Goal: Transaction & Acquisition: Purchase product/service

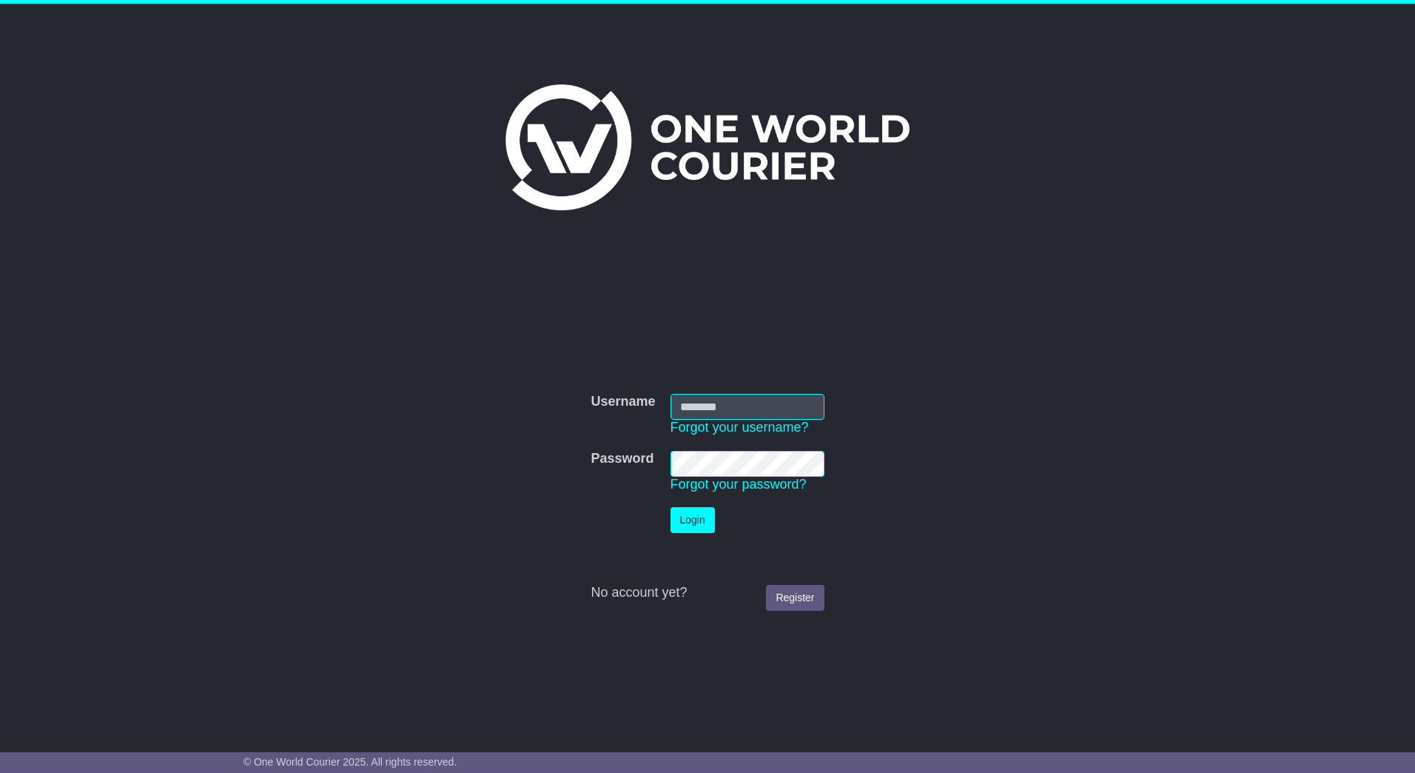
type input "**********"
click at [702, 523] on button "Login" at bounding box center [692, 520] width 44 height 26
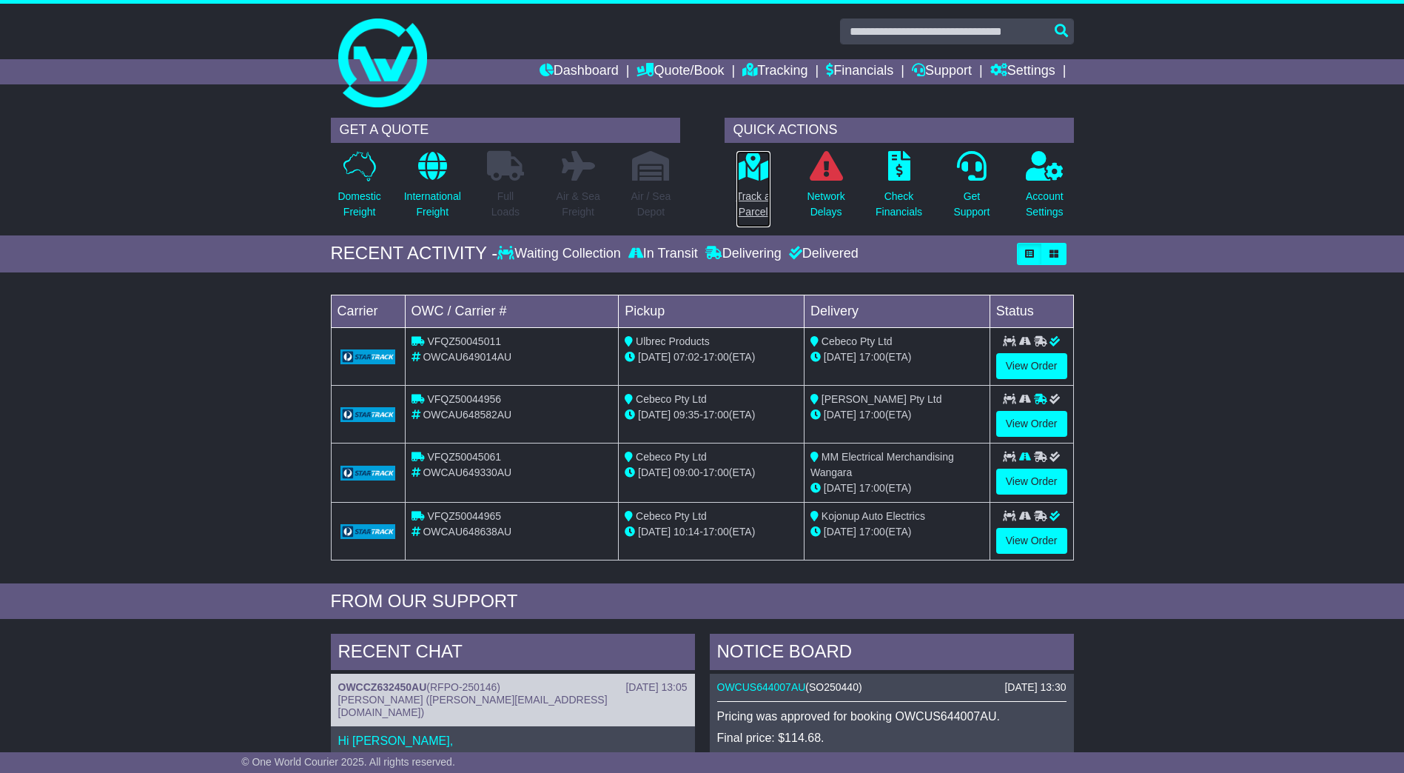
click at [770, 203] on link "Track a Parcel" at bounding box center [754, 189] width 36 height 78
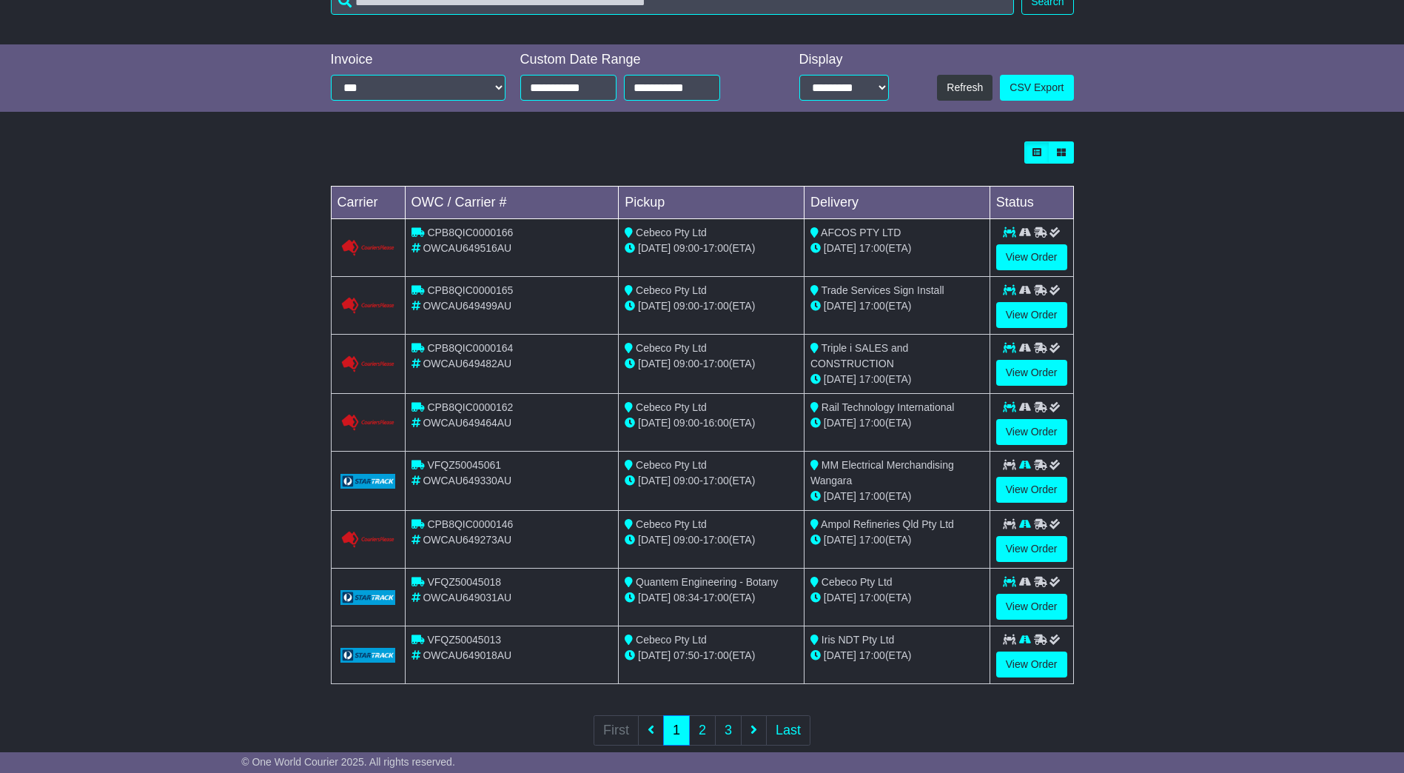
scroll to position [296, 0]
click at [1030, 368] on link "View Order" at bounding box center [1031, 372] width 71 height 26
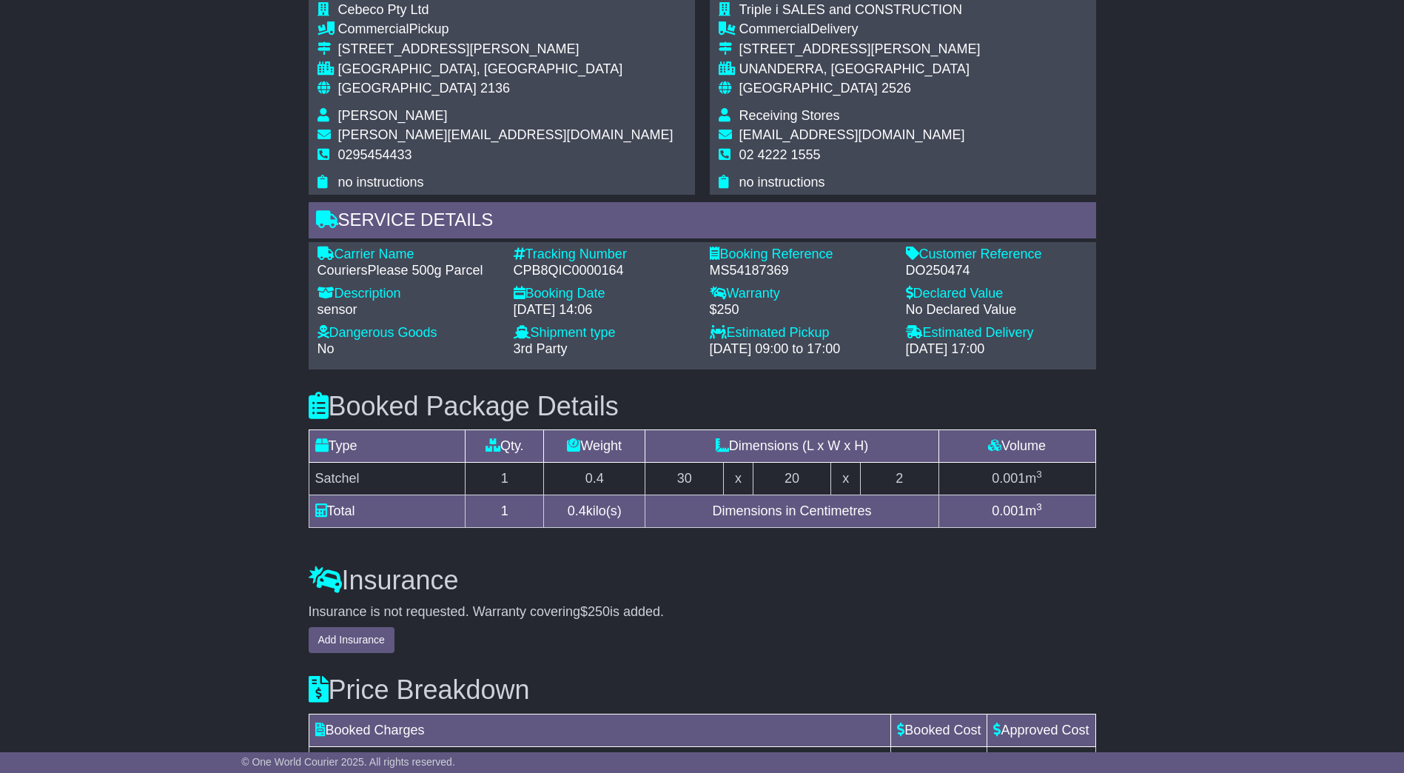
scroll to position [814, 0]
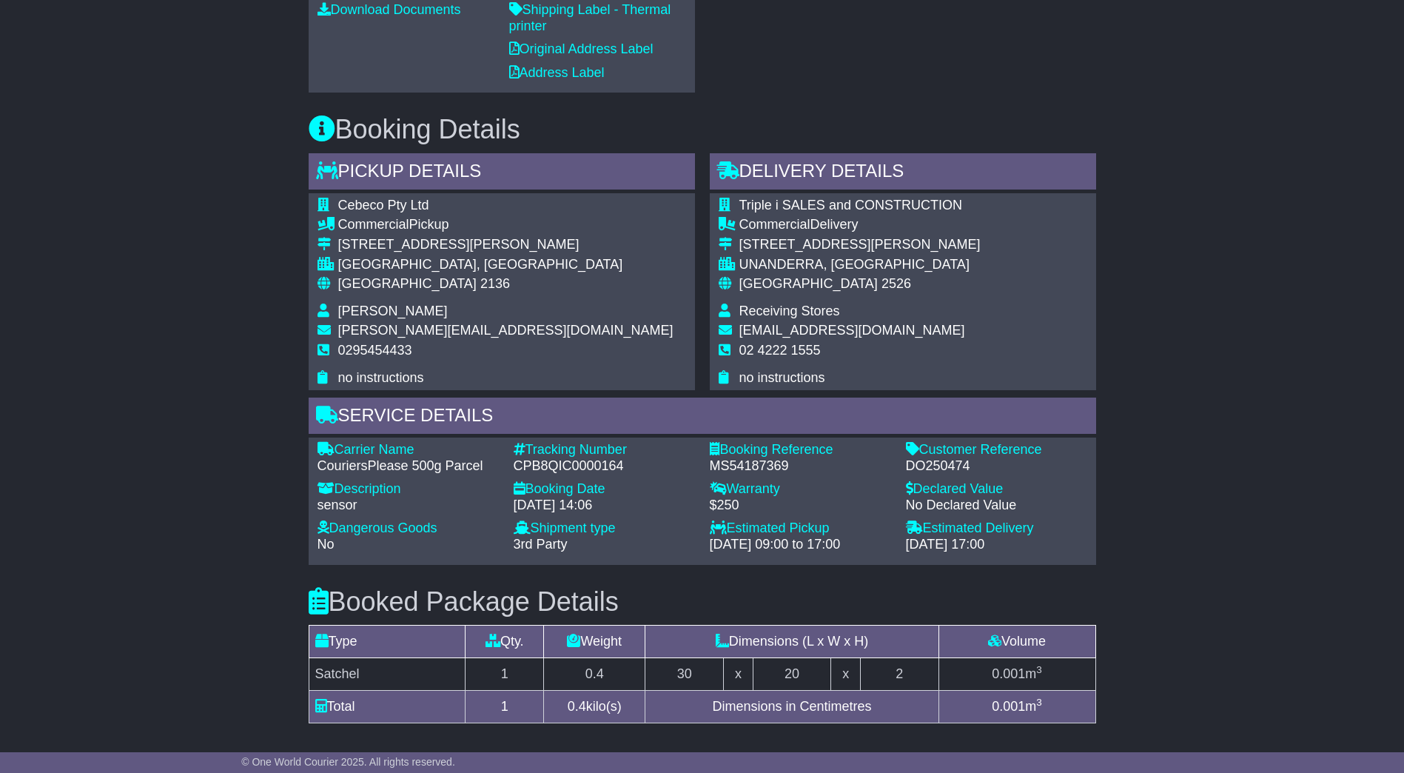
click at [585, 460] on div "CPB8QIC0000164" at bounding box center [604, 466] width 181 height 16
copy div "CPB8QIC0000164"
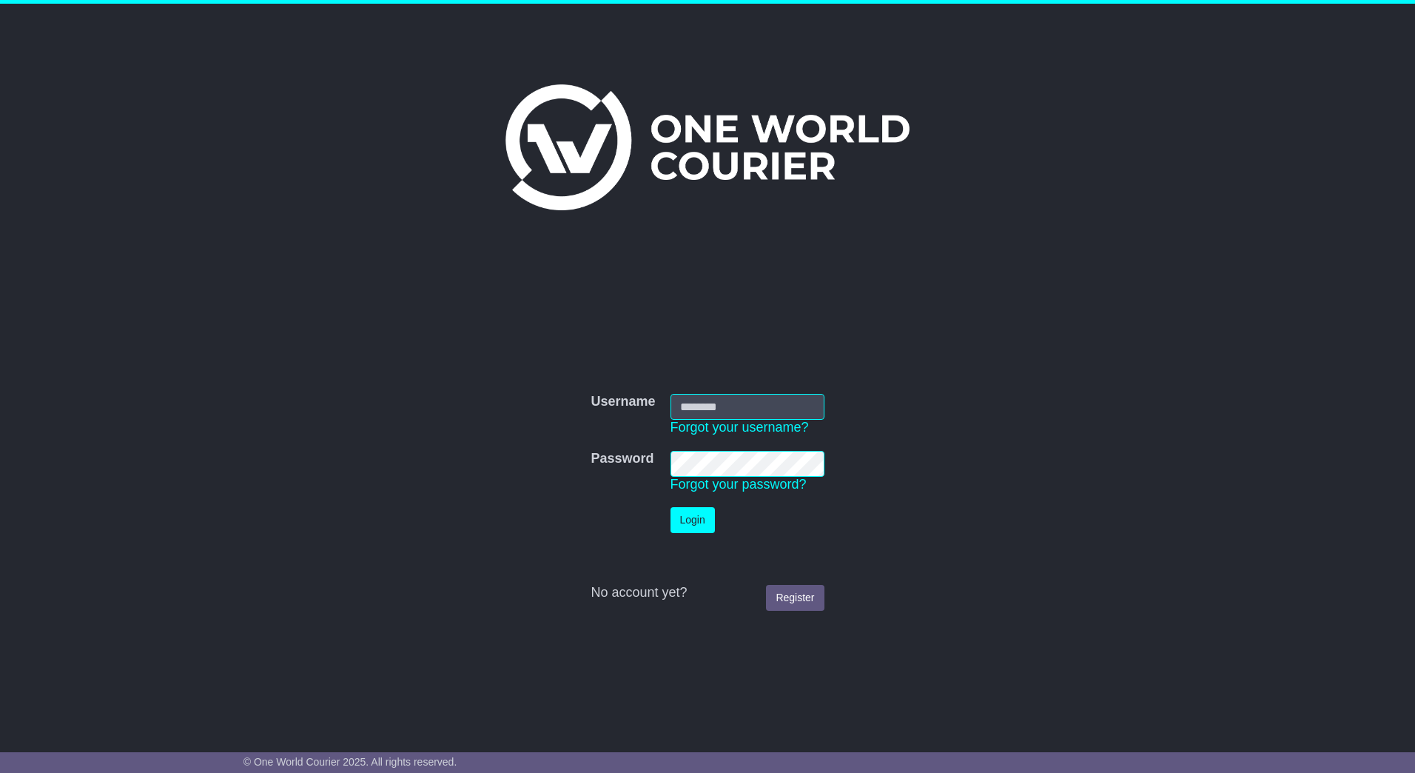
type input "**********"
click at [701, 523] on button "Login" at bounding box center [692, 520] width 44 height 26
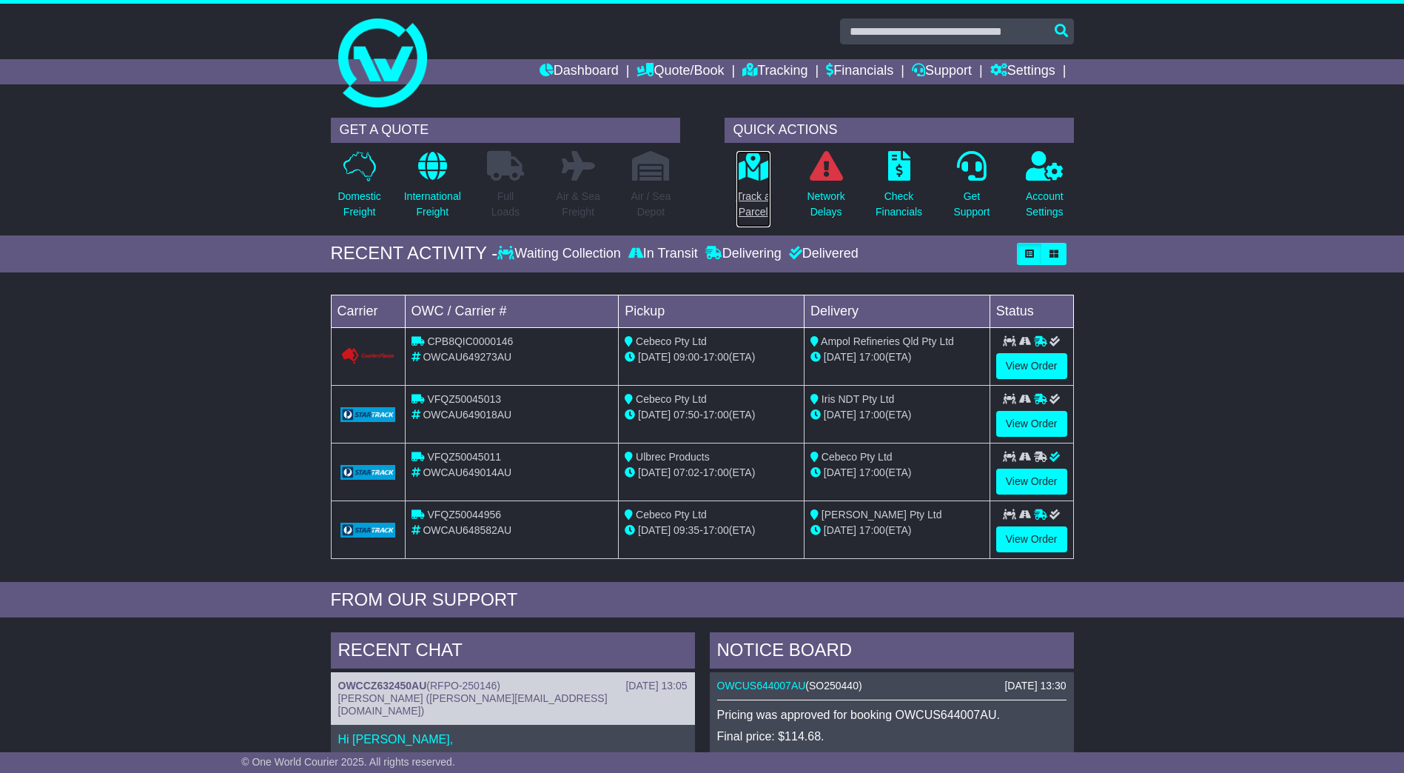
click at [755, 189] on p "Track a Parcel" at bounding box center [753, 204] width 34 height 31
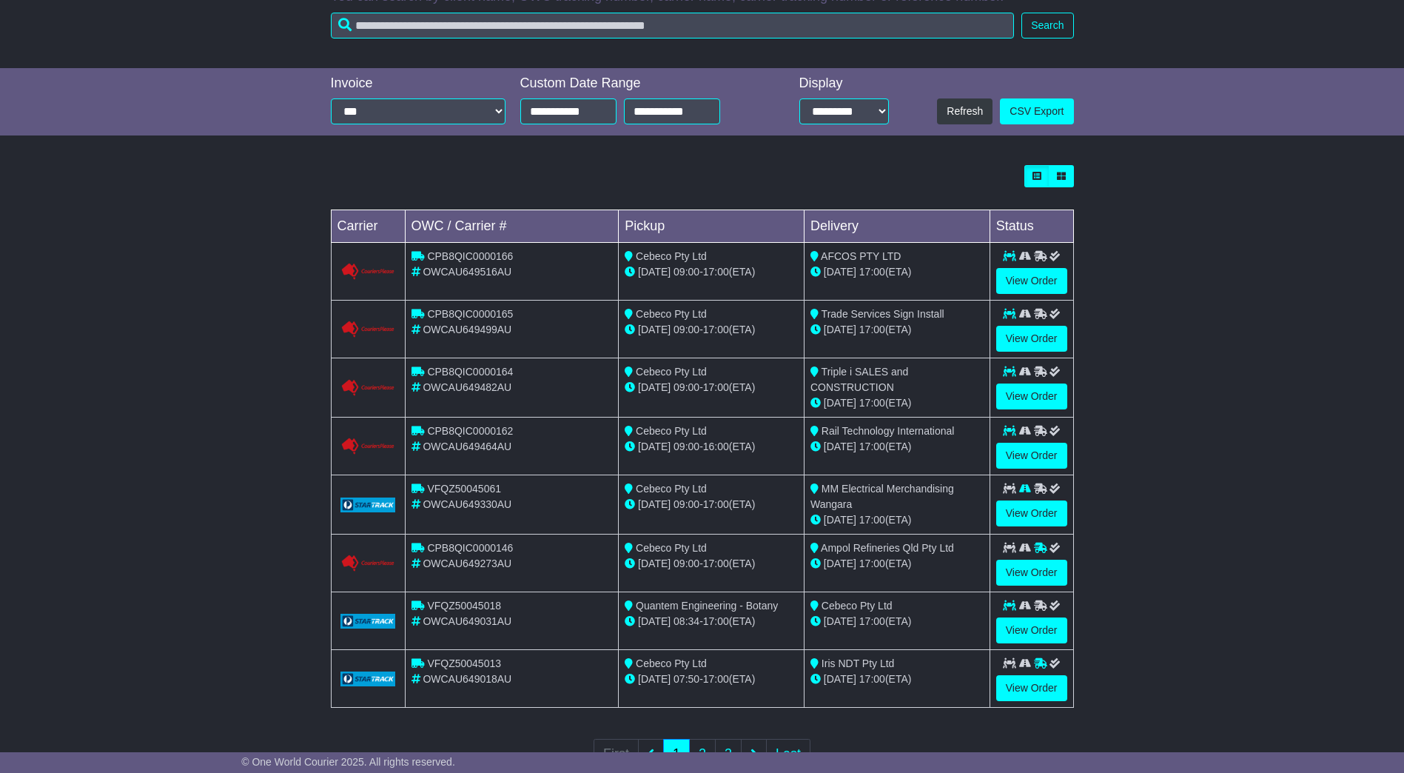
scroll to position [296, 0]
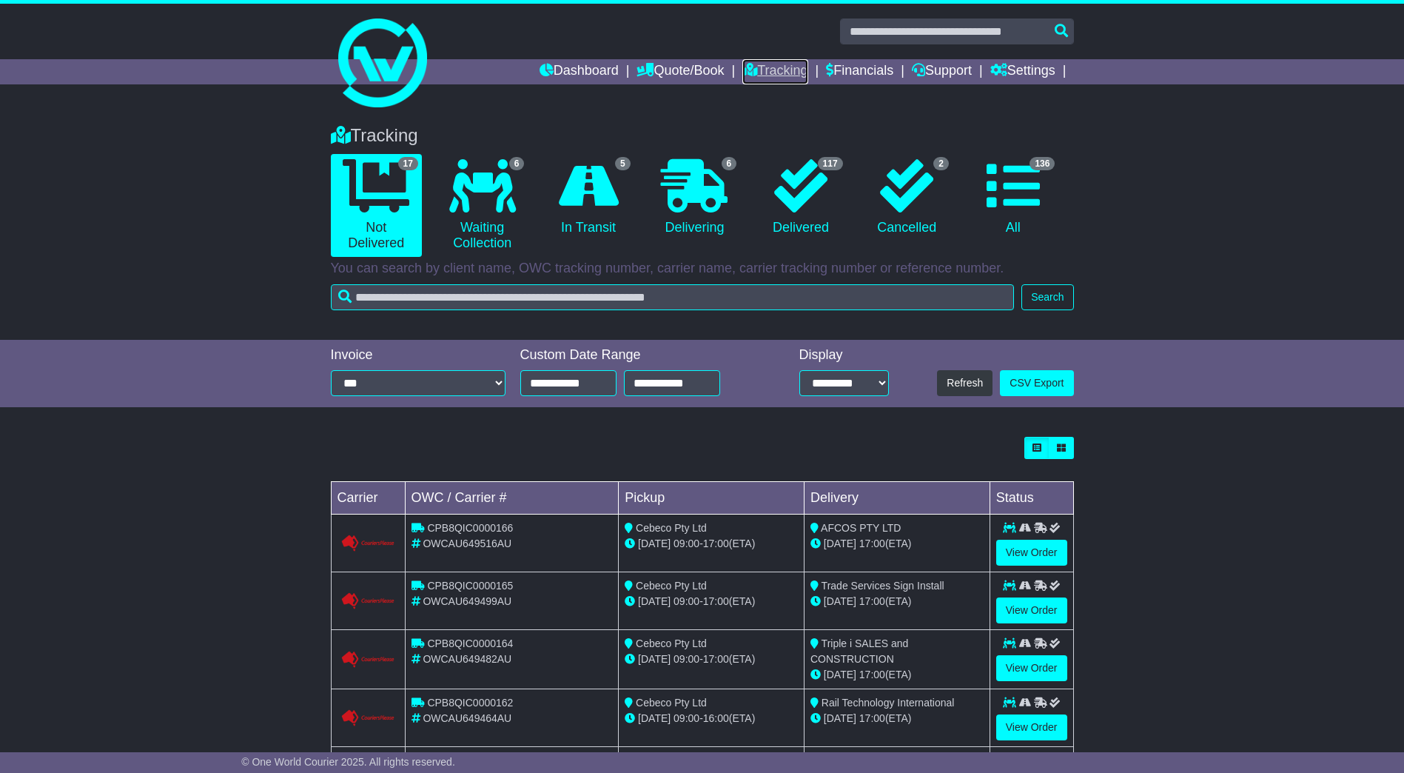
click at [759, 59] on link "Tracking" at bounding box center [774, 71] width 65 height 25
type input "********"
click at [1041, 294] on button "Search" at bounding box center [1047, 297] width 52 height 26
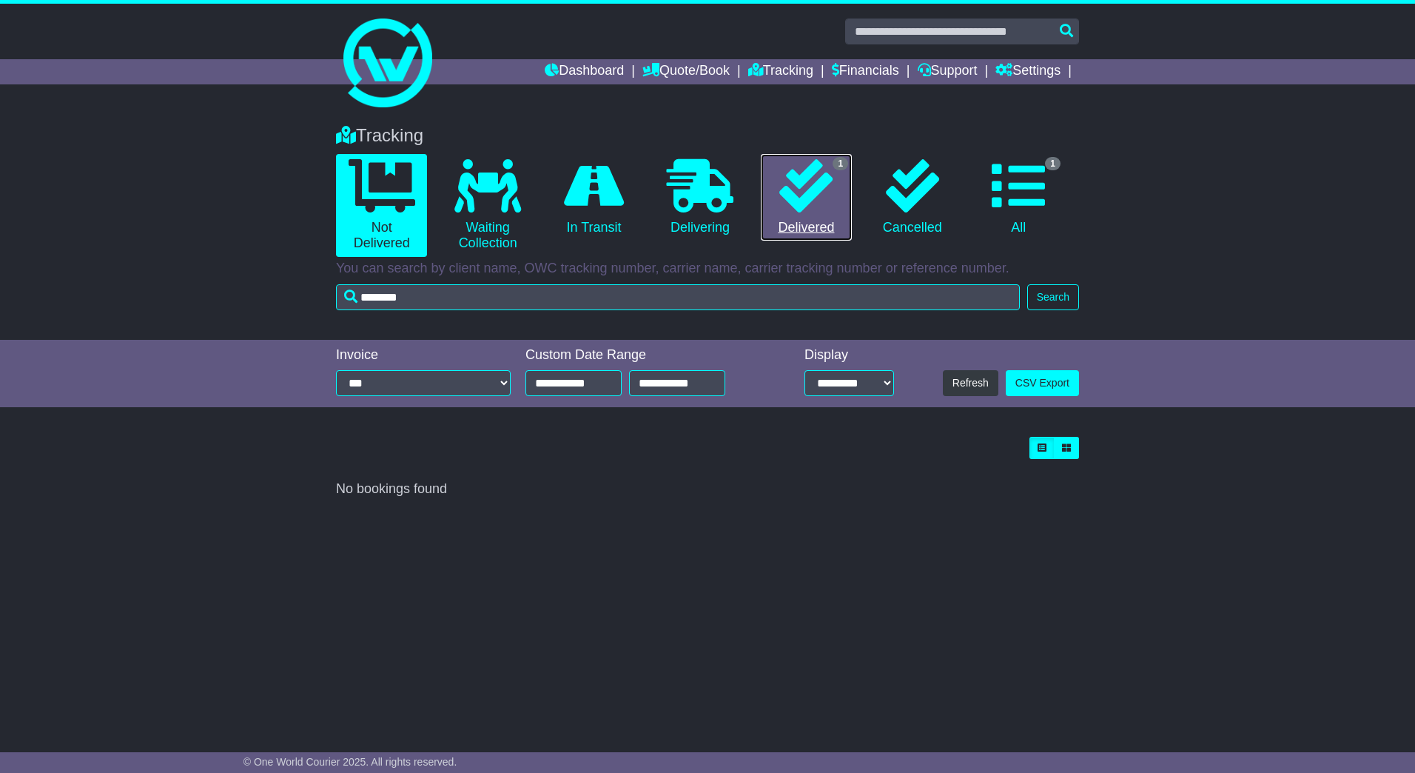
click at [828, 219] on link "1 Delivered" at bounding box center [806, 197] width 91 height 87
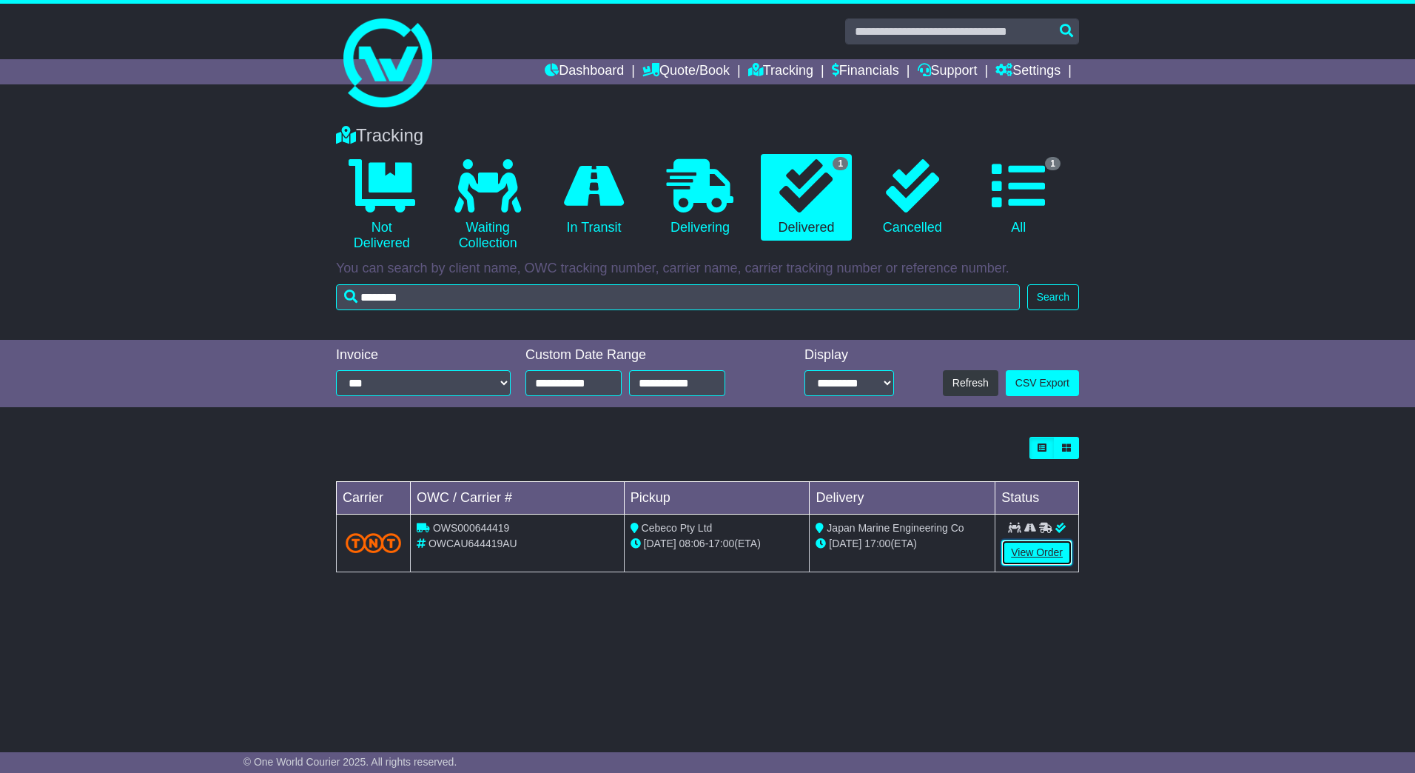
click at [1046, 553] on link "View Order" at bounding box center [1036, 553] width 71 height 26
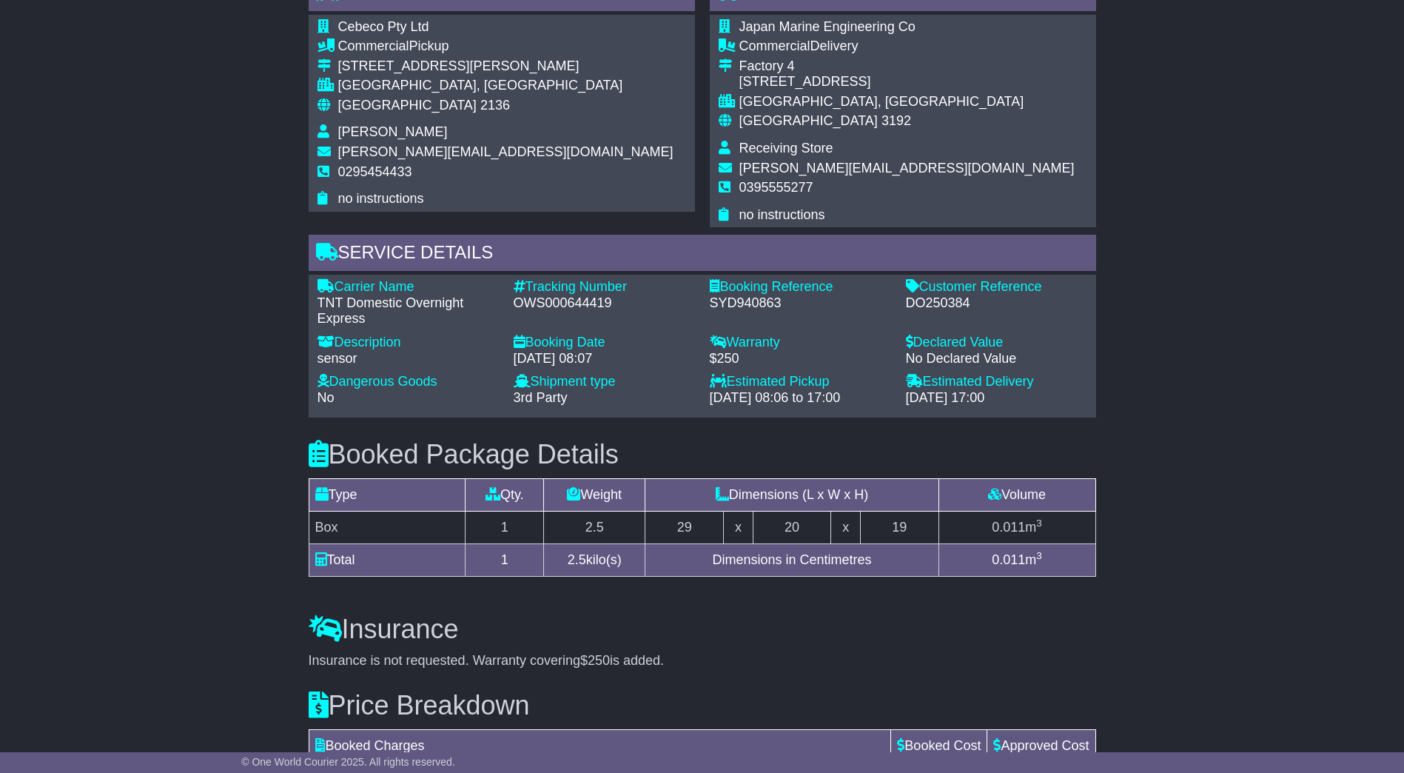
scroll to position [888, 0]
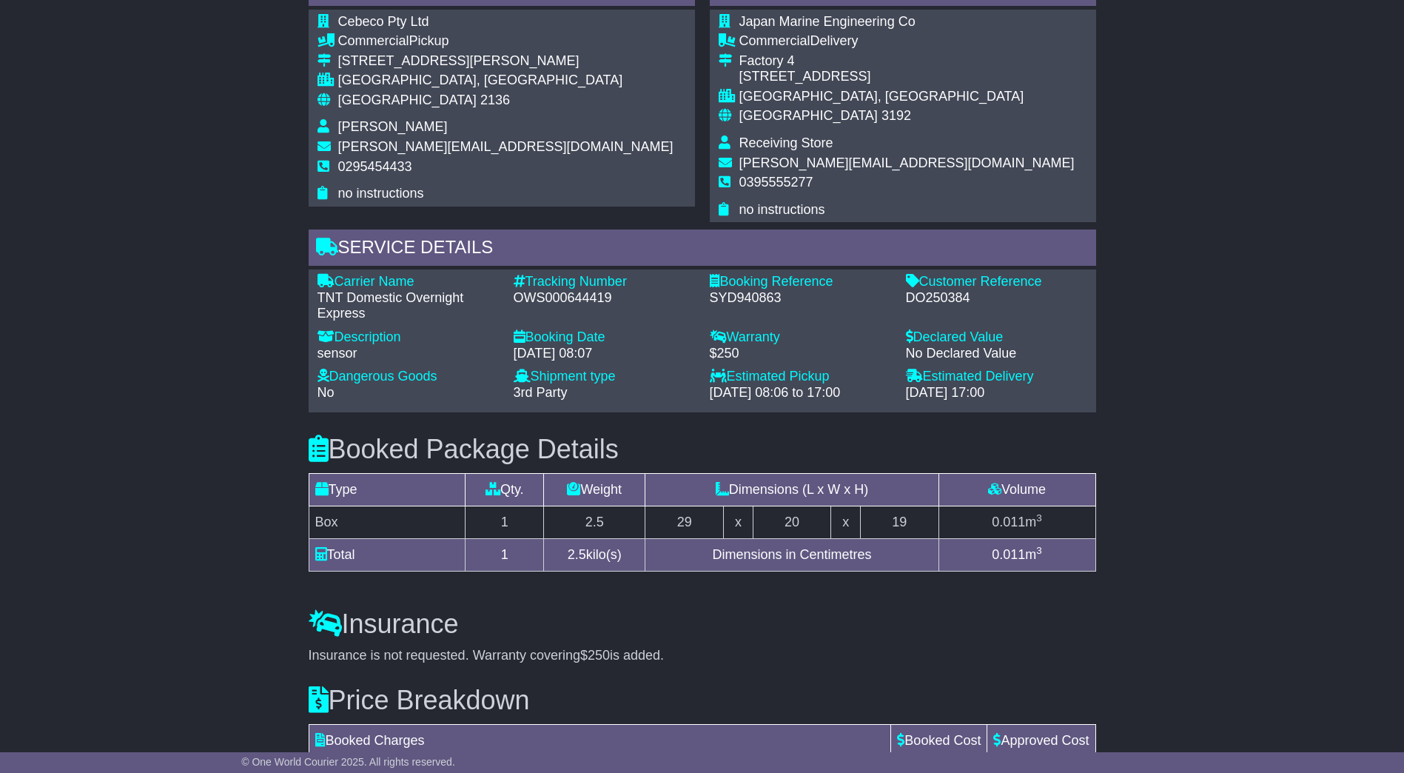
click at [564, 306] on div "OWS000644419" at bounding box center [604, 298] width 181 height 16
copy div "OWS000644419"
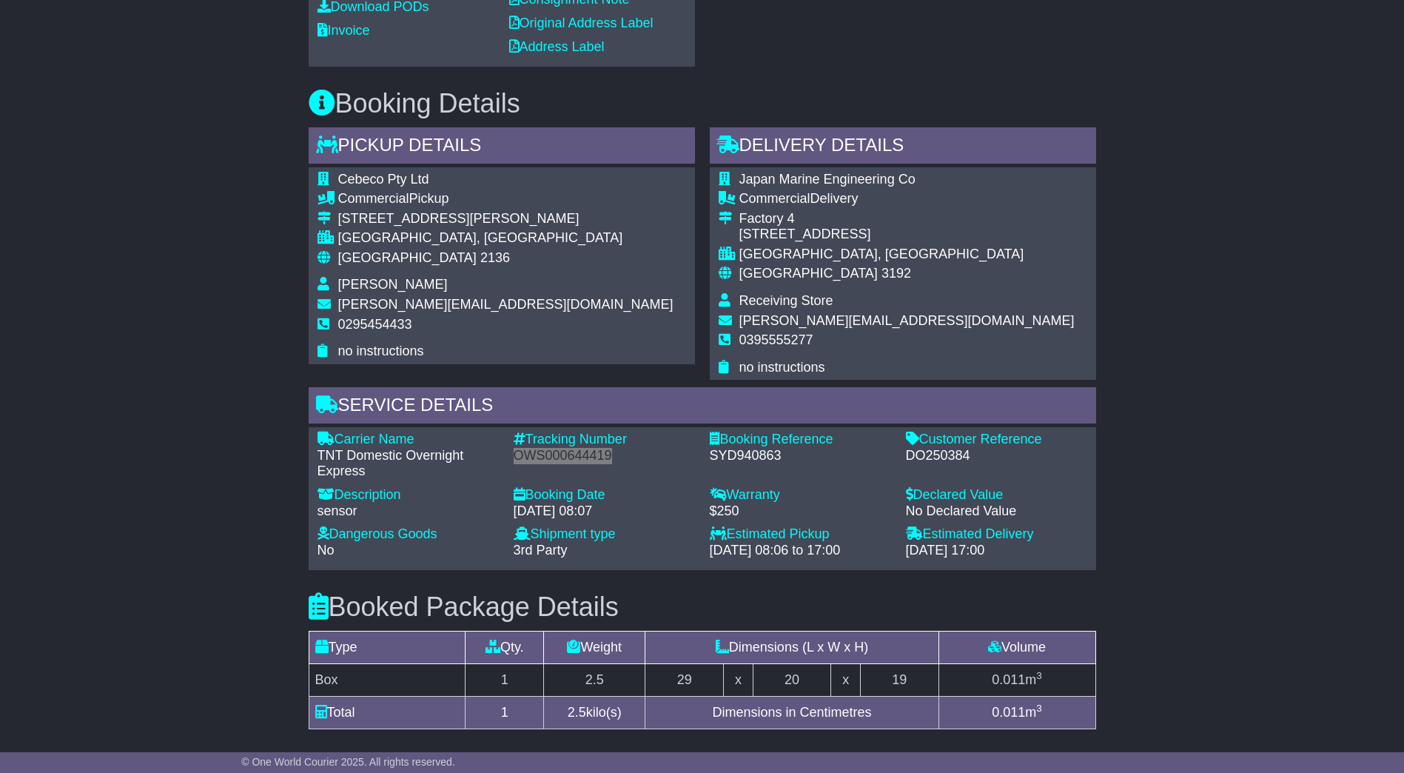
scroll to position [518, 0]
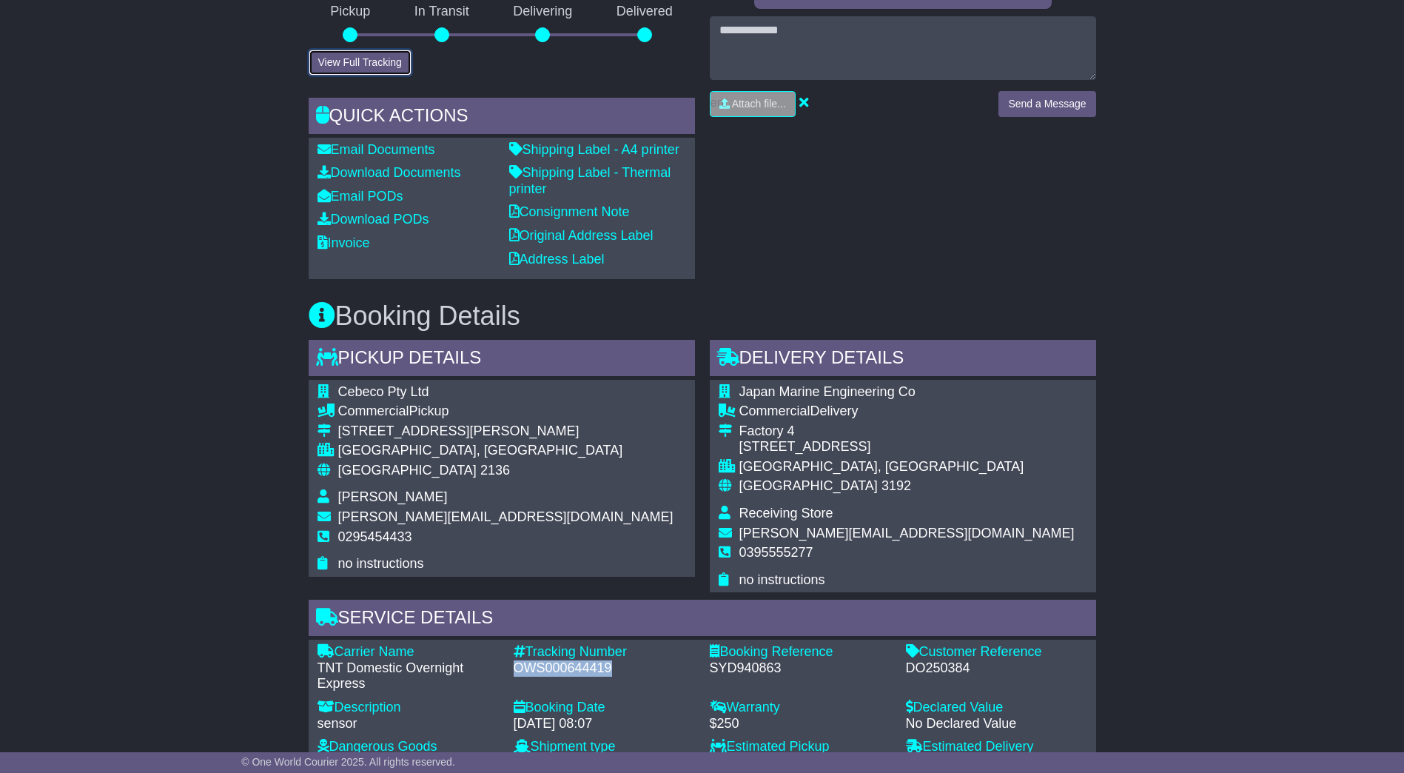
click at [356, 75] on button "View Full Tracking" at bounding box center [360, 63] width 103 height 26
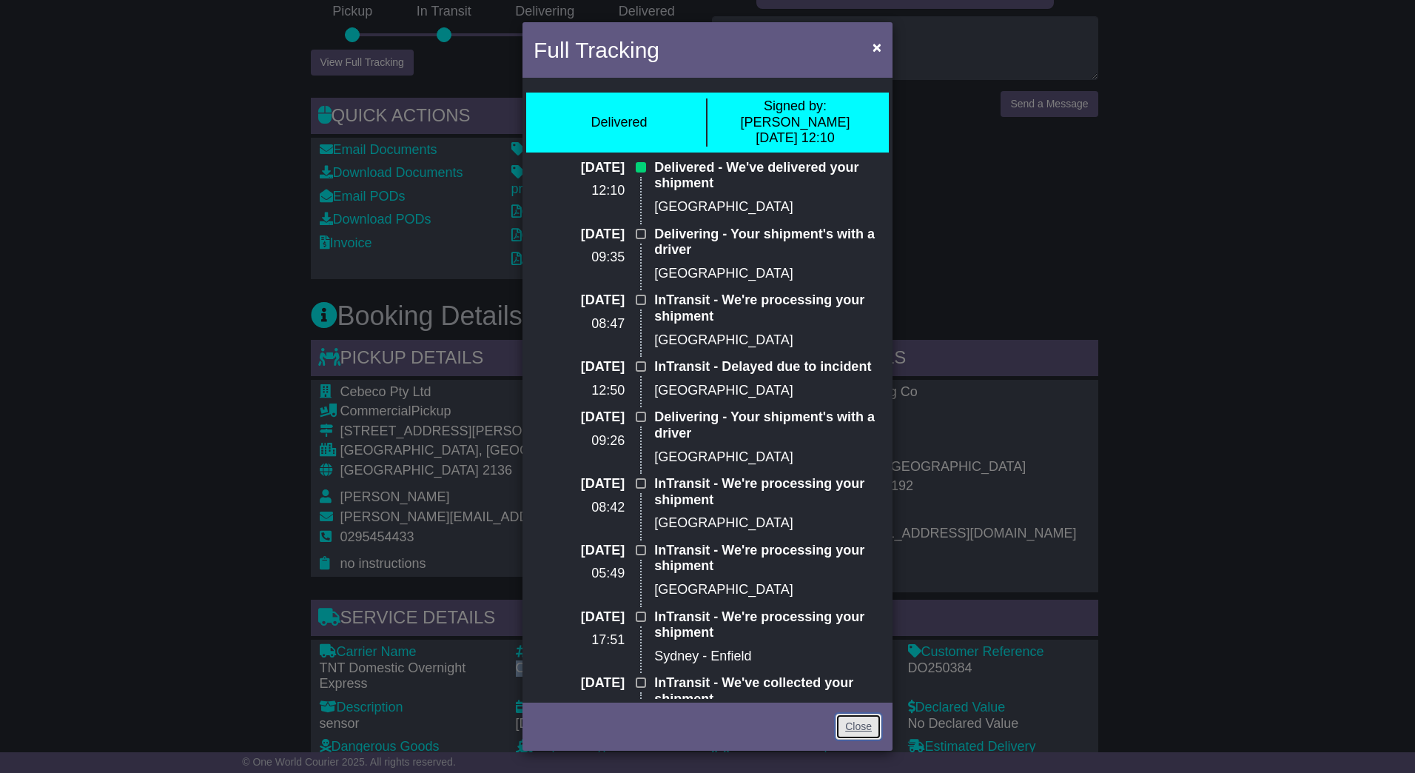
click at [849, 734] on link "Close" at bounding box center [859, 726] width 46 height 26
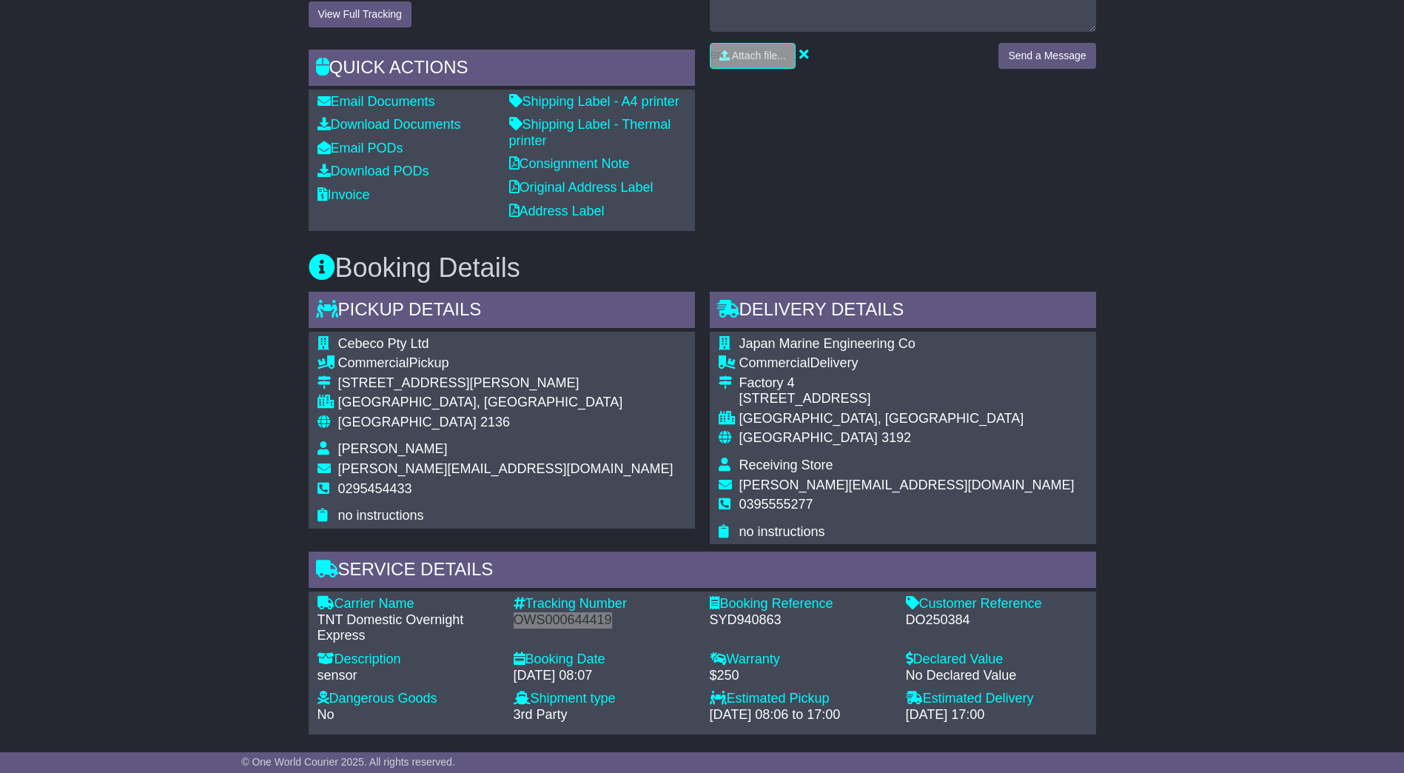
scroll to position [592, 0]
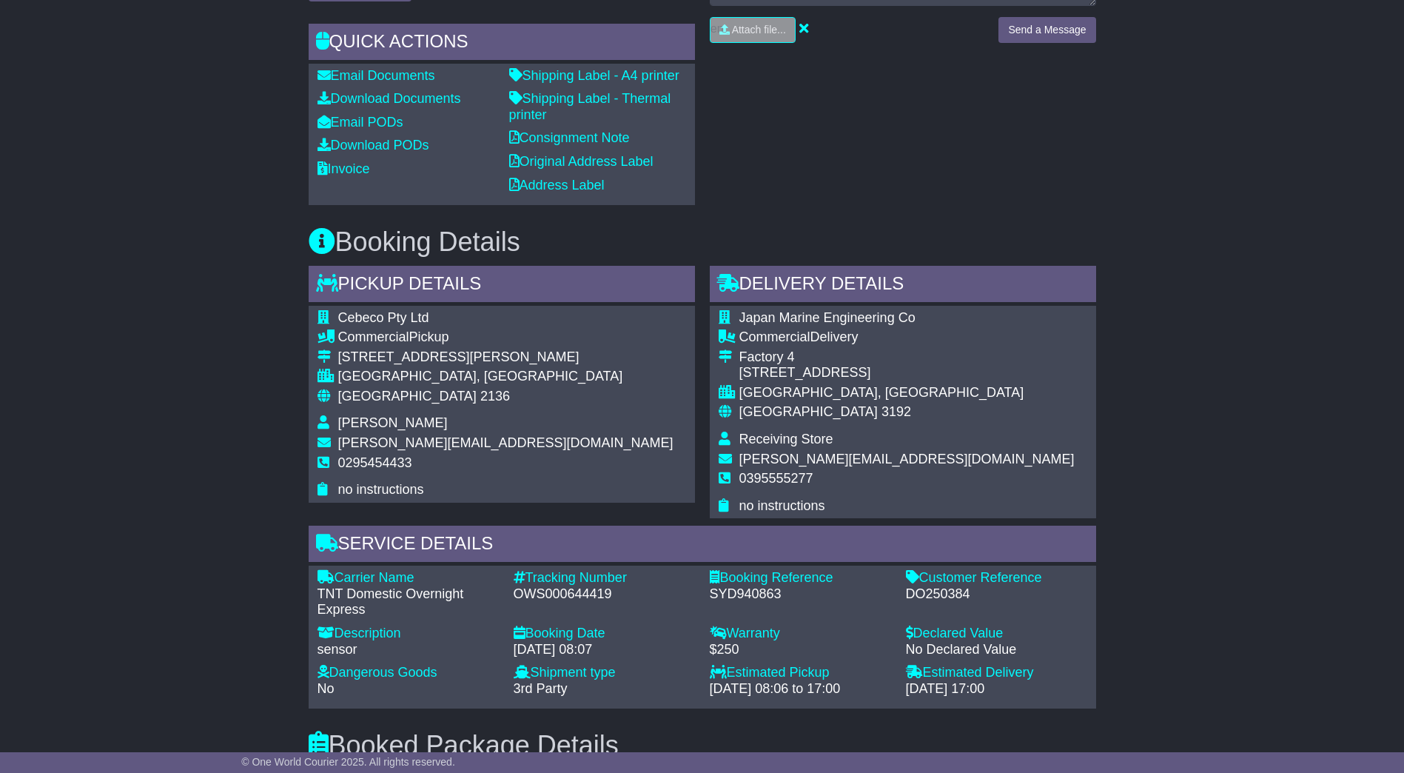
click at [934, 602] on div "DO250384" at bounding box center [996, 594] width 181 height 16
copy div "DO250384"
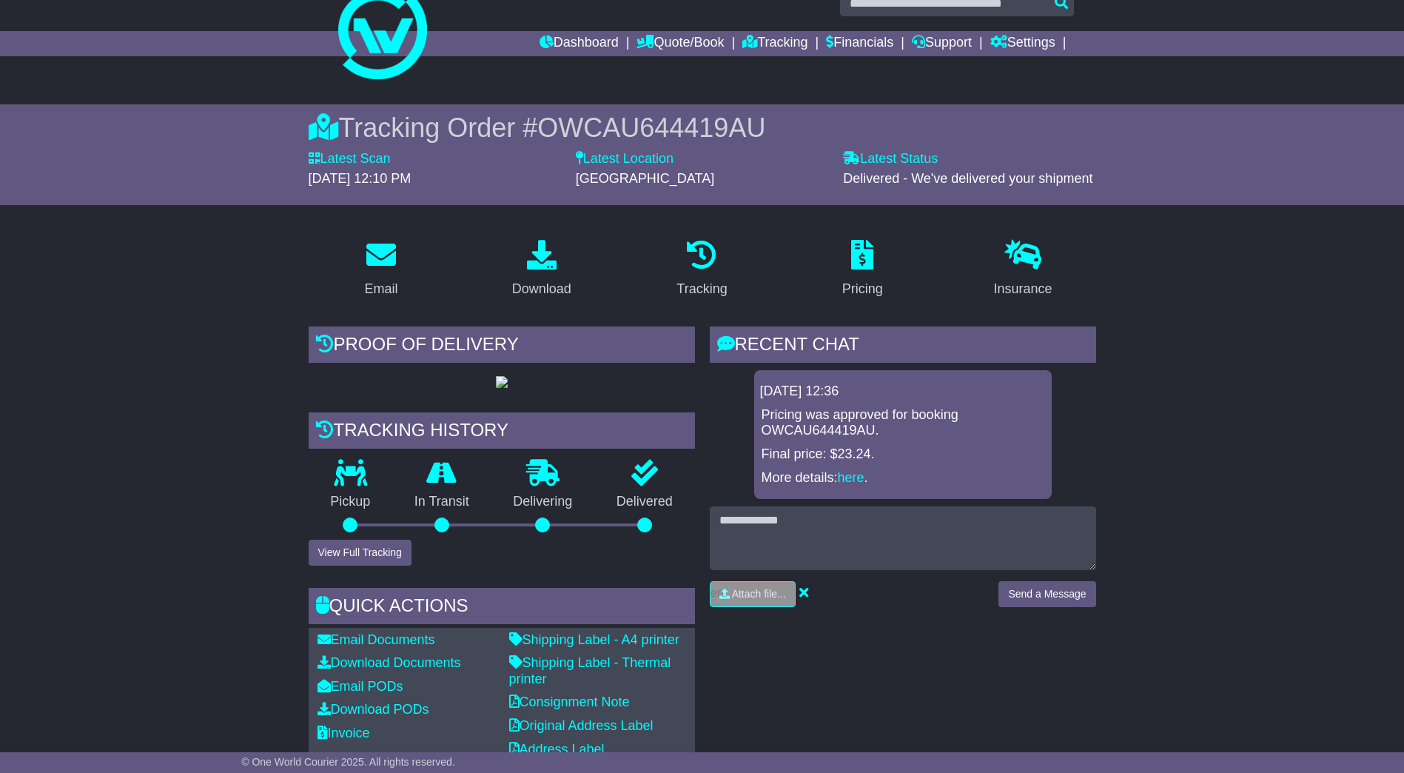
scroll to position [0, 0]
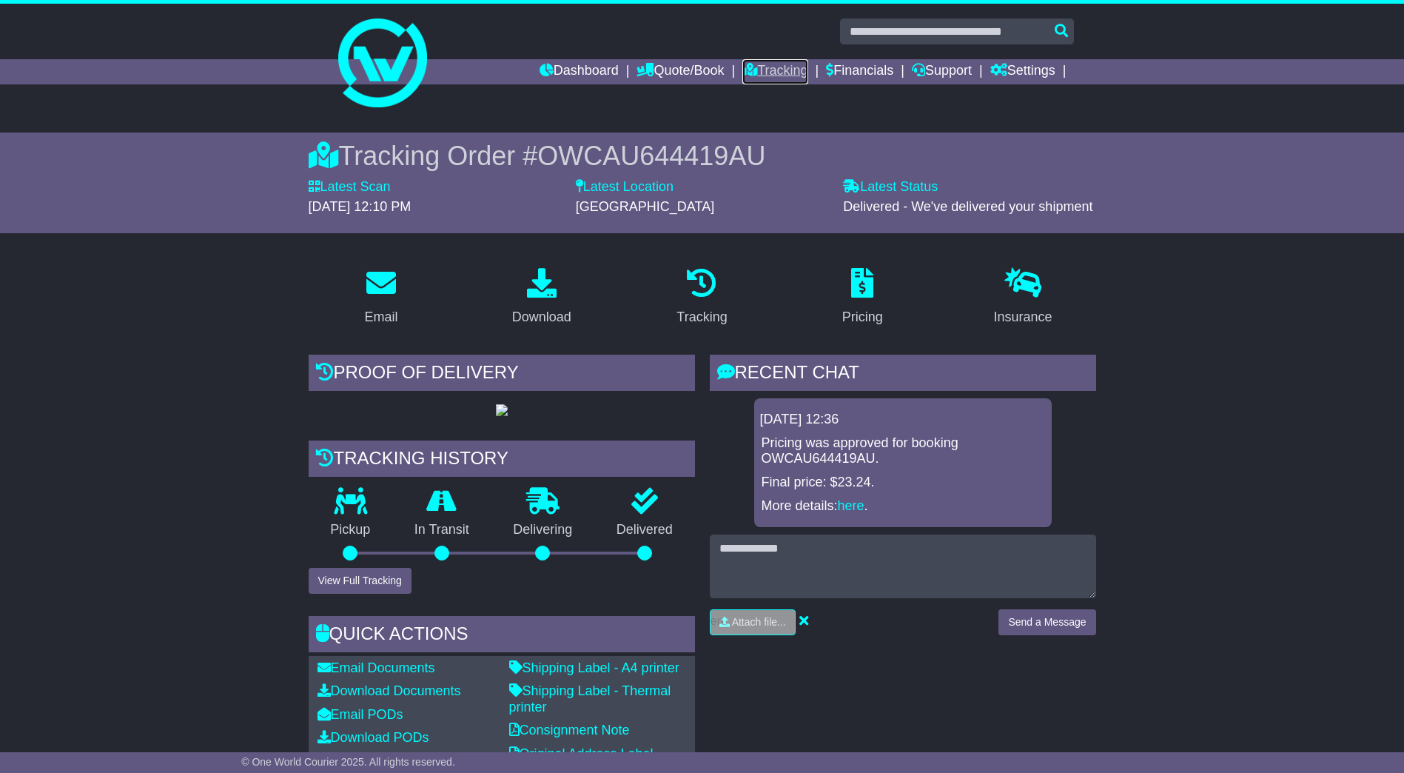
click at [756, 65] on link "Tracking" at bounding box center [774, 71] width 65 height 25
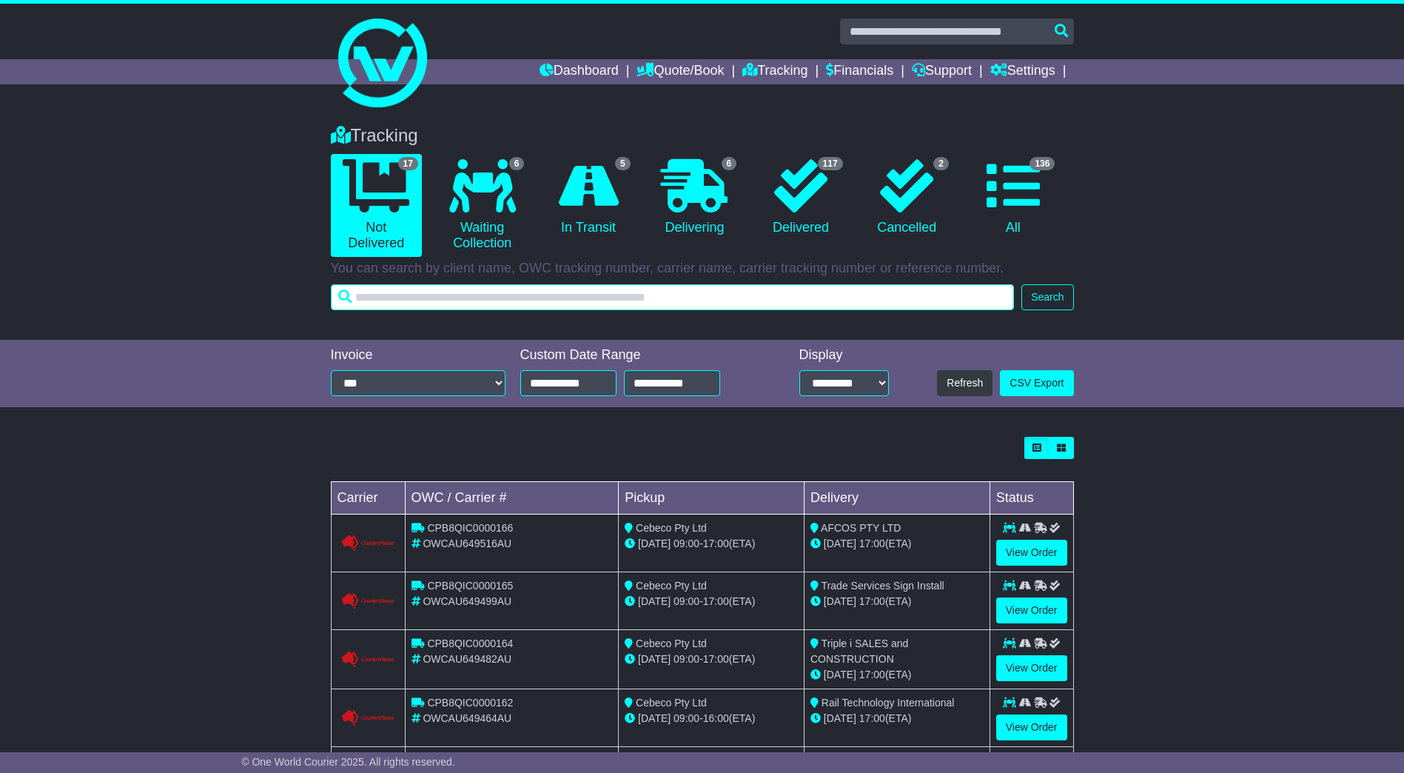
click at [559, 303] on input "text" at bounding box center [673, 297] width 684 height 26
paste input "********"
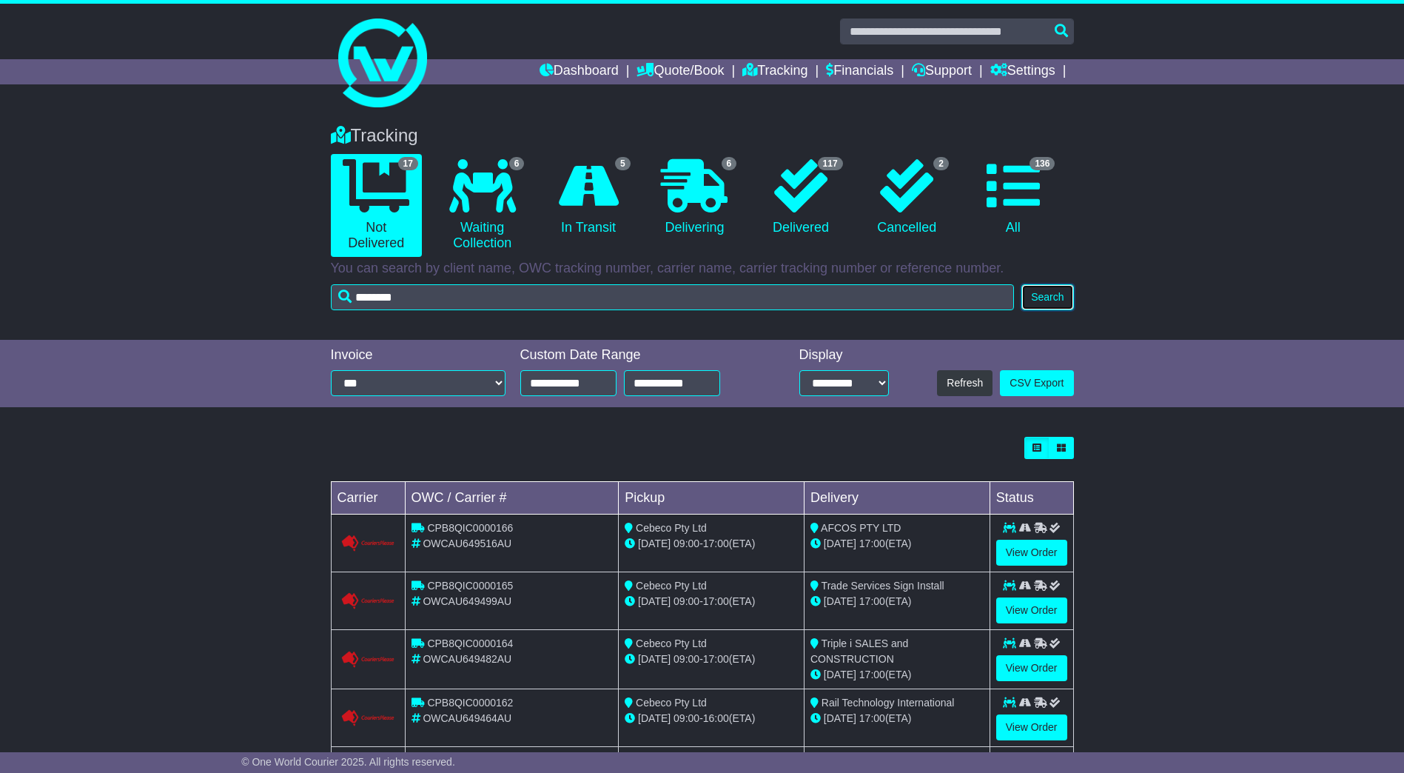
click at [1049, 293] on button "Search" at bounding box center [1047, 297] width 52 height 26
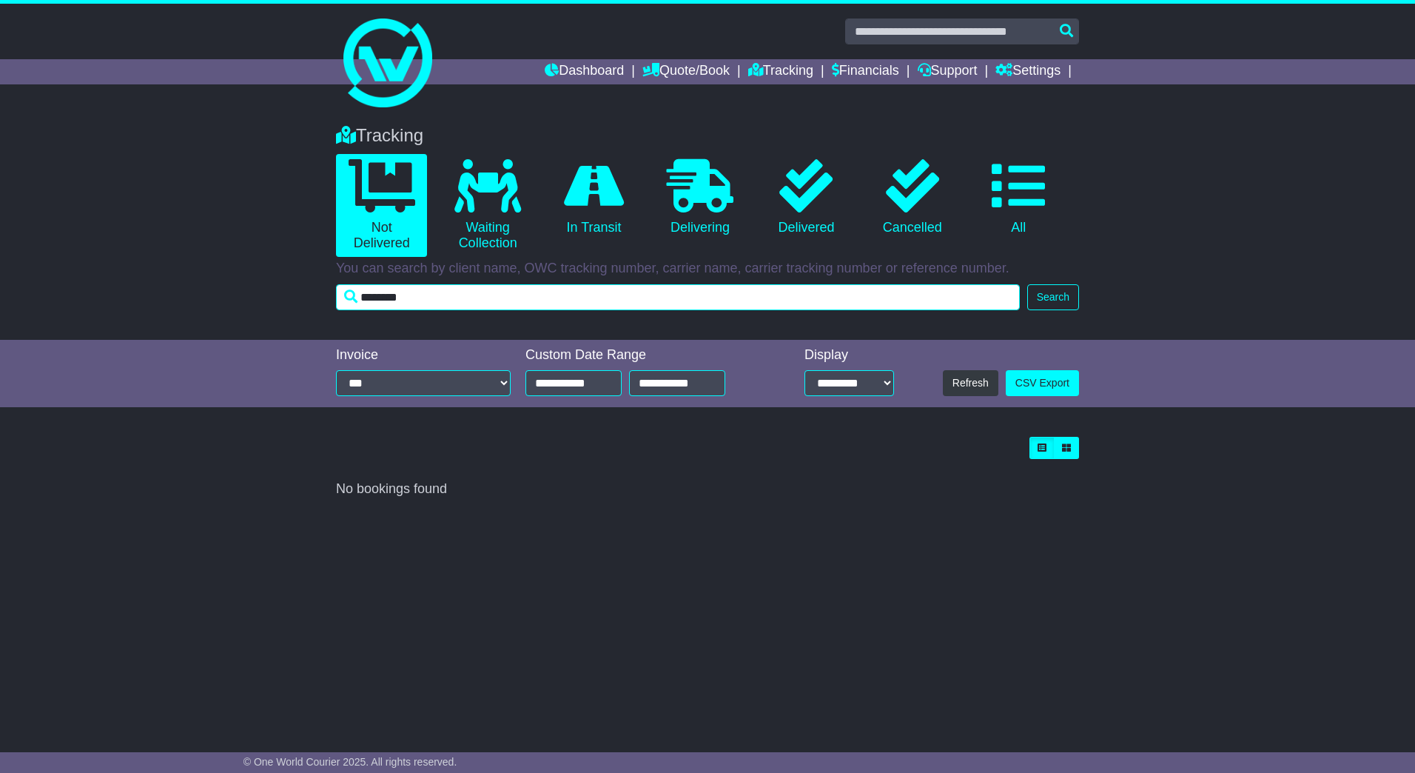
drag, startPoint x: 562, startPoint y: 292, endPoint x: 319, endPoint y: 282, distance: 243.7
click at [306, 275] on div "Tracking 0 Not Delivered 0 Waiting Collection 0 In Transit 0 Delivering 0" at bounding box center [707, 224] width 1415 height 229
paste input "****"
type input "**********"
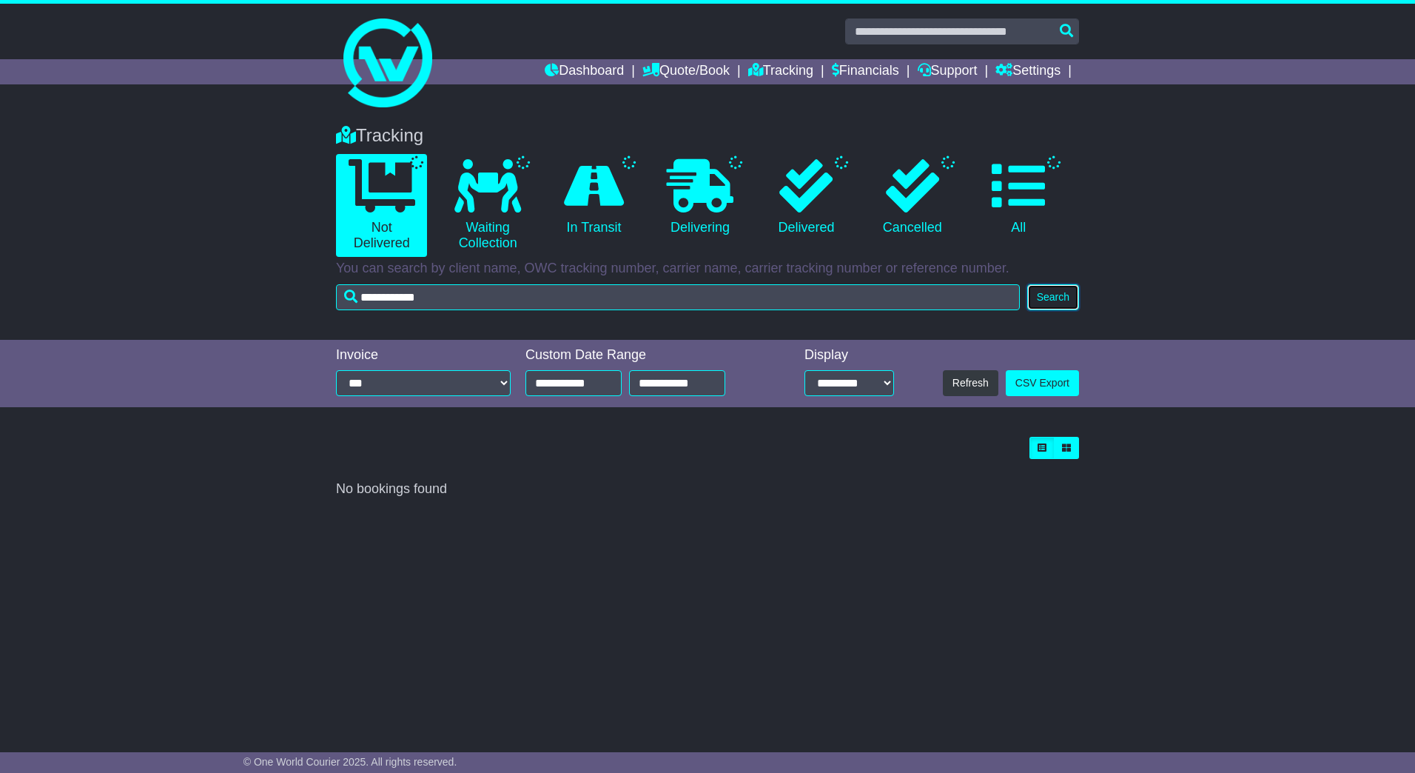
click at [1034, 300] on button "Search" at bounding box center [1053, 297] width 52 height 26
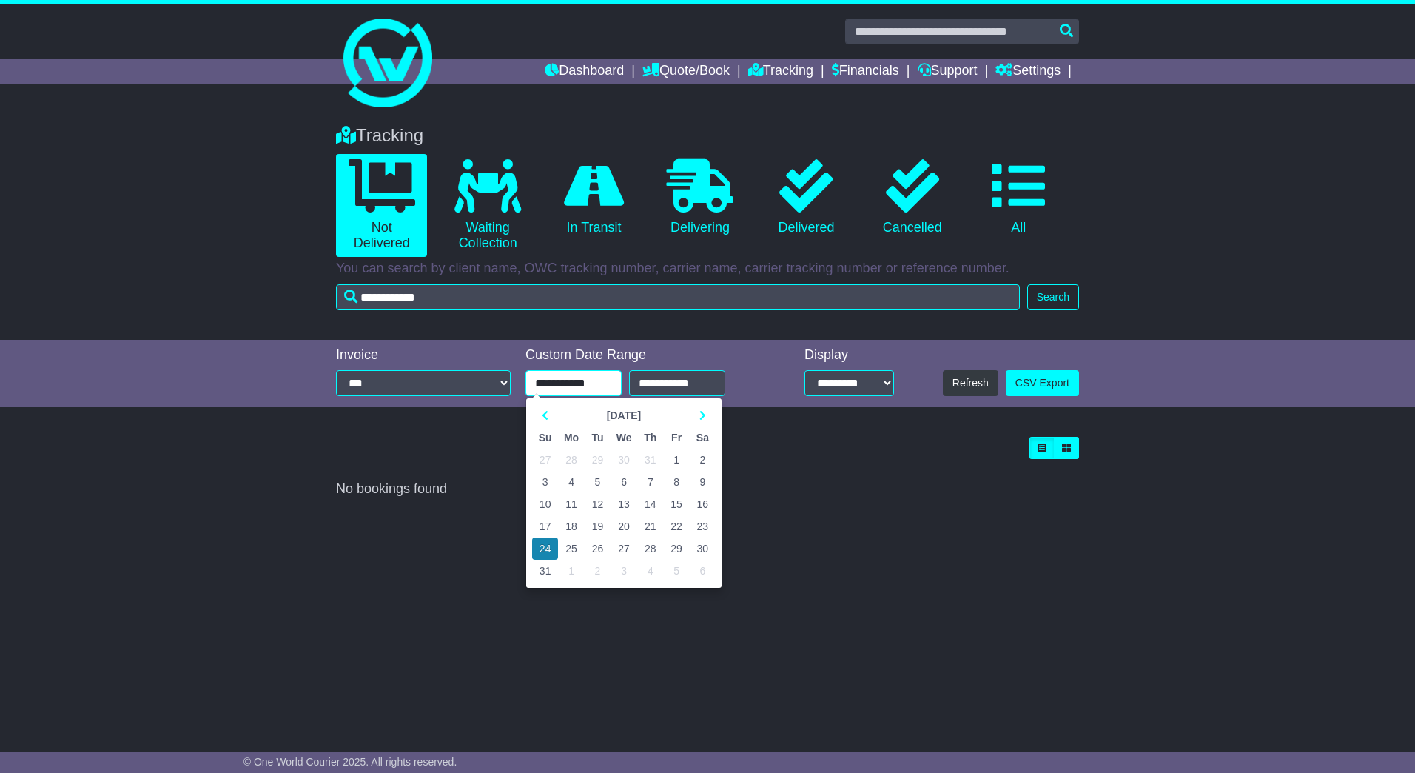
click at [553, 384] on input "**********" at bounding box center [573, 383] width 96 height 26
click at [550, 415] on th at bounding box center [545, 415] width 26 height 22
drag, startPoint x: 550, startPoint y: 415, endPoint x: 573, endPoint y: 447, distance: 39.2
click at [551, 415] on th at bounding box center [545, 415] width 26 height 22
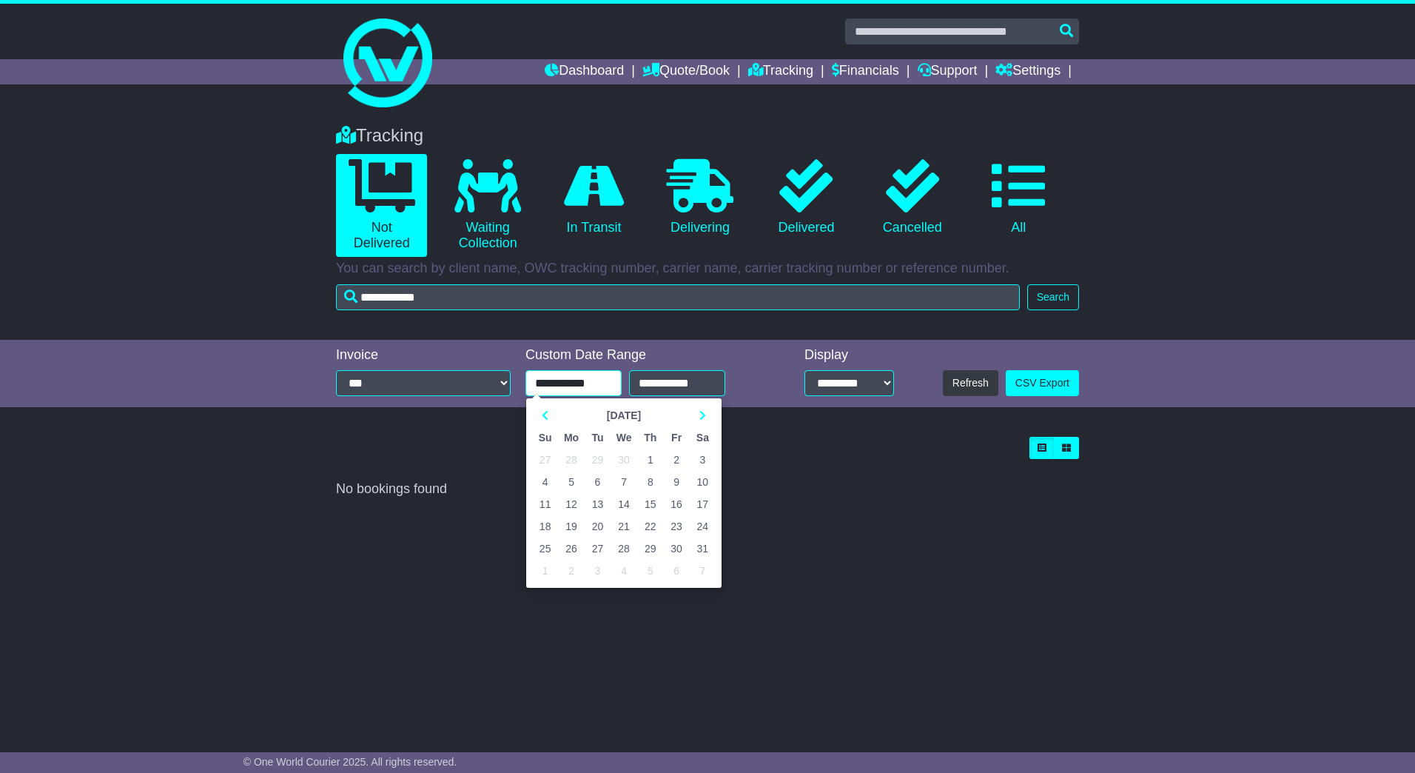
click at [583, 464] on td "28" at bounding box center [571, 459] width 27 height 22
type input "**********"
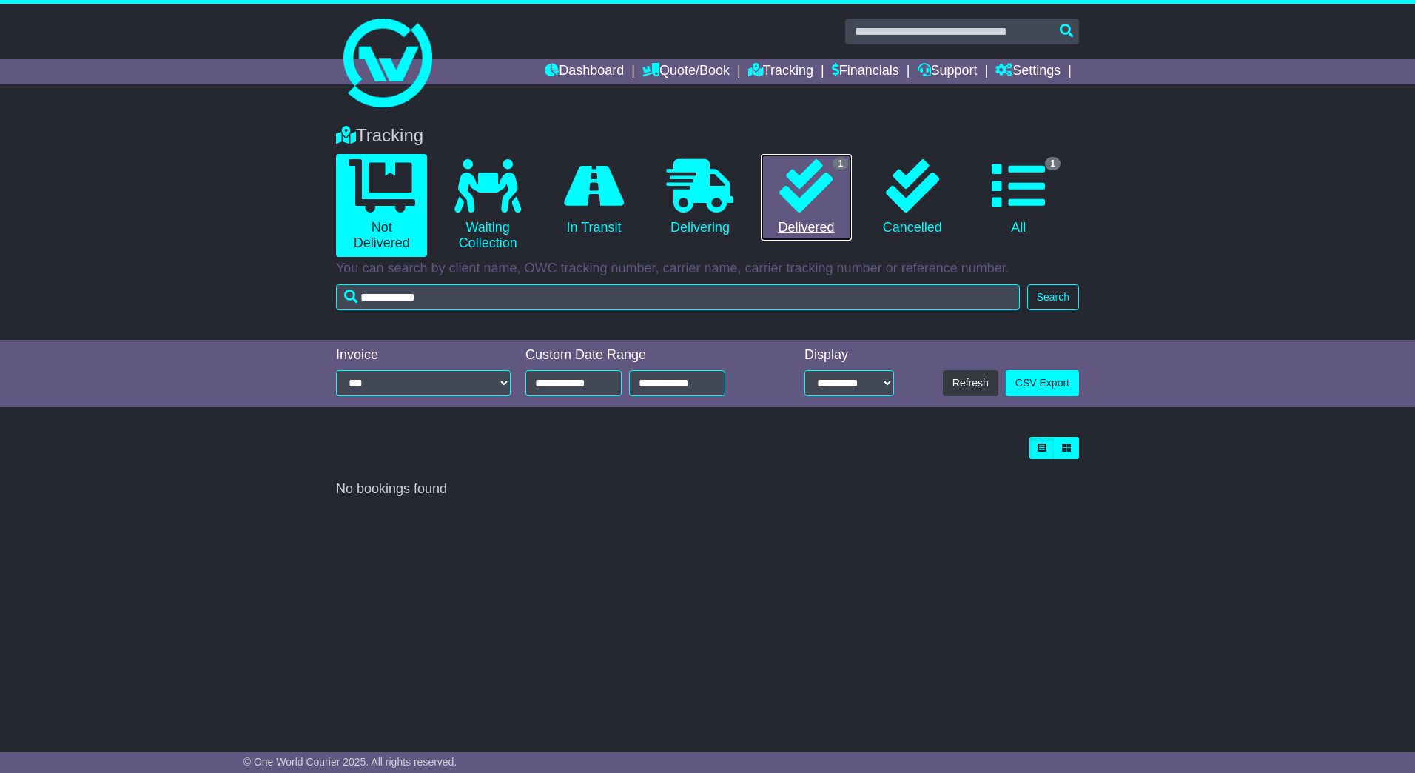
click at [809, 194] on icon at bounding box center [805, 185] width 53 height 53
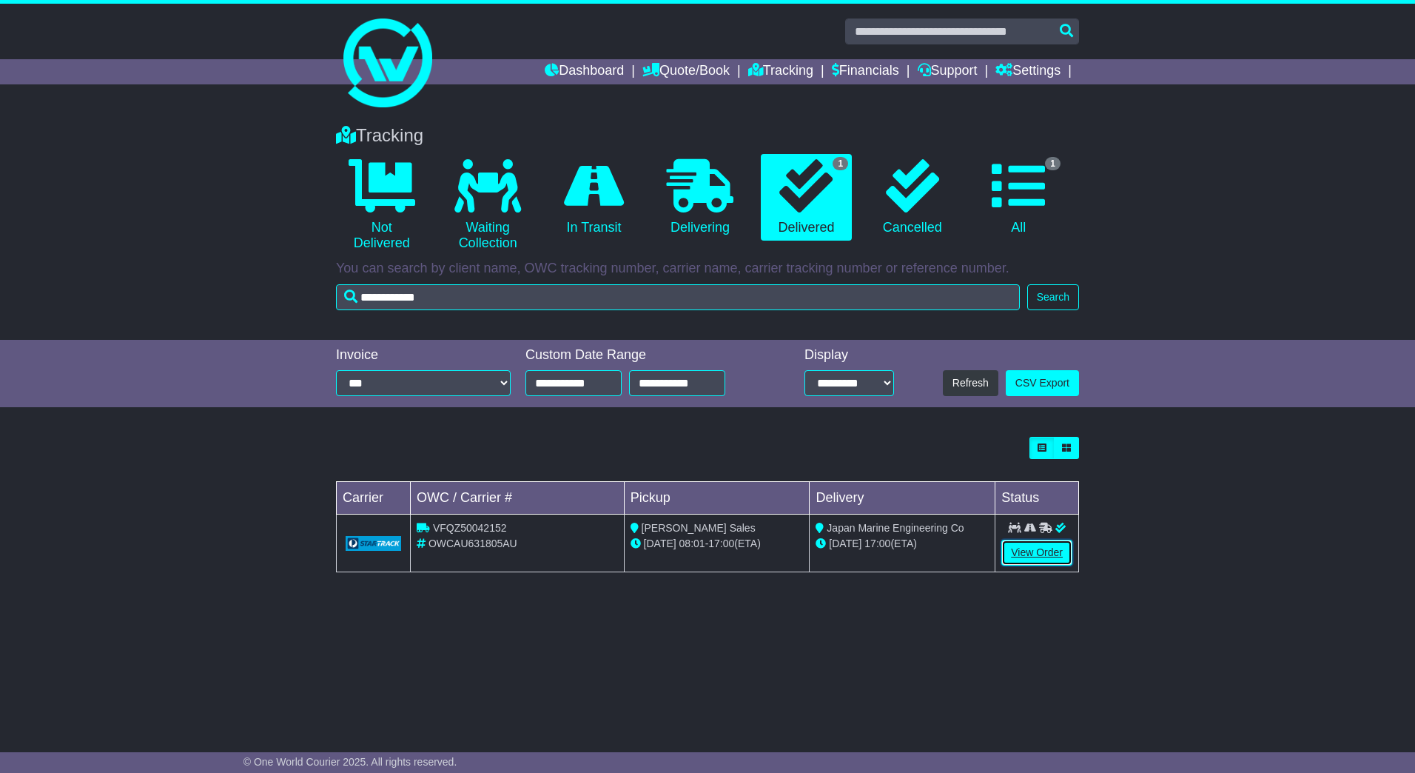
click at [1041, 559] on link "View Order" at bounding box center [1036, 553] width 71 height 26
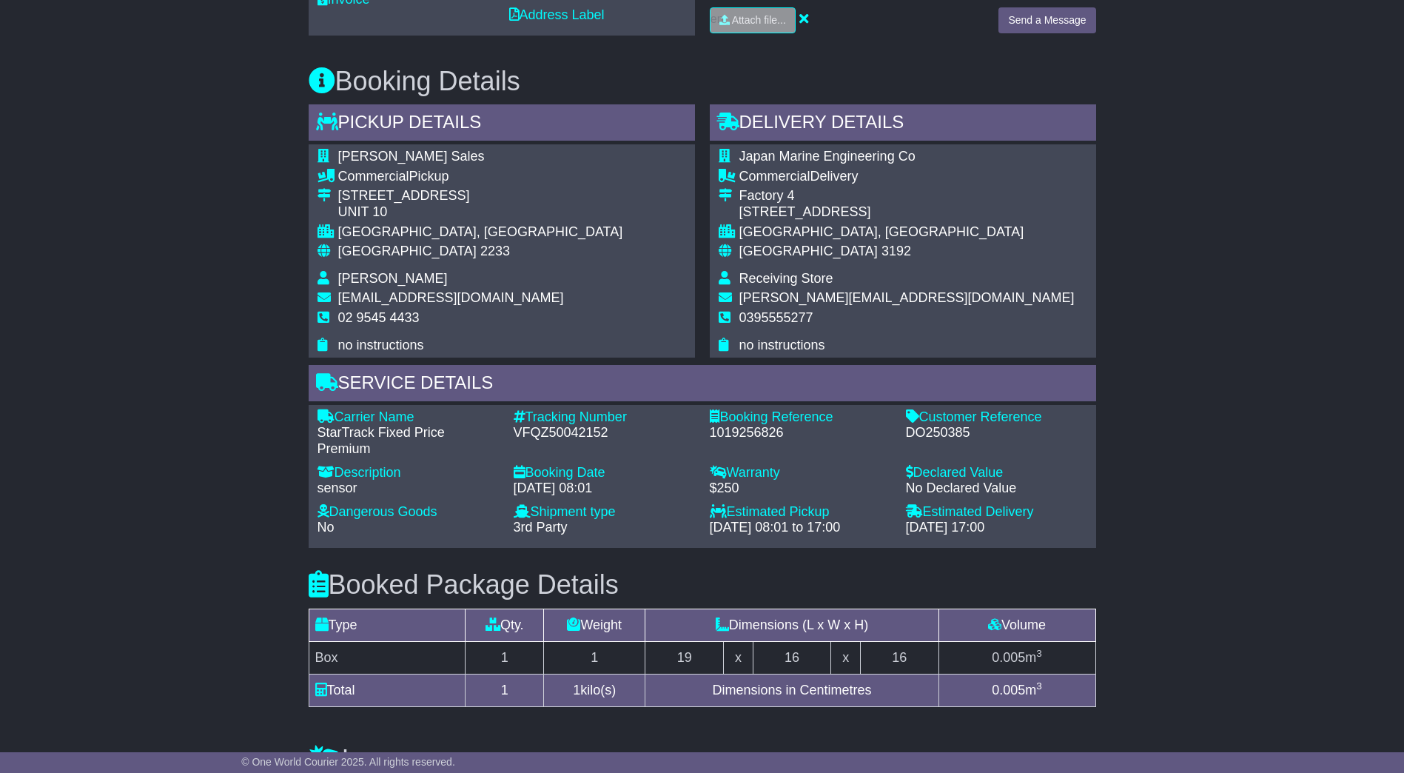
scroll to position [814, 0]
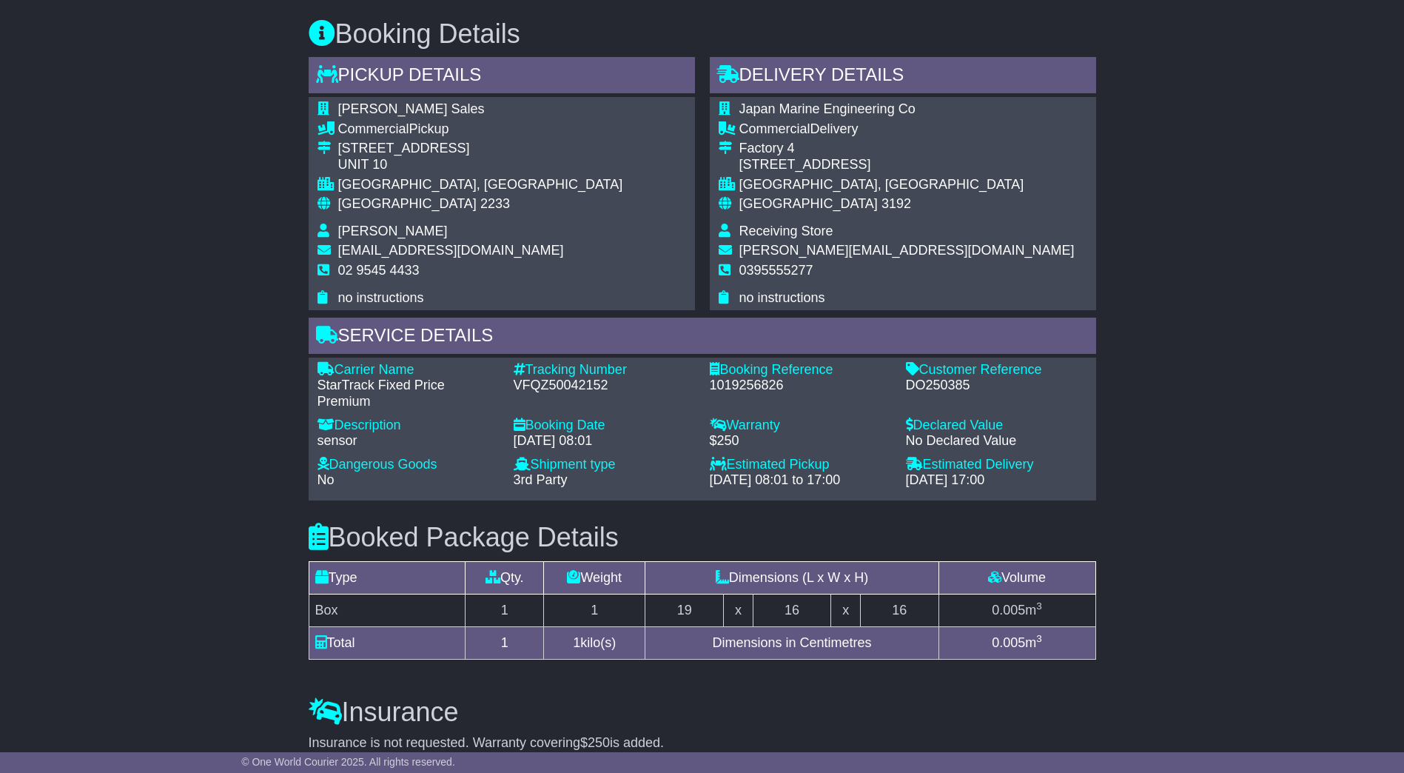
click at [588, 394] on div "VFQZ50042152" at bounding box center [604, 385] width 181 height 16
copy div "VFQZ50042152"
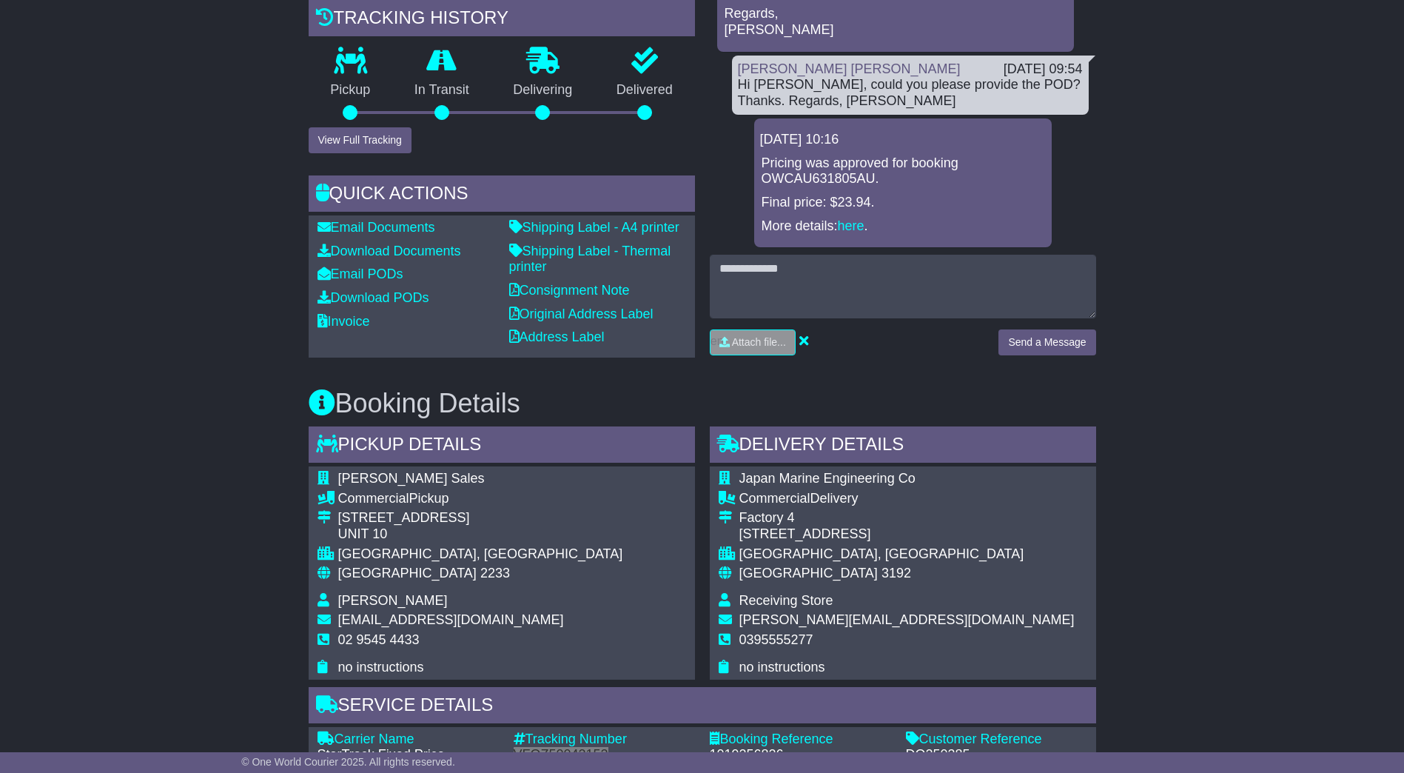
scroll to position [444, 0]
click at [354, 154] on button "View Full Tracking" at bounding box center [360, 141] width 103 height 26
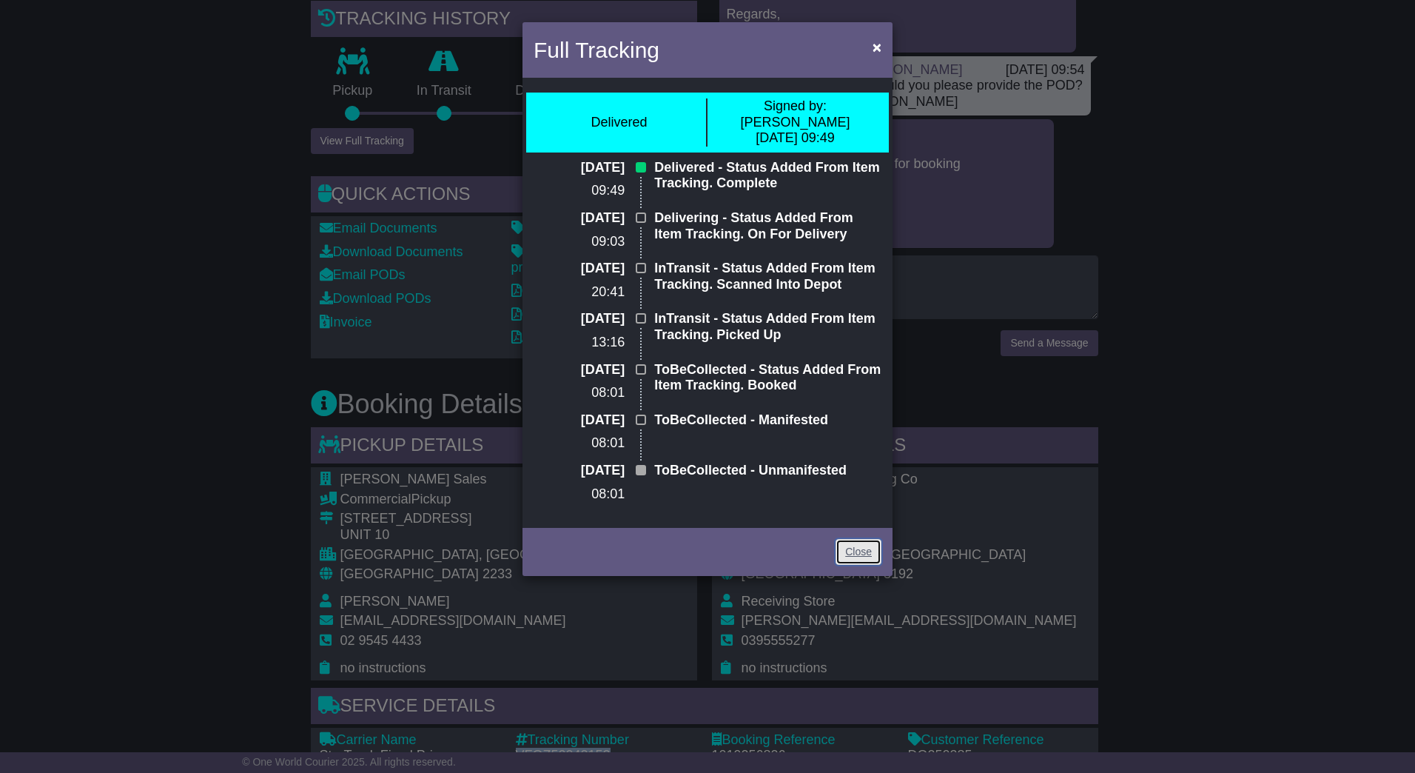
click at [843, 539] on link "Close" at bounding box center [859, 552] width 46 height 26
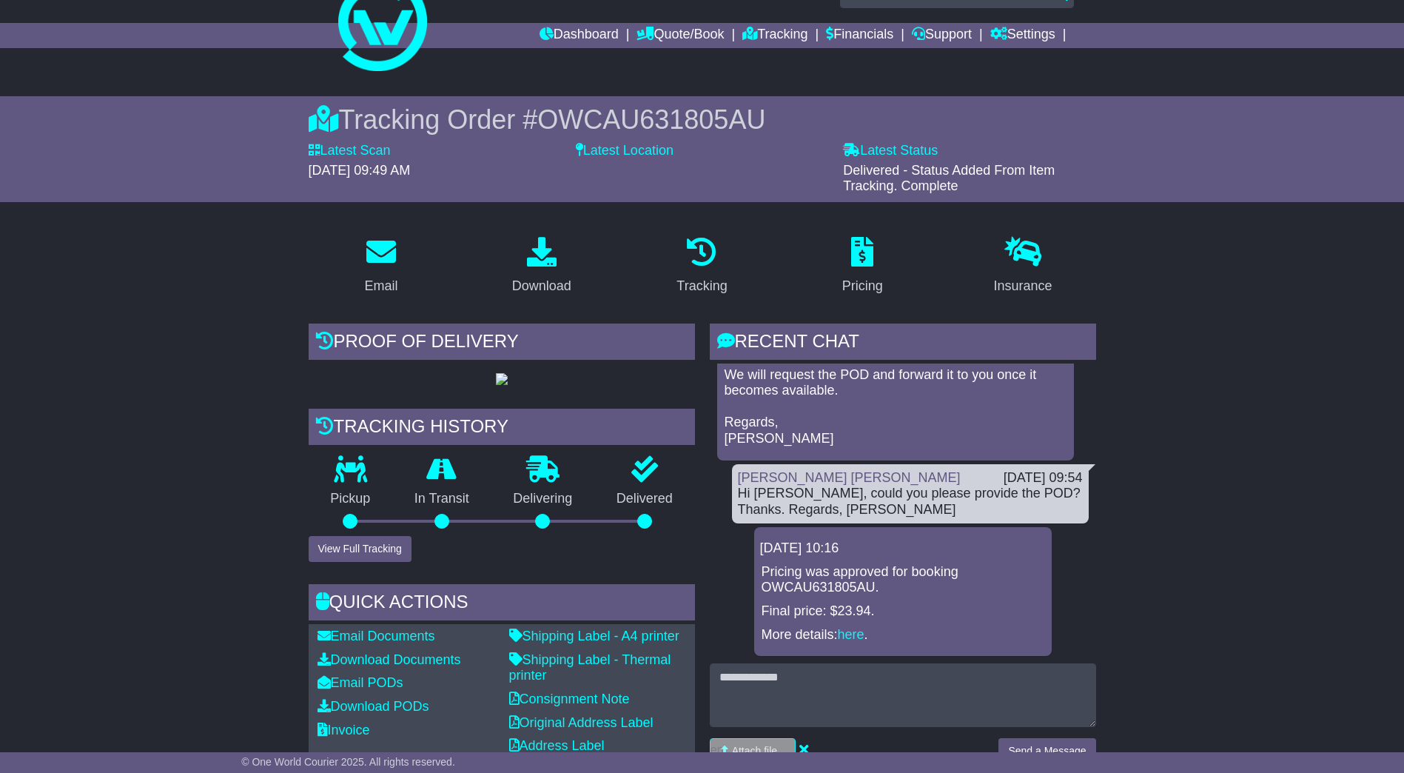
scroll to position [0, 0]
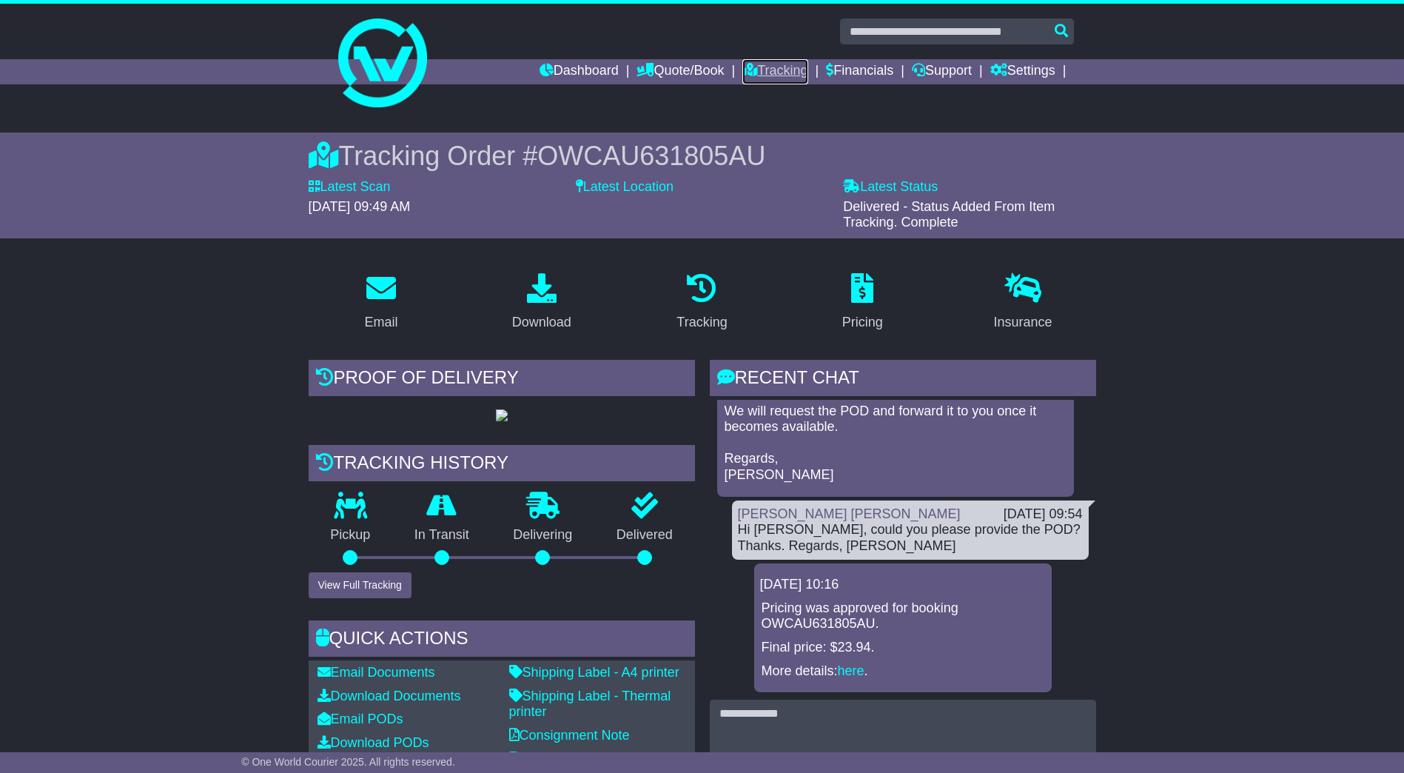
click at [756, 64] on link "Tracking" at bounding box center [774, 71] width 65 height 25
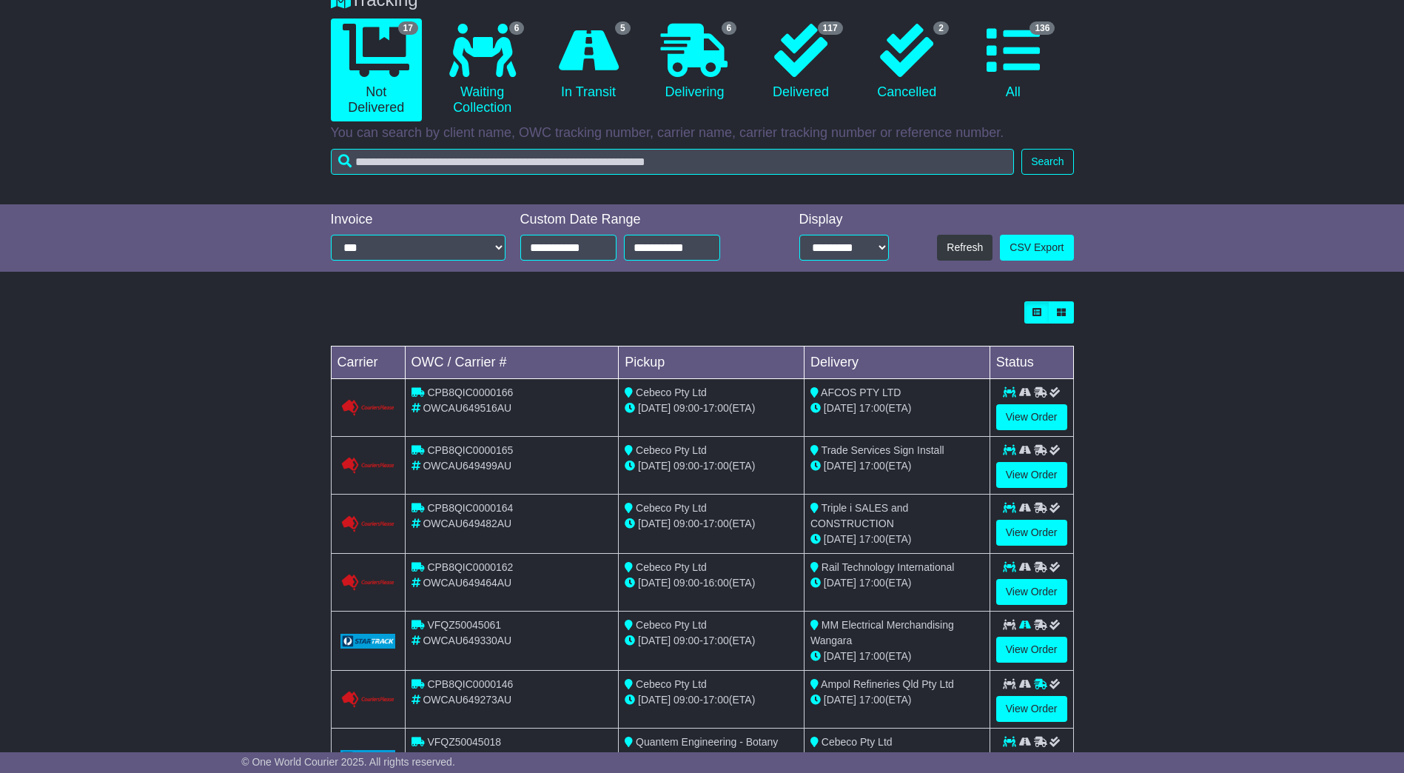
scroll to position [296, 0]
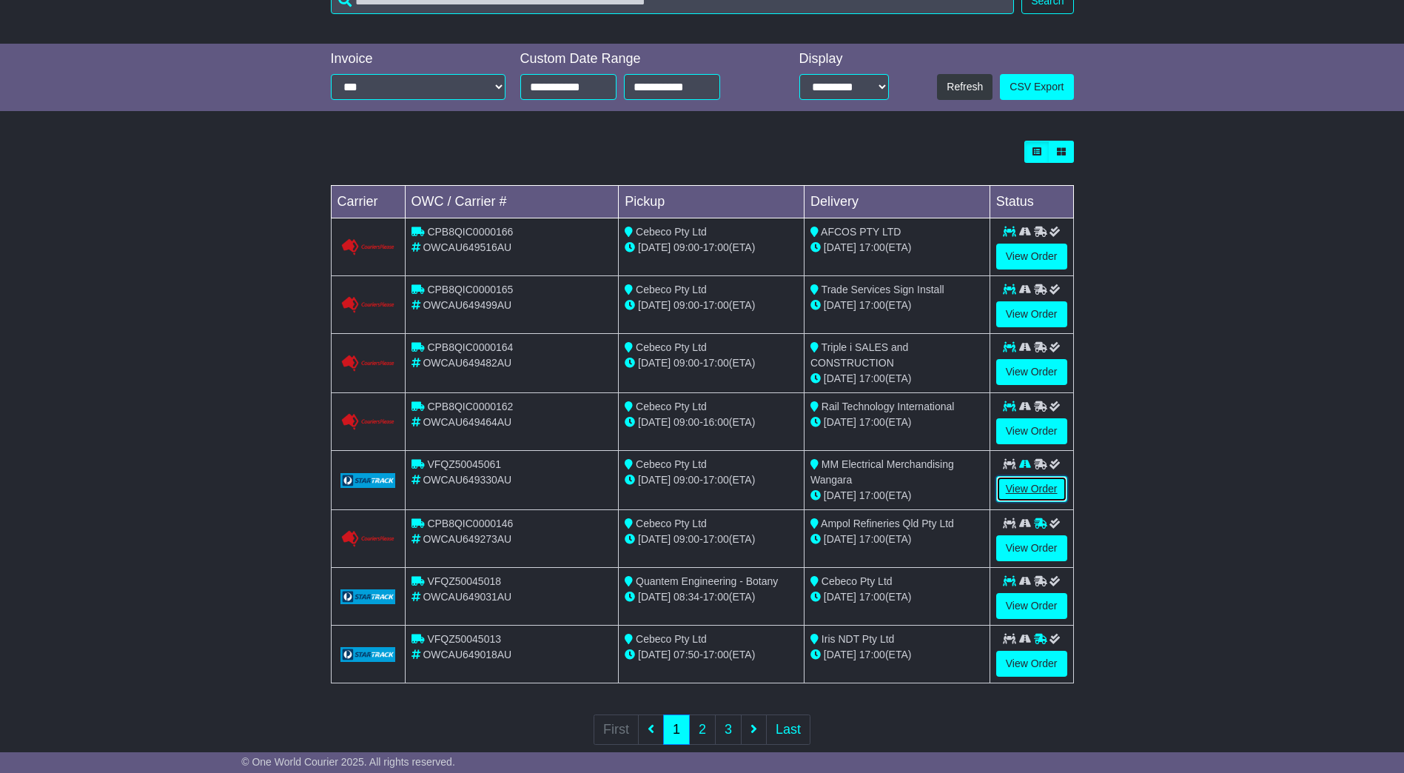
click at [1031, 484] on link "View Order" at bounding box center [1031, 489] width 71 height 26
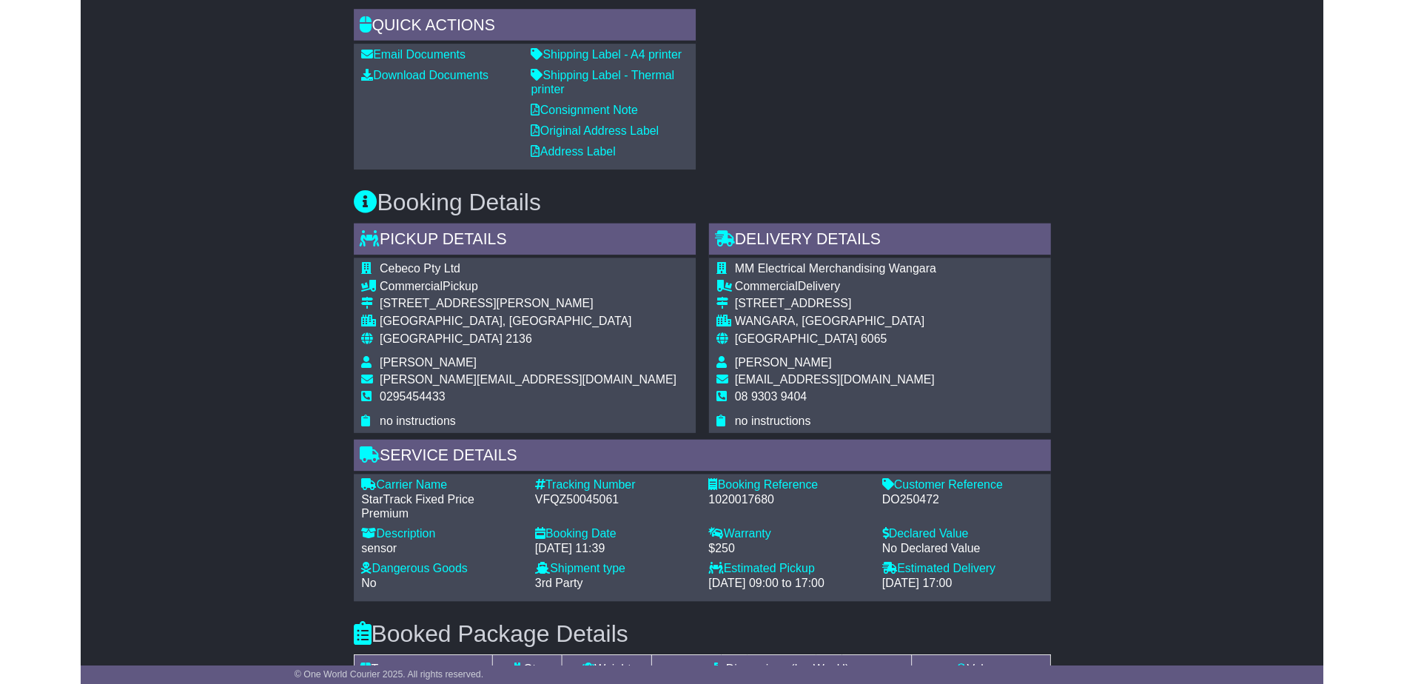
scroll to position [740, 0]
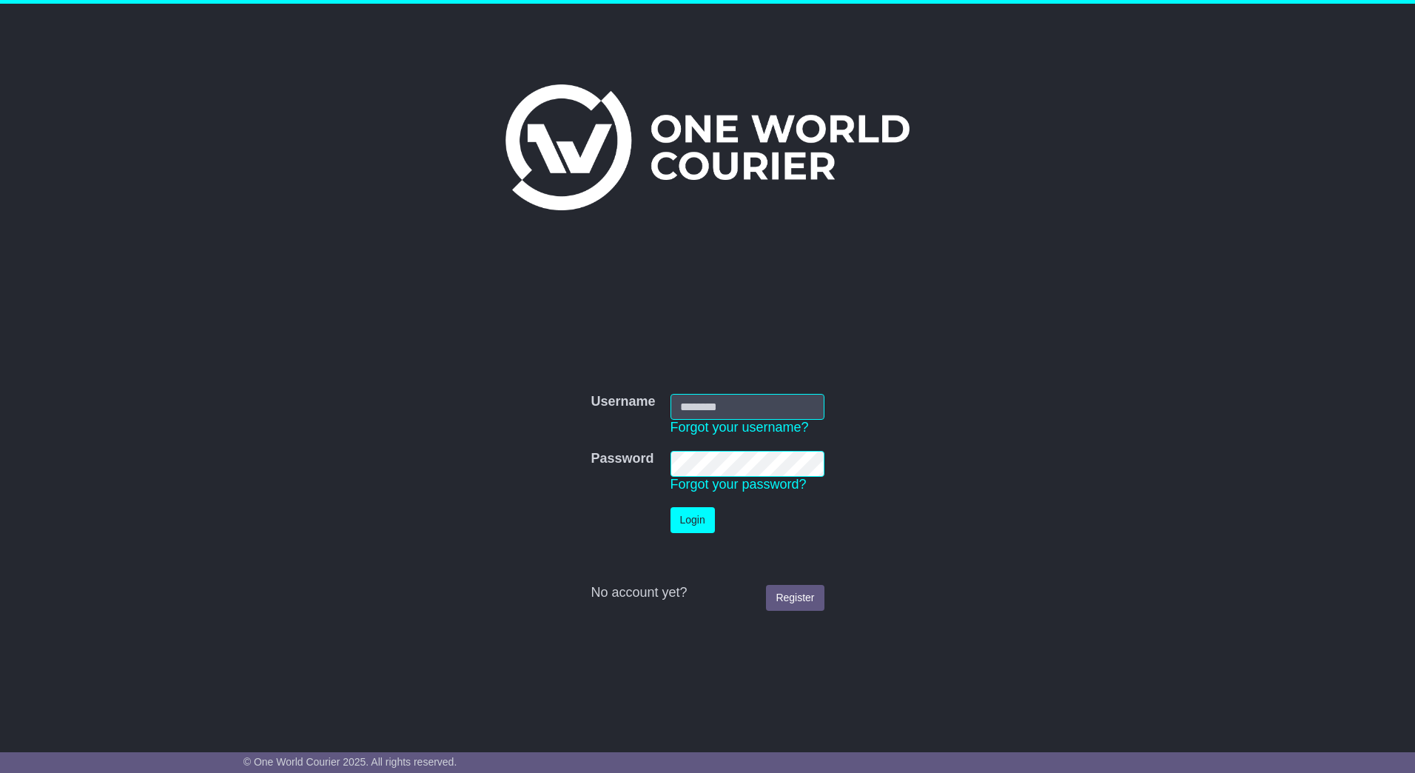
type input "**********"
click at [703, 520] on button "Login" at bounding box center [692, 520] width 44 height 26
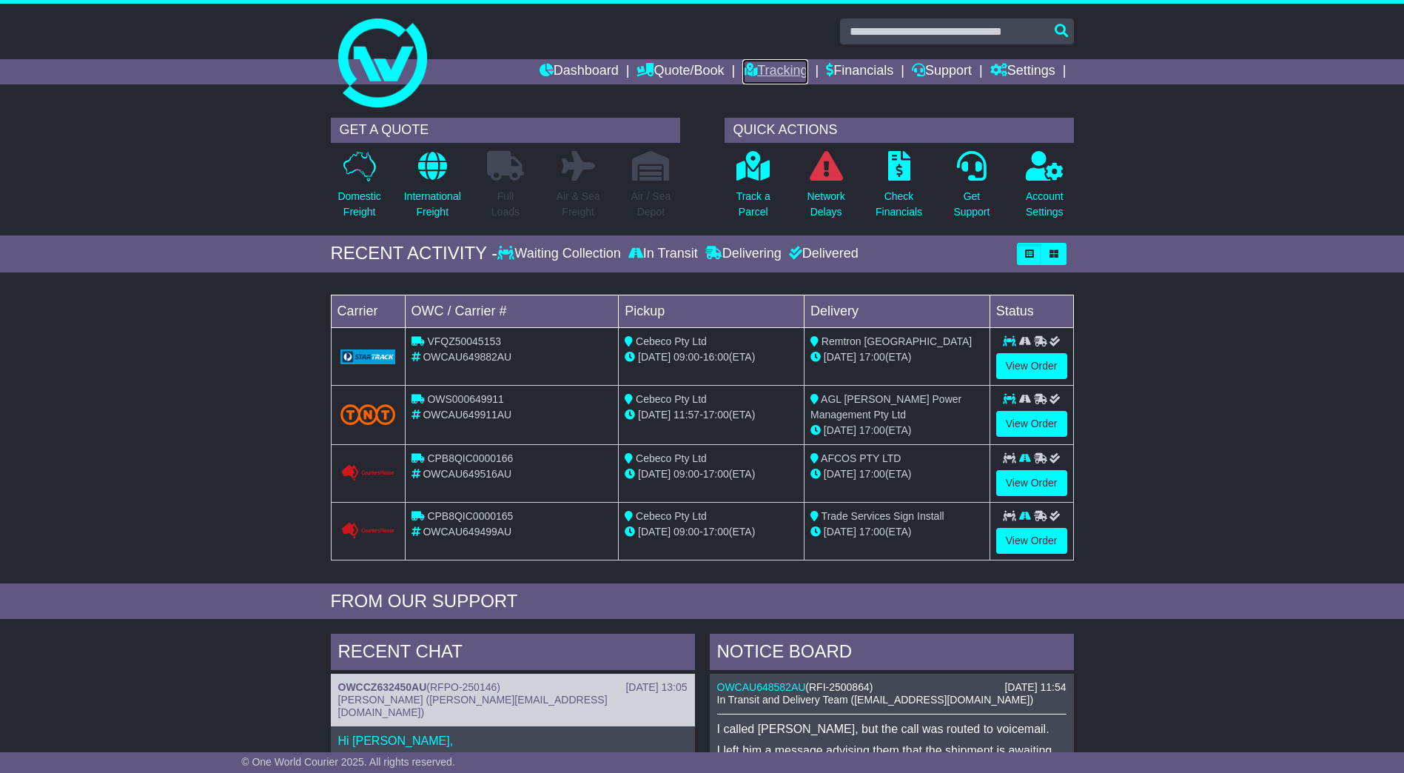
click at [777, 72] on link "Tracking" at bounding box center [774, 71] width 65 height 25
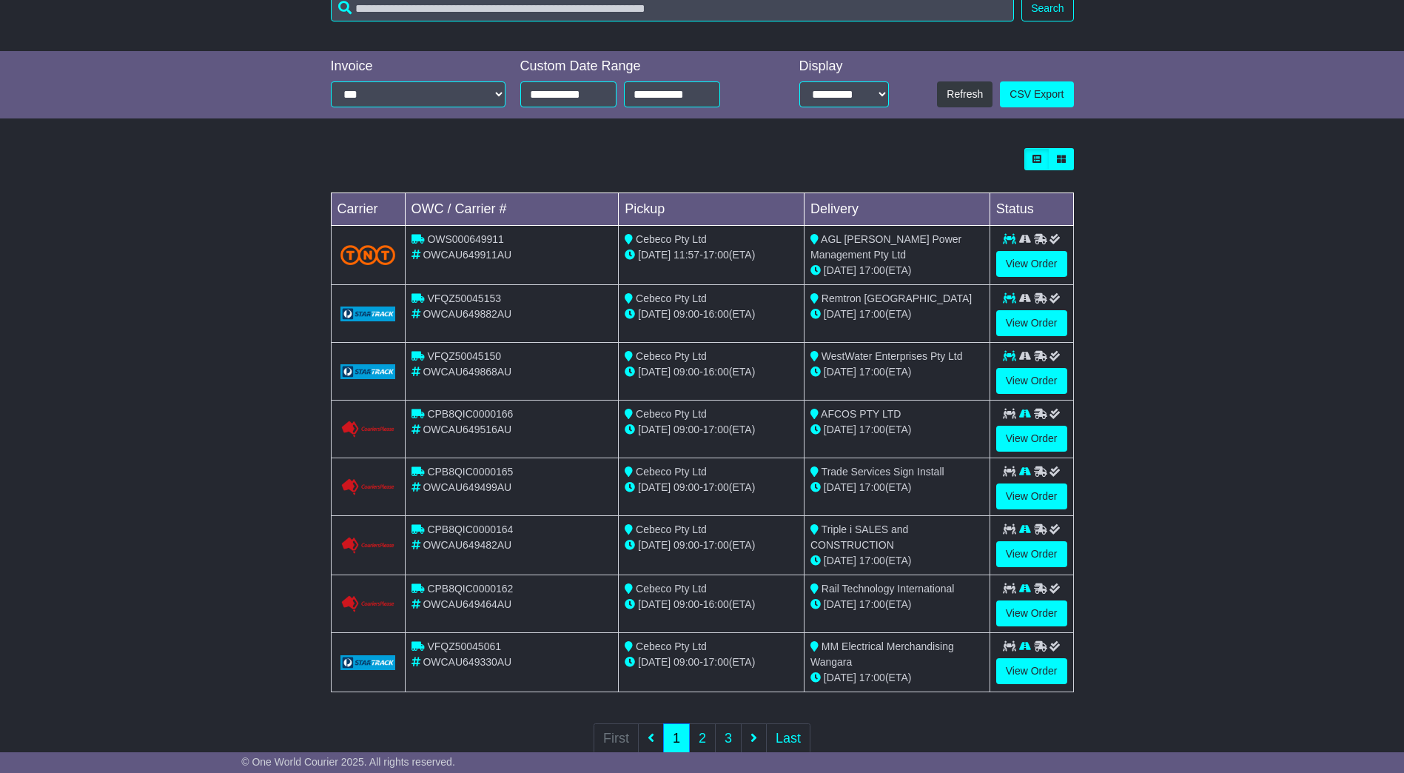
scroll to position [296, 0]
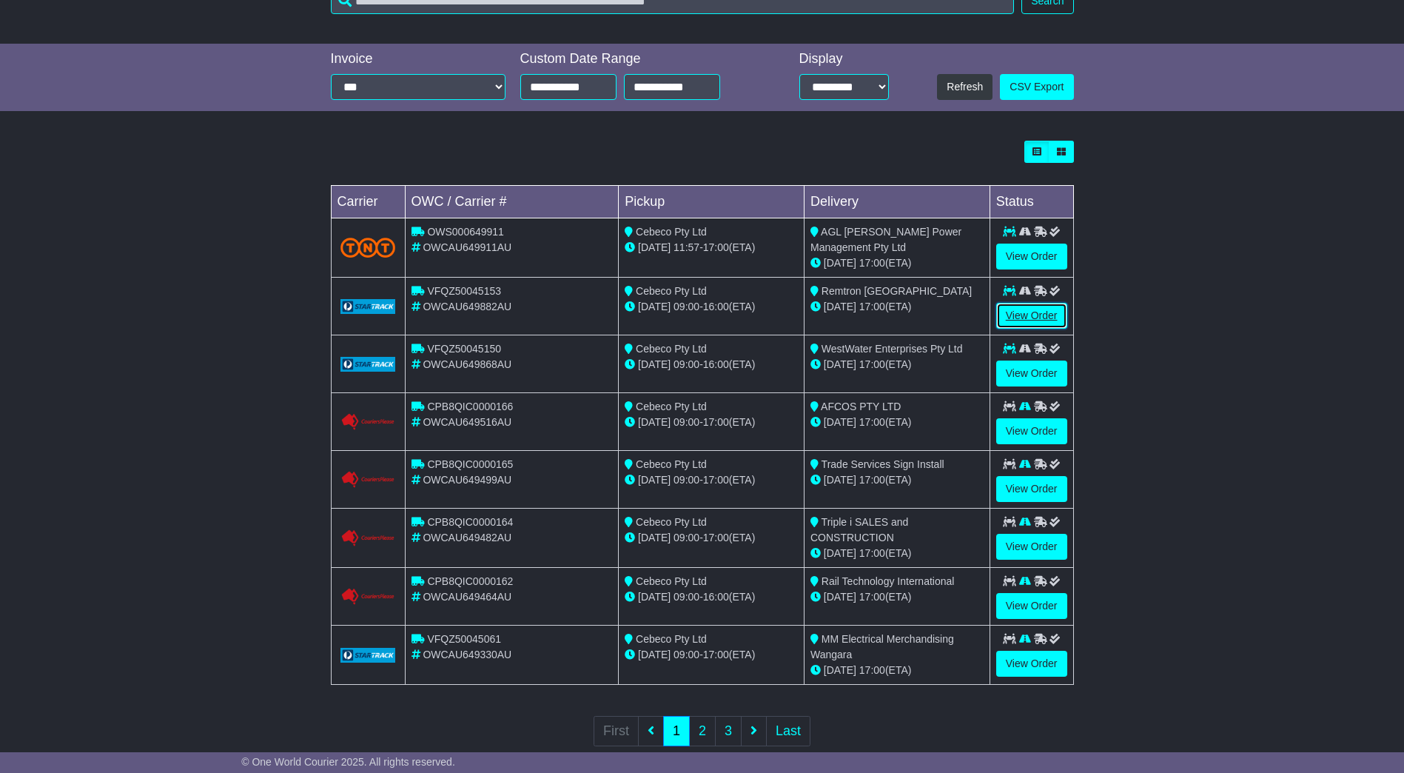
click at [1021, 321] on link "View Order" at bounding box center [1031, 316] width 71 height 26
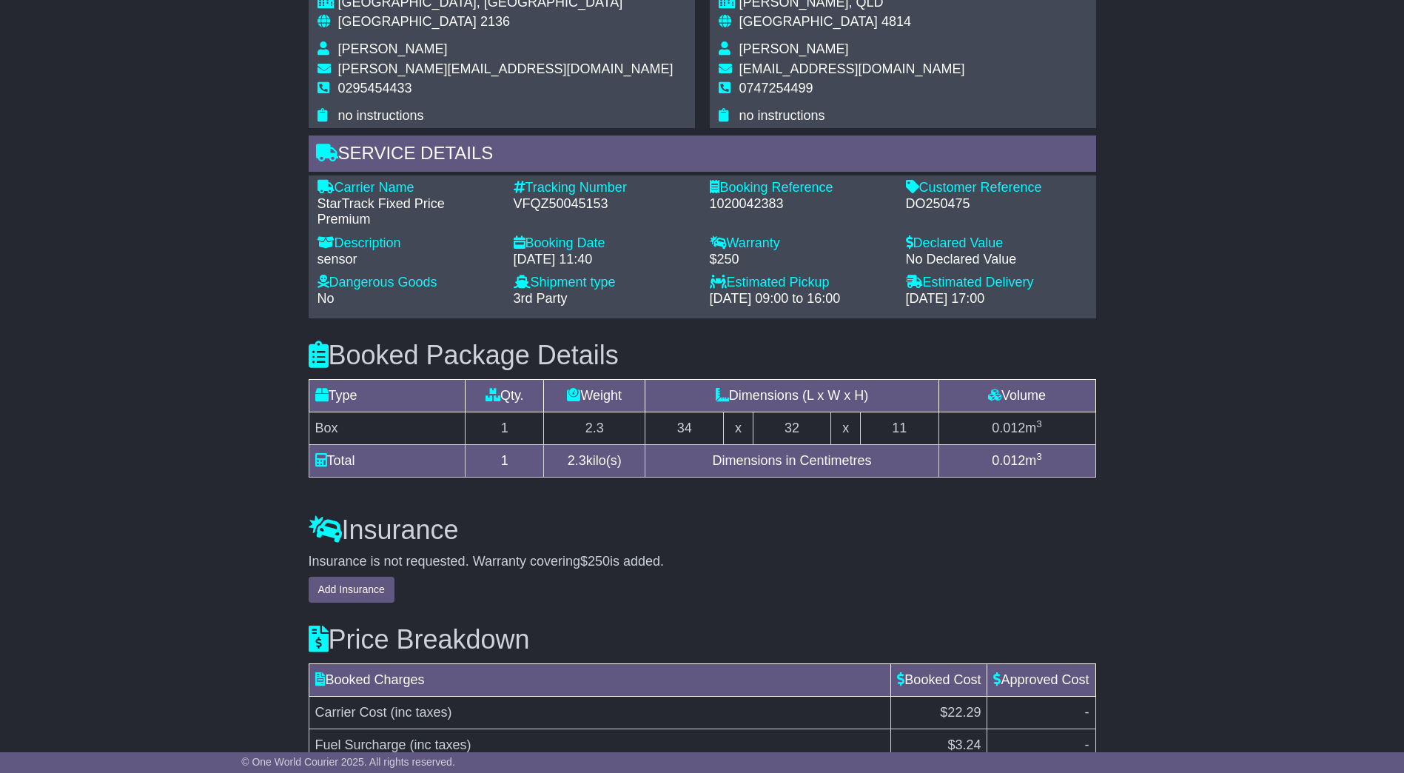
scroll to position [1110, 0]
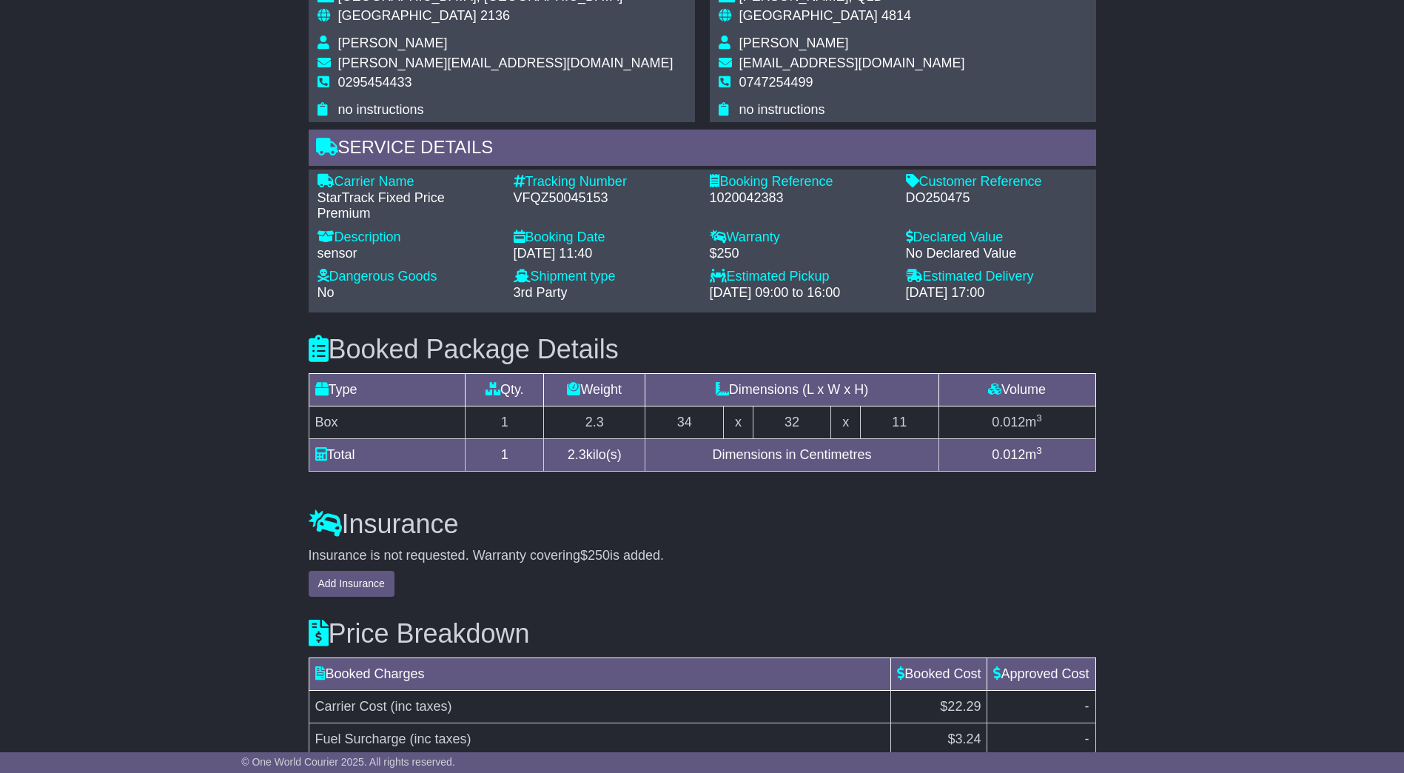
click at [921, 192] on div "DO250475" at bounding box center [996, 198] width 181 height 16
copy div "DO250475"
click at [532, 200] on div "VFQZ50045153" at bounding box center [604, 198] width 181 height 16
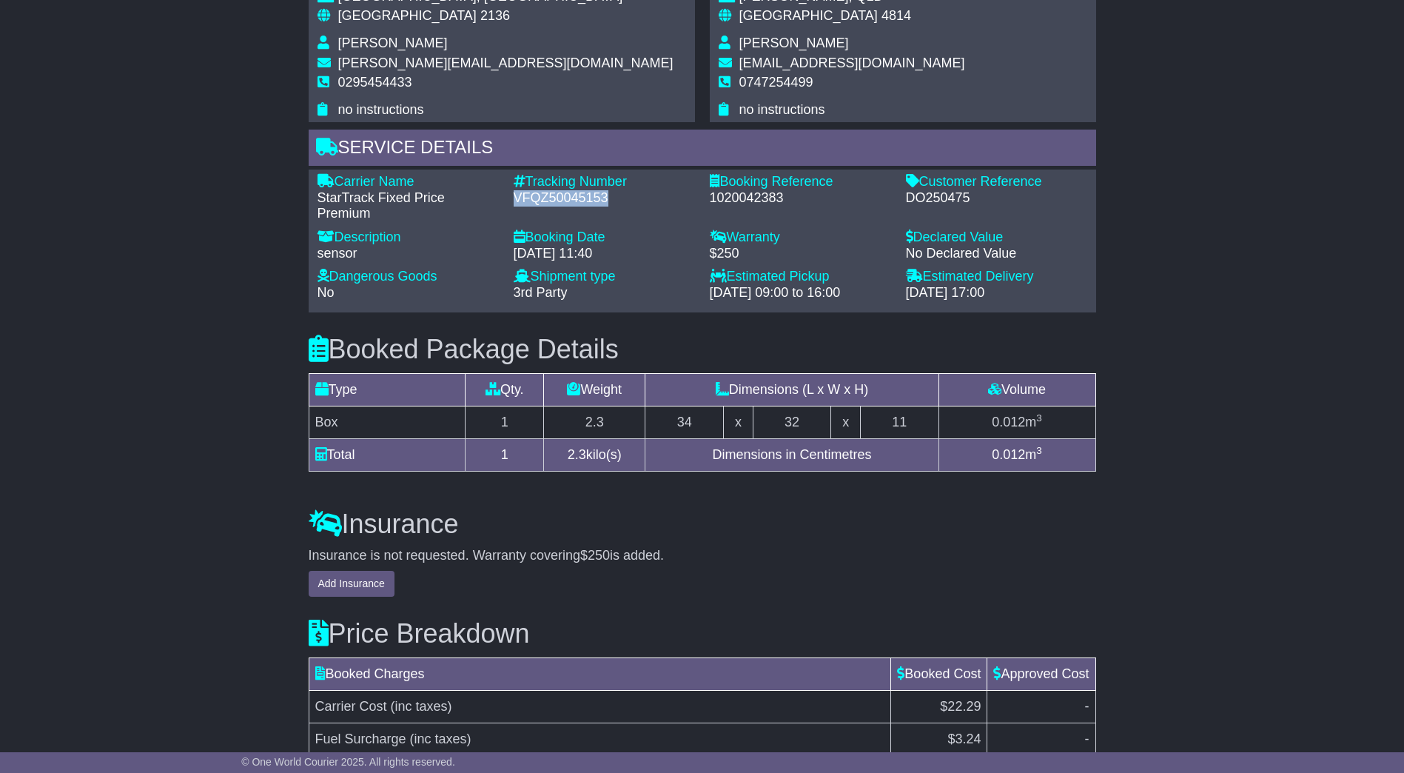
copy div "VFQZ50045153"
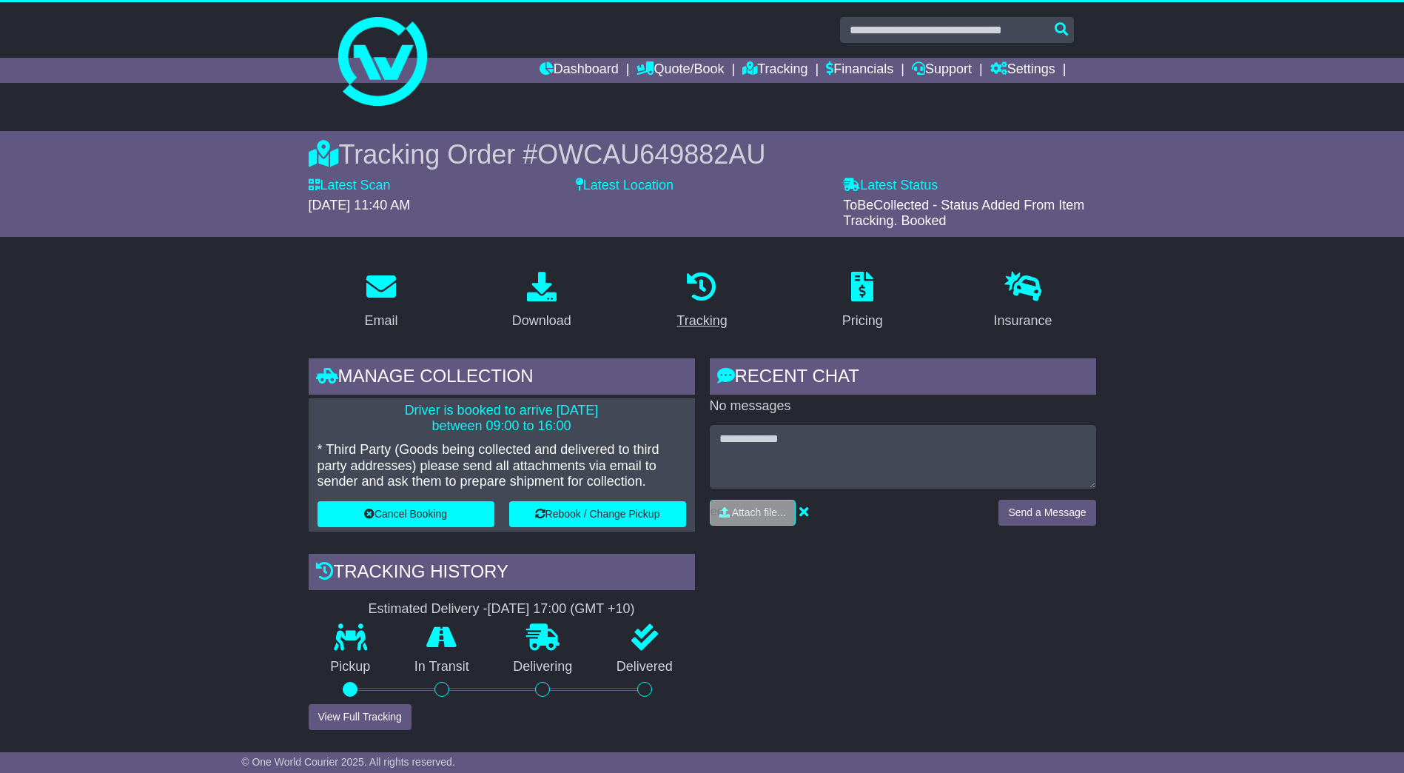
scroll to position [0, 0]
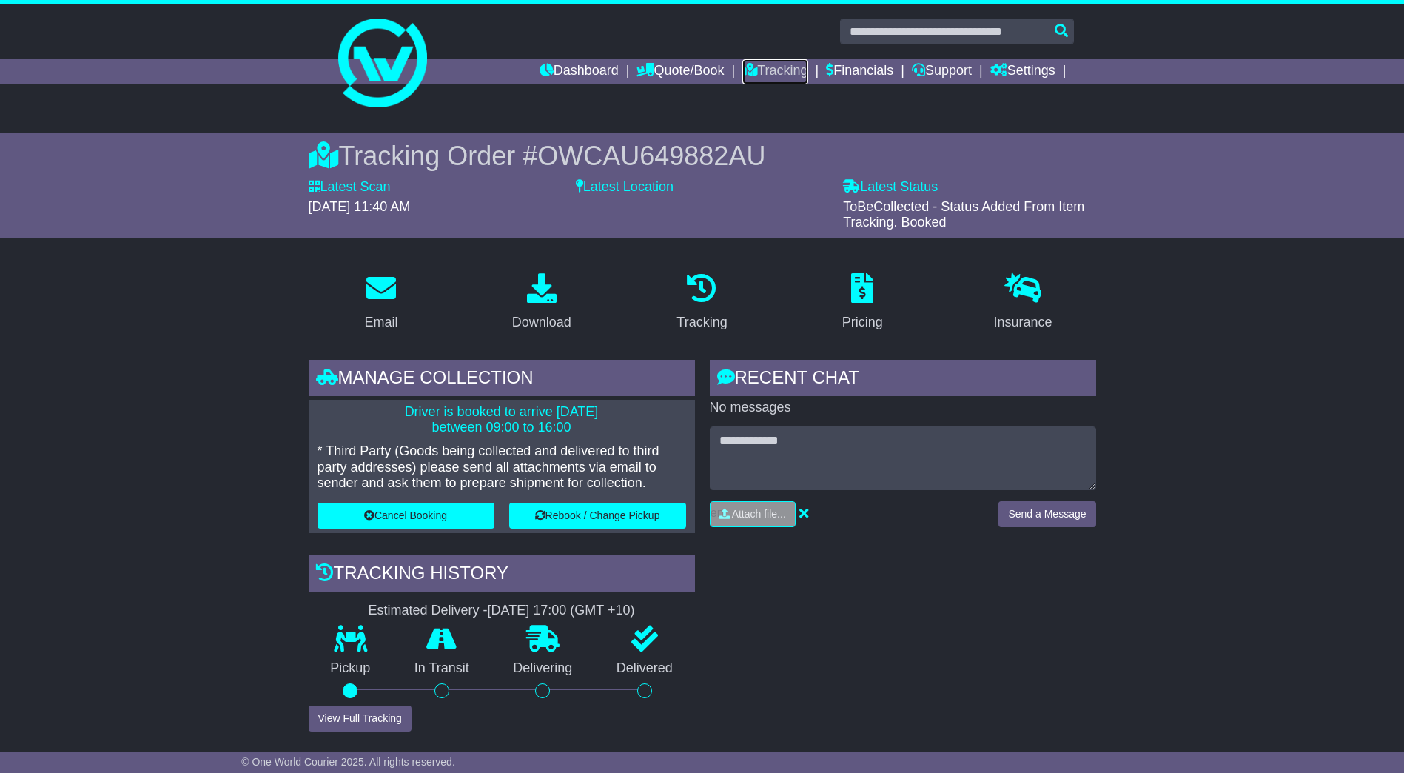
click at [762, 76] on link "Tracking" at bounding box center [774, 71] width 65 height 25
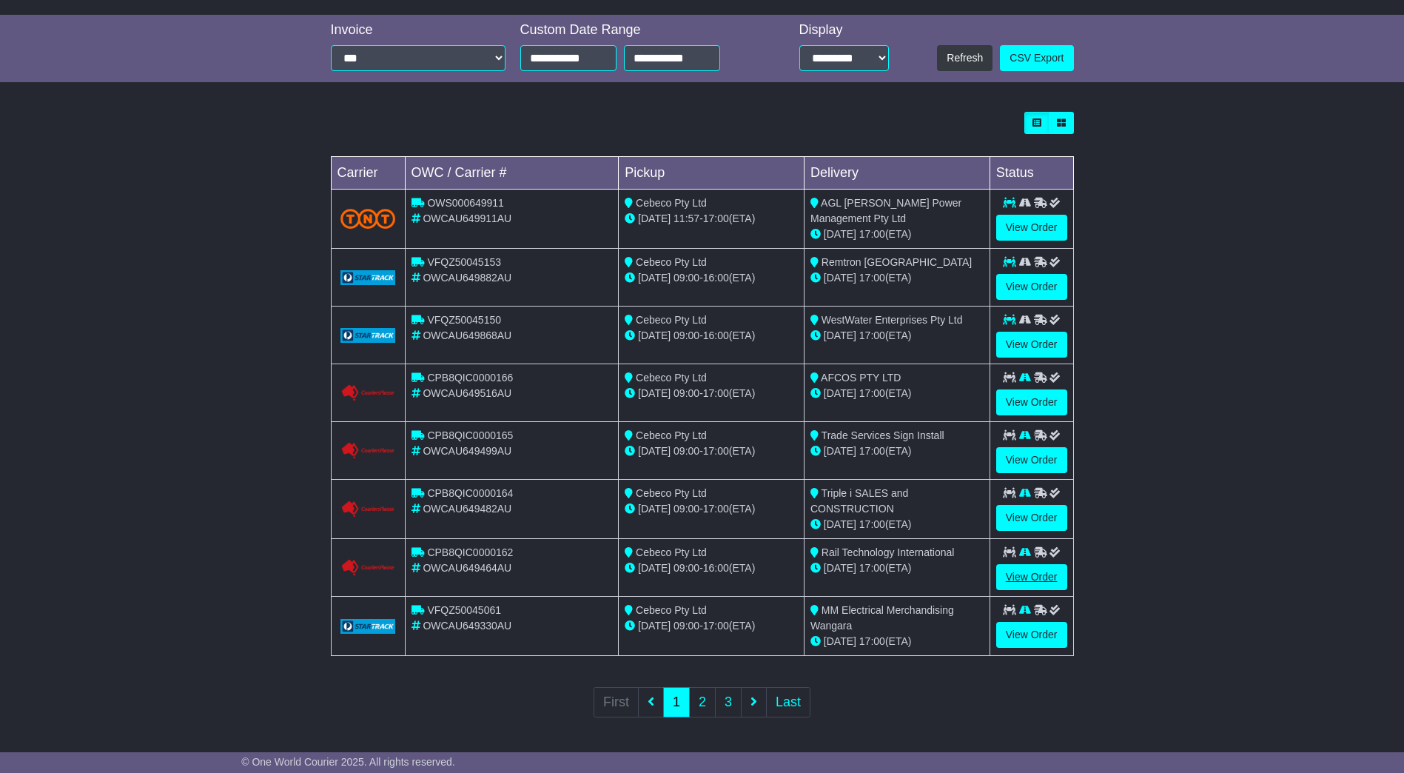
scroll to position [326, 0]
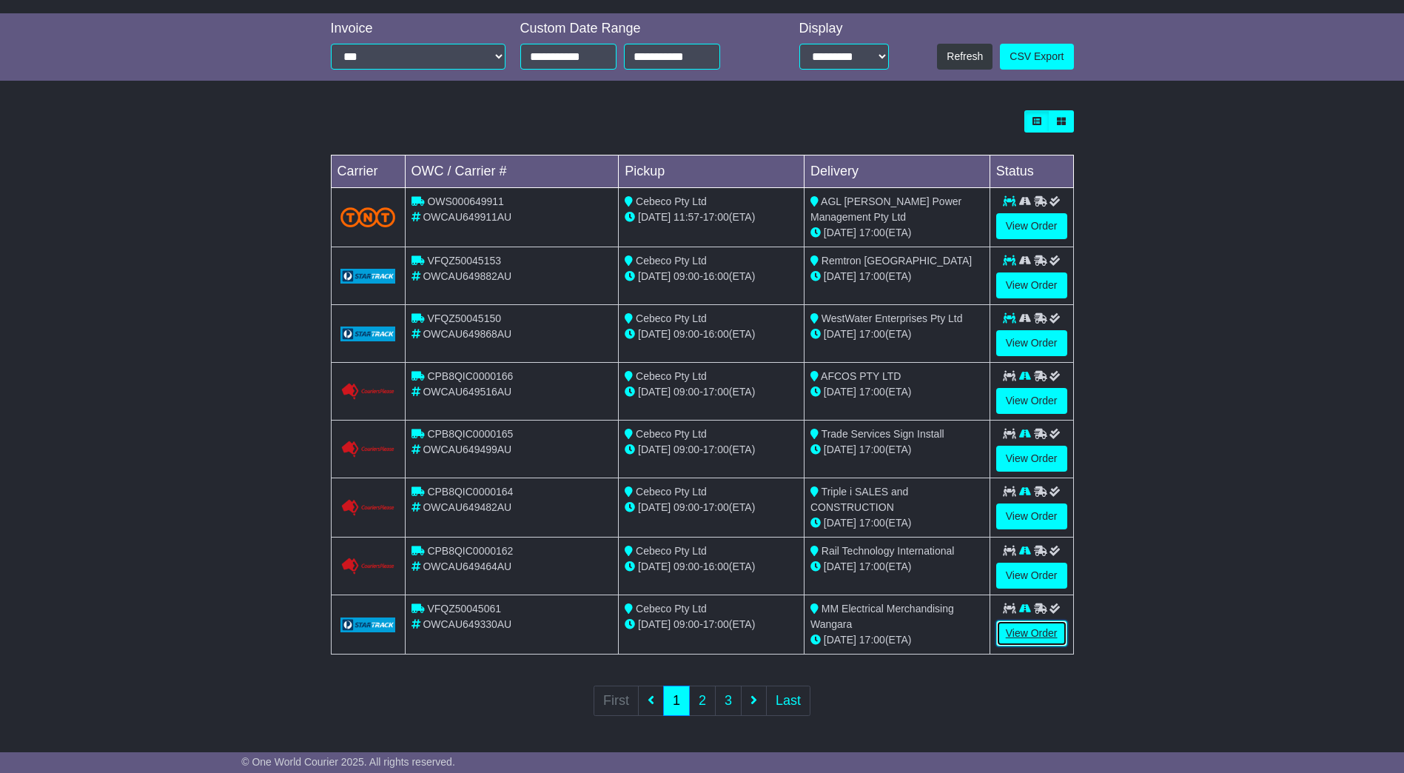
click at [1015, 633] on link "View Order" at bounding box center [1031, 633] width 71 height 26
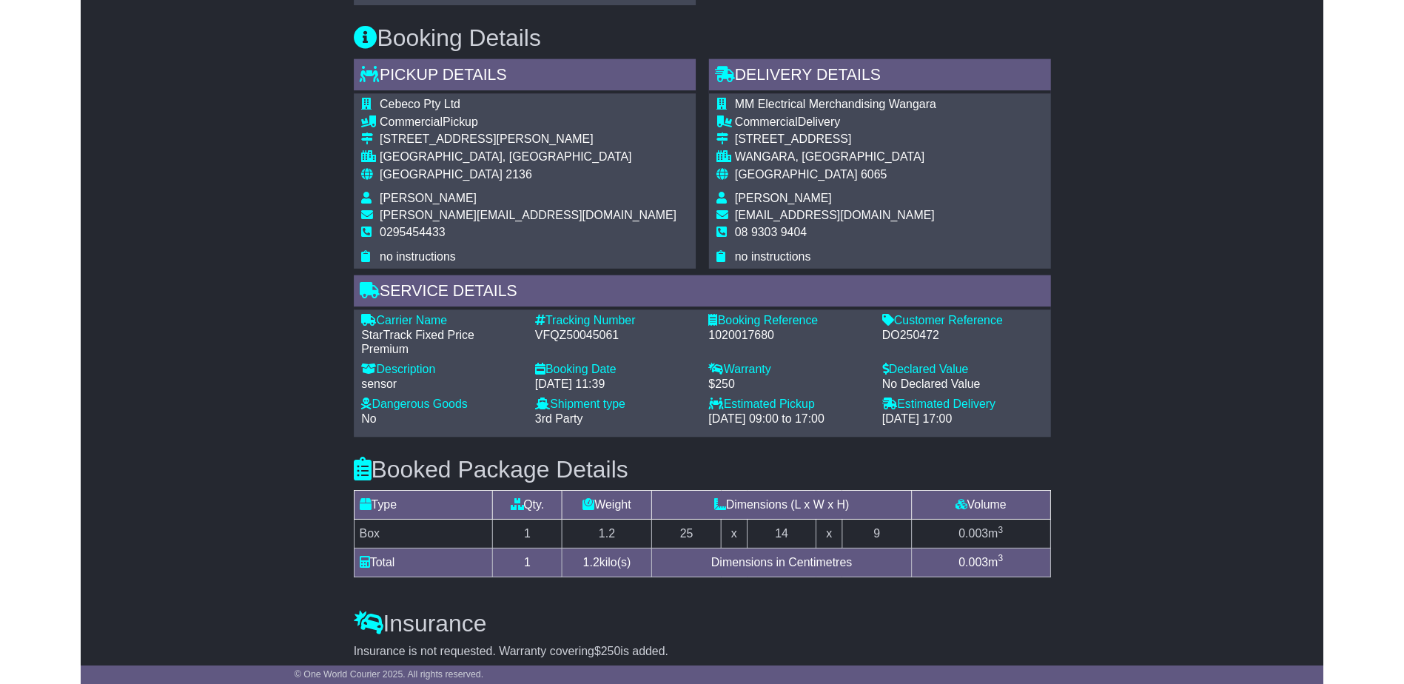
scroll to position [740, 0]
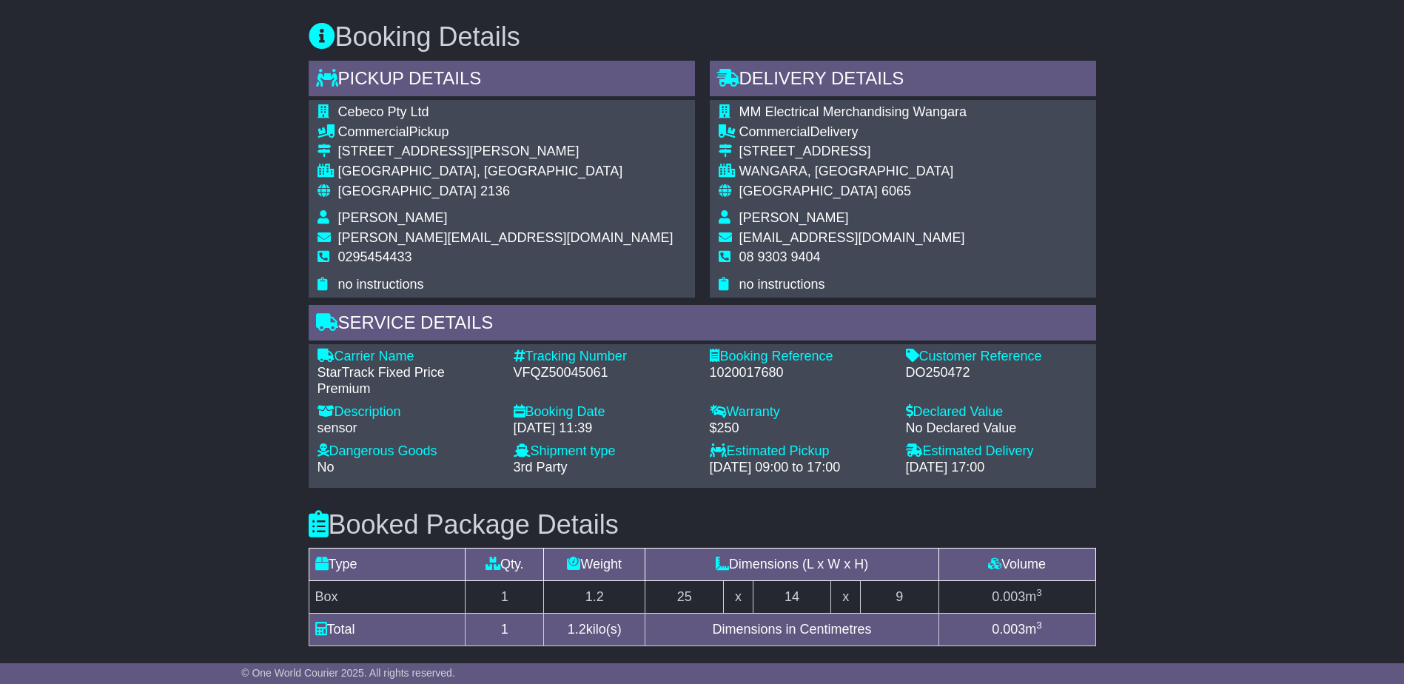
click at [922, 374] on div "DO250472" at bounding box center [996, 373] width 181 height 16
copy div "DO250472"
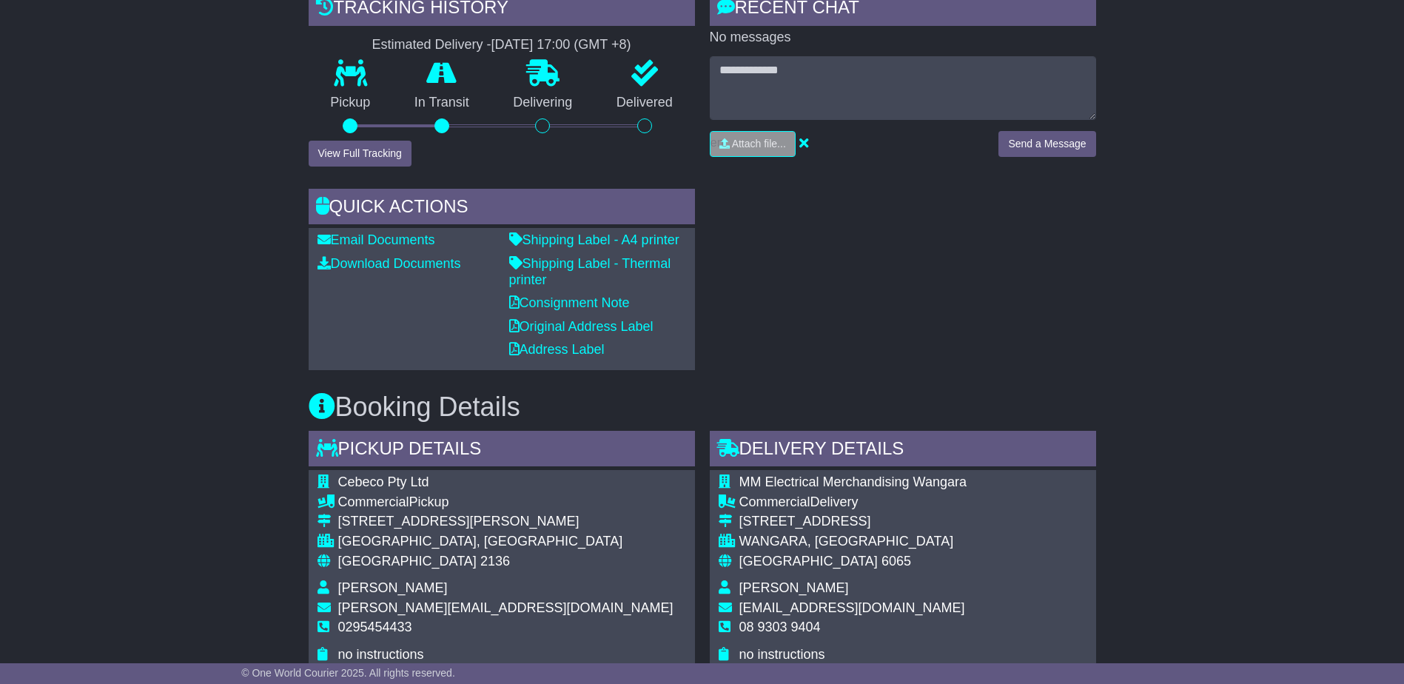
scroll to position [0, 0]
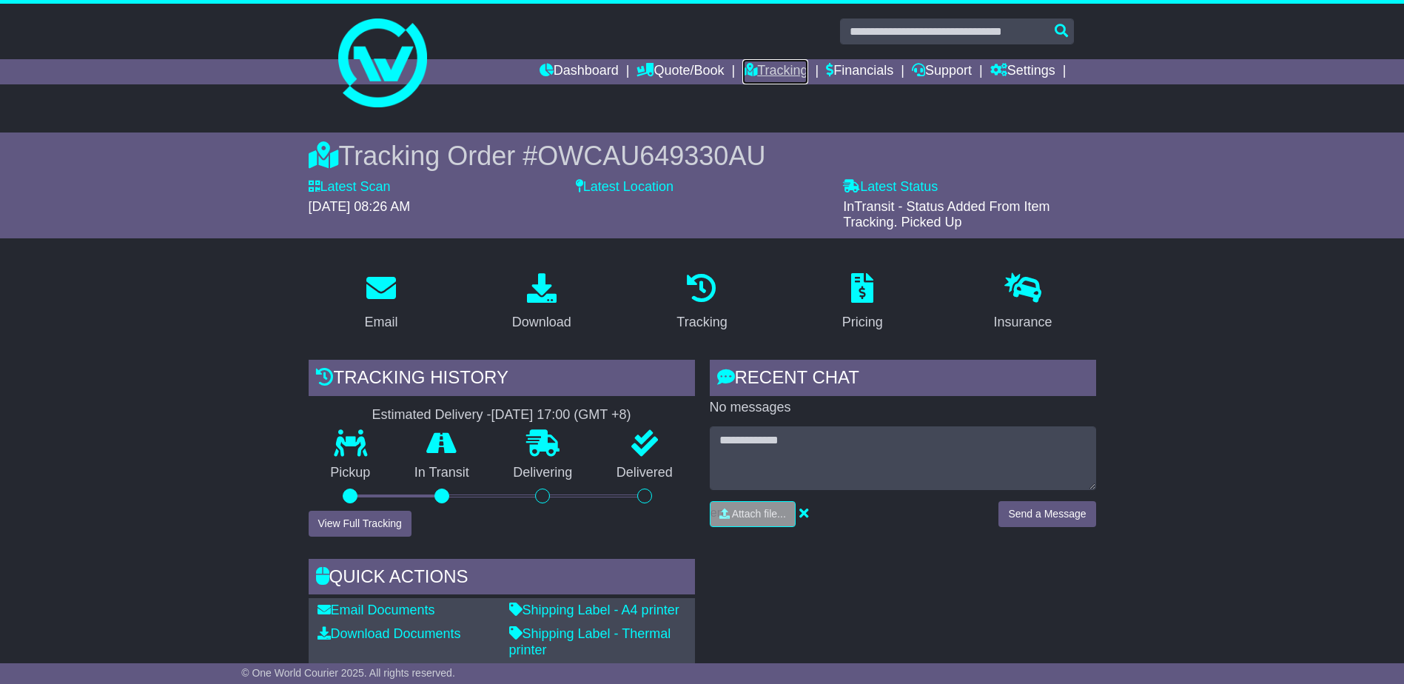
click at [757, 78] on link "Tracking" at bounding box center [774, 71] width 65 height 25
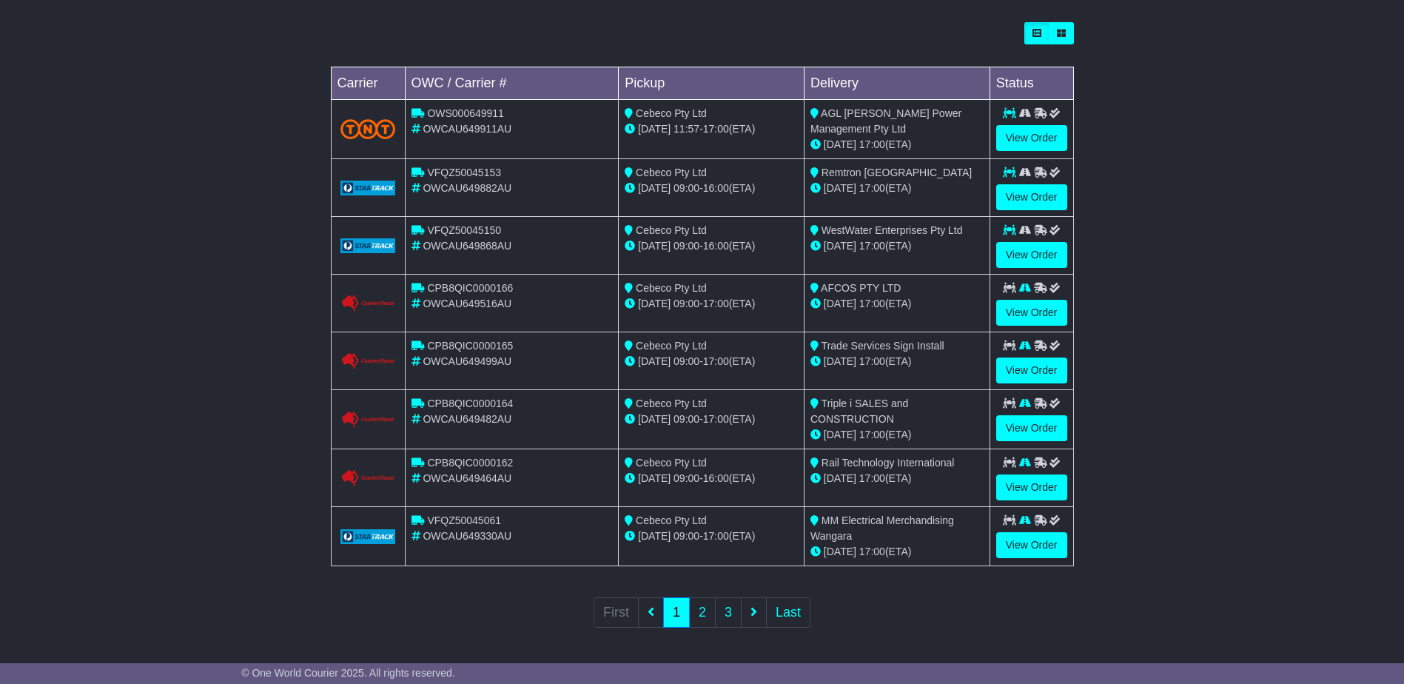
scroll to position [415, 0]
click at [698, 614] on link "2" at bounding box center [702, 611] width 27 height 30
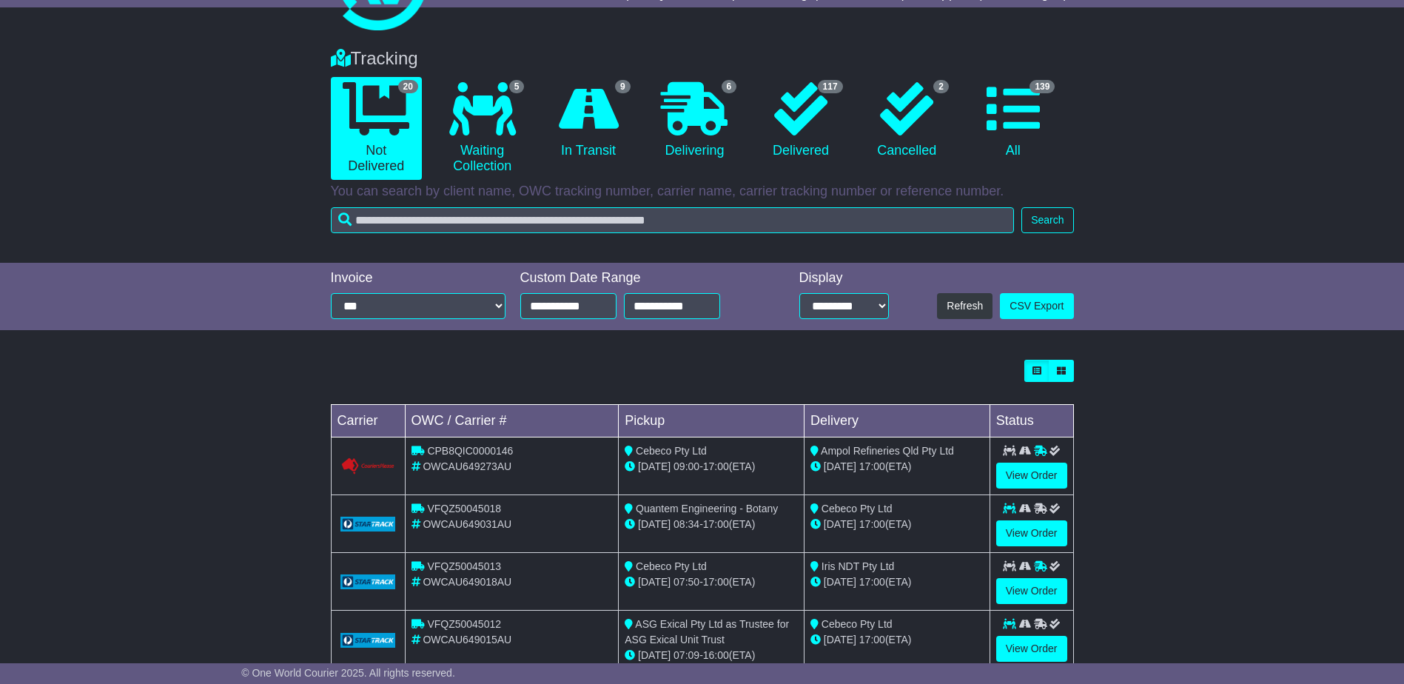
scroll to position [296, 0]
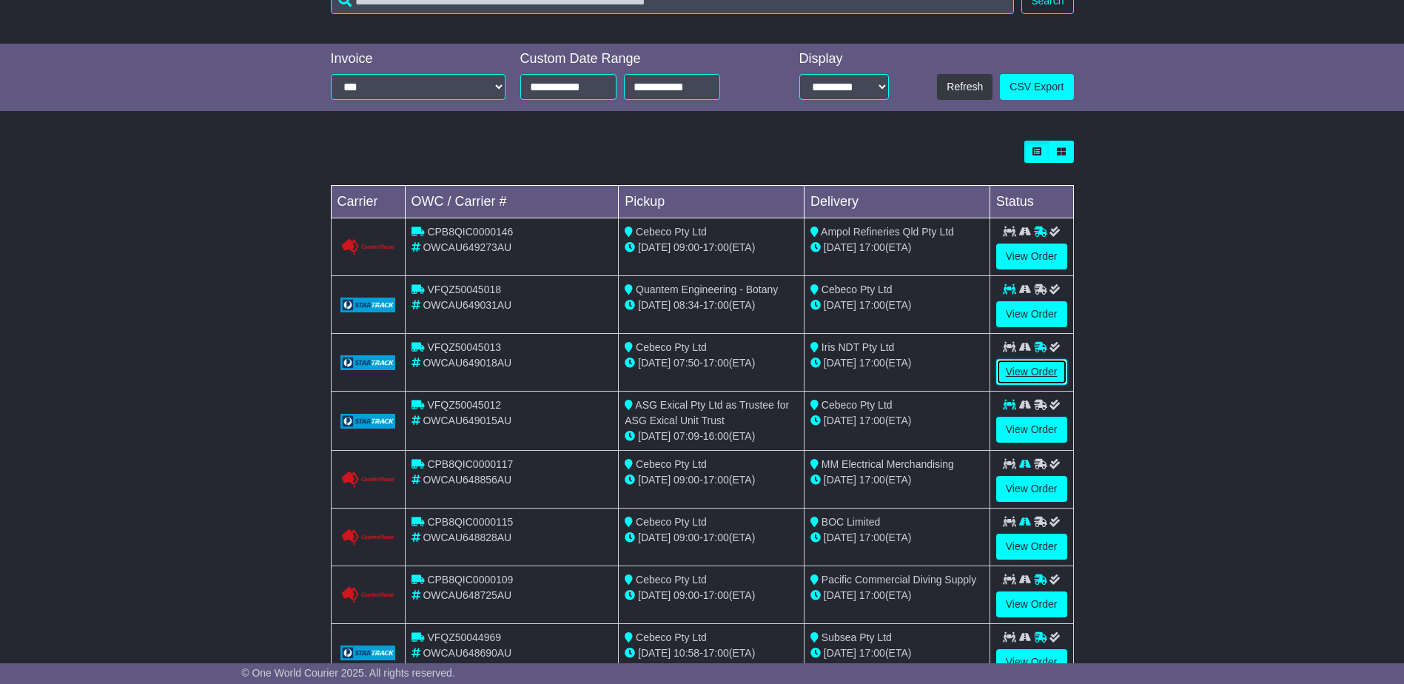
click at [1013, 369] on link "View Order" at bounding box center [1031, 372] width 71 height 26
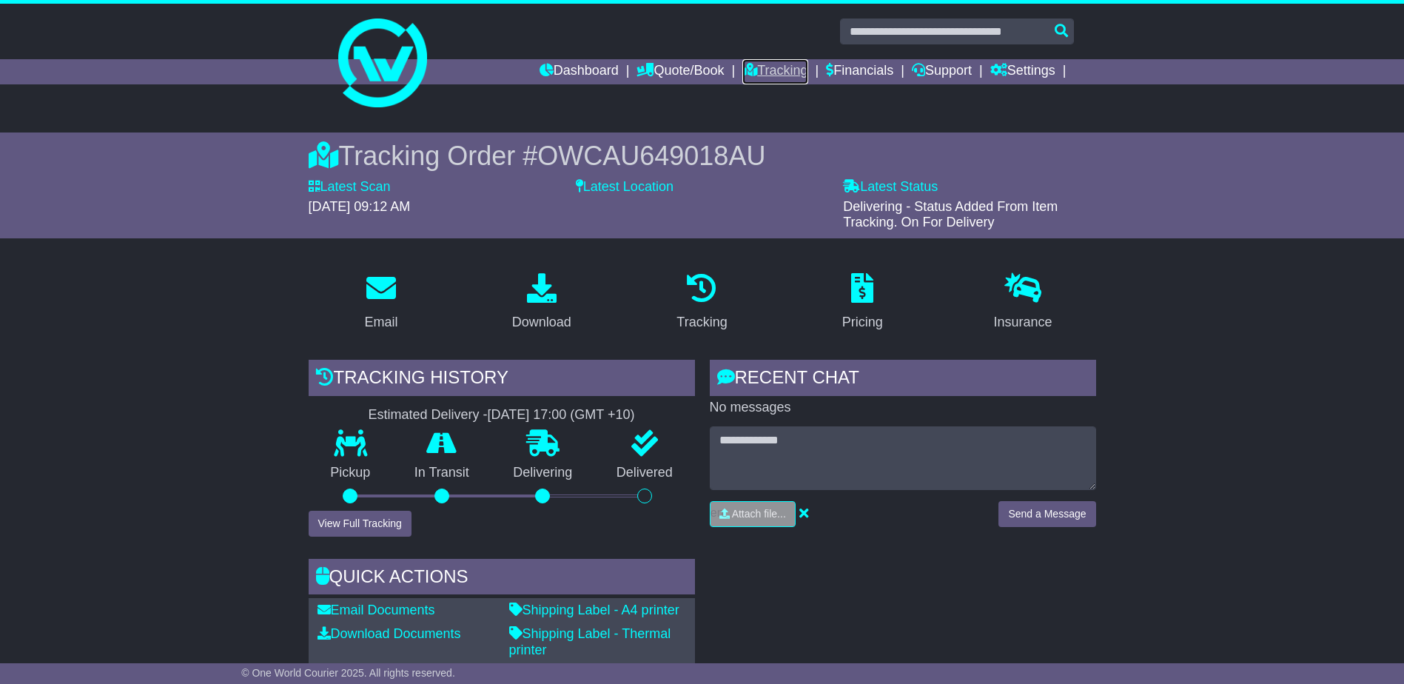
click at [755, 73] on link "Tracking" at bounding box center [774, 71] width 65 height 25
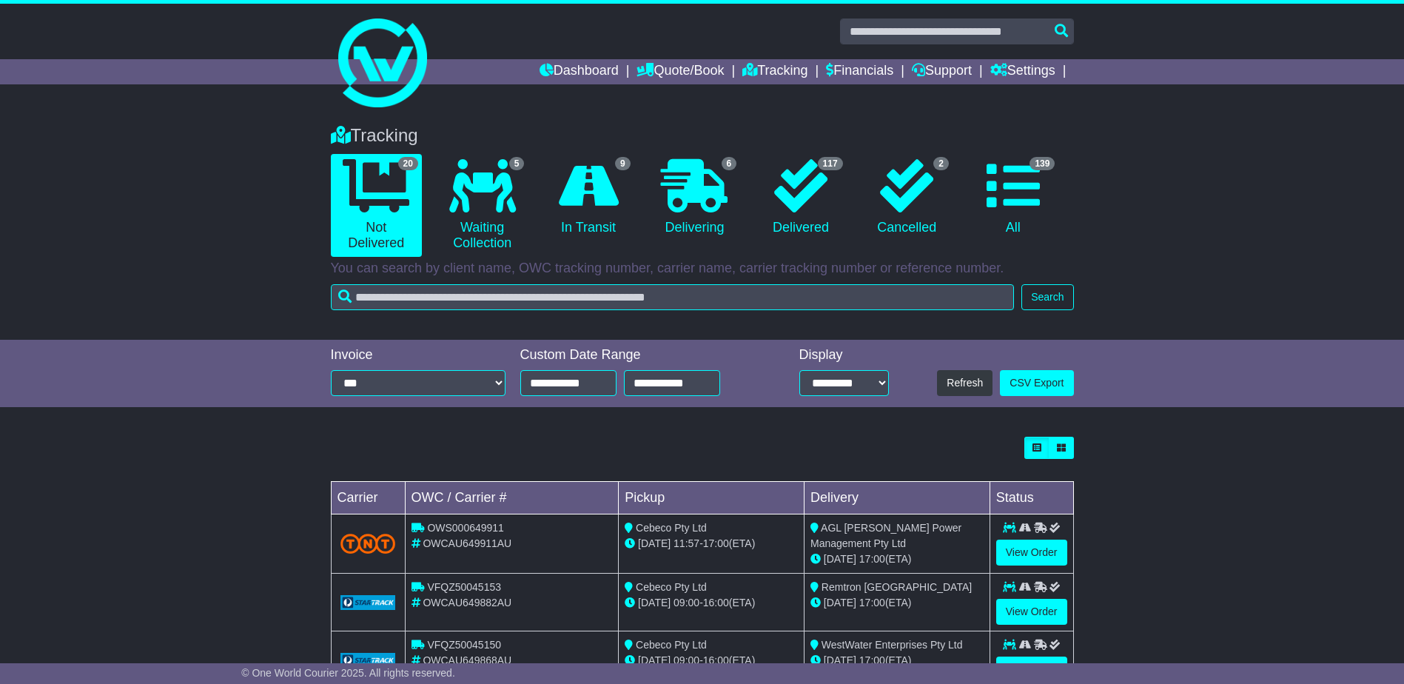
scroll to position [370, 0]
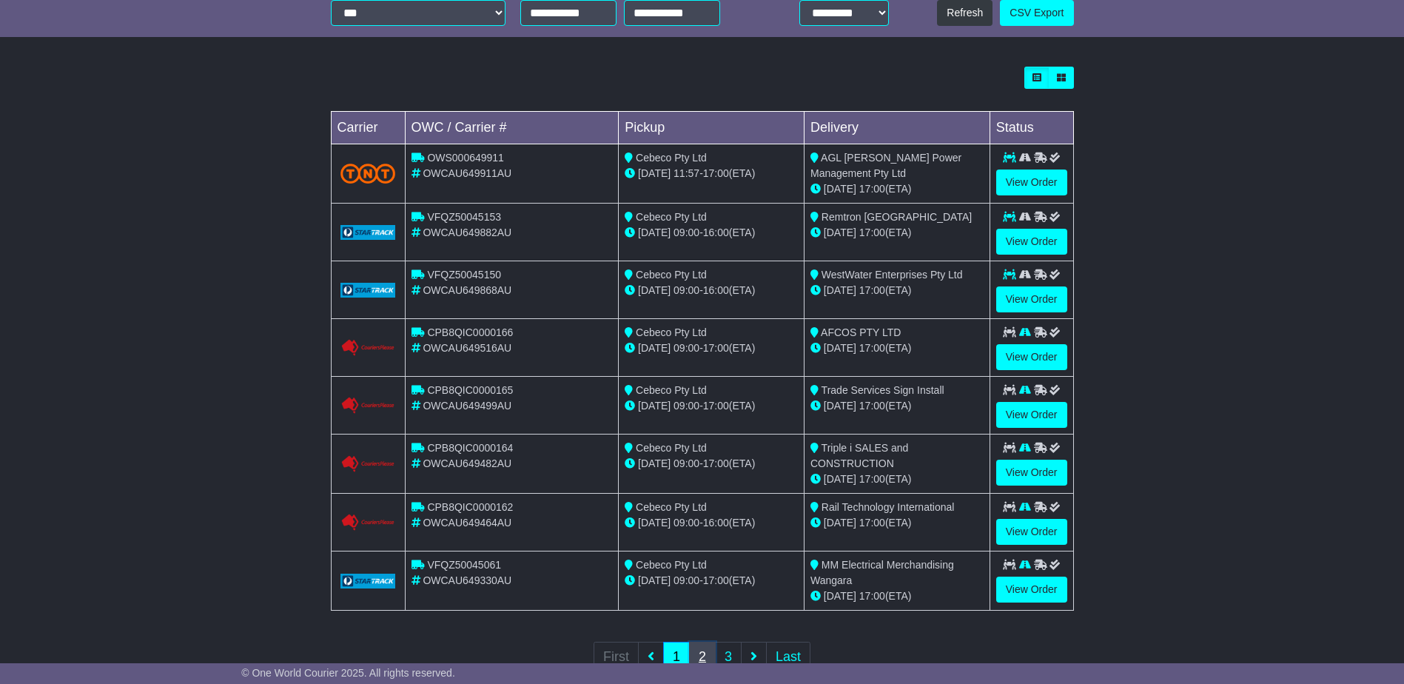
click at [705, 656] on link "2" at bounding box center [702, 657] width 27 height 30
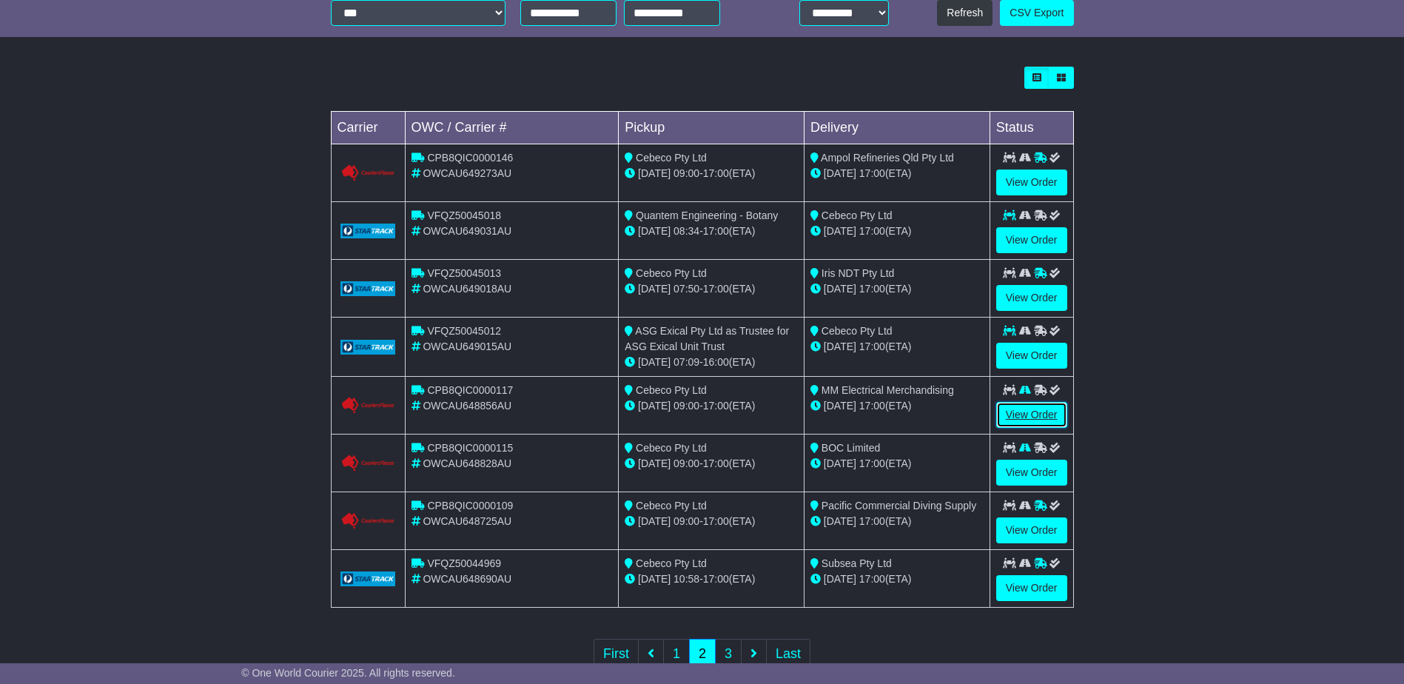
click at [1031, 415] on link "View Order" at bounding box center [1031, 415] width 71 height 26
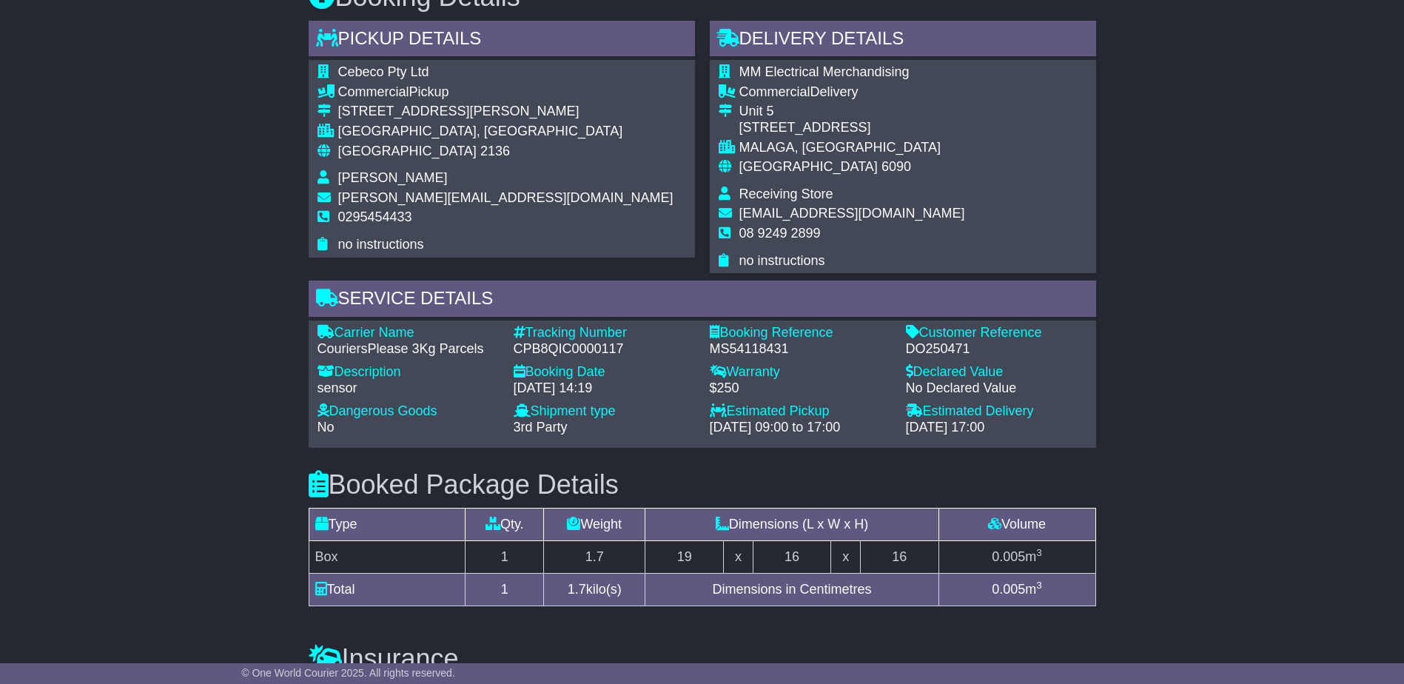
scroll to position [814, 0]
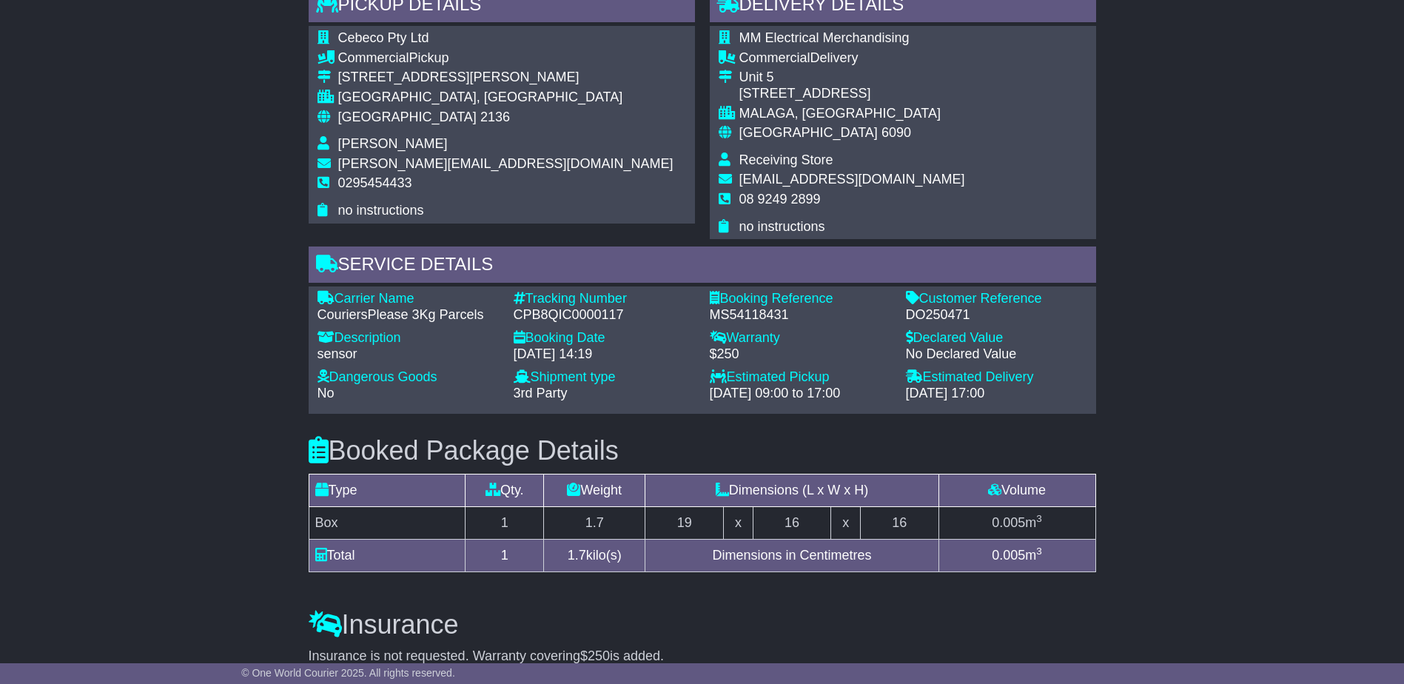
click at [928, 315] on div "DO250471" at bounding box center [996, 315] width 181 height 16
copy div "DO250471"
click at [571, 316] on div "CPB8QIC0000117" at bounding box center [604, 315] width 181 height 16
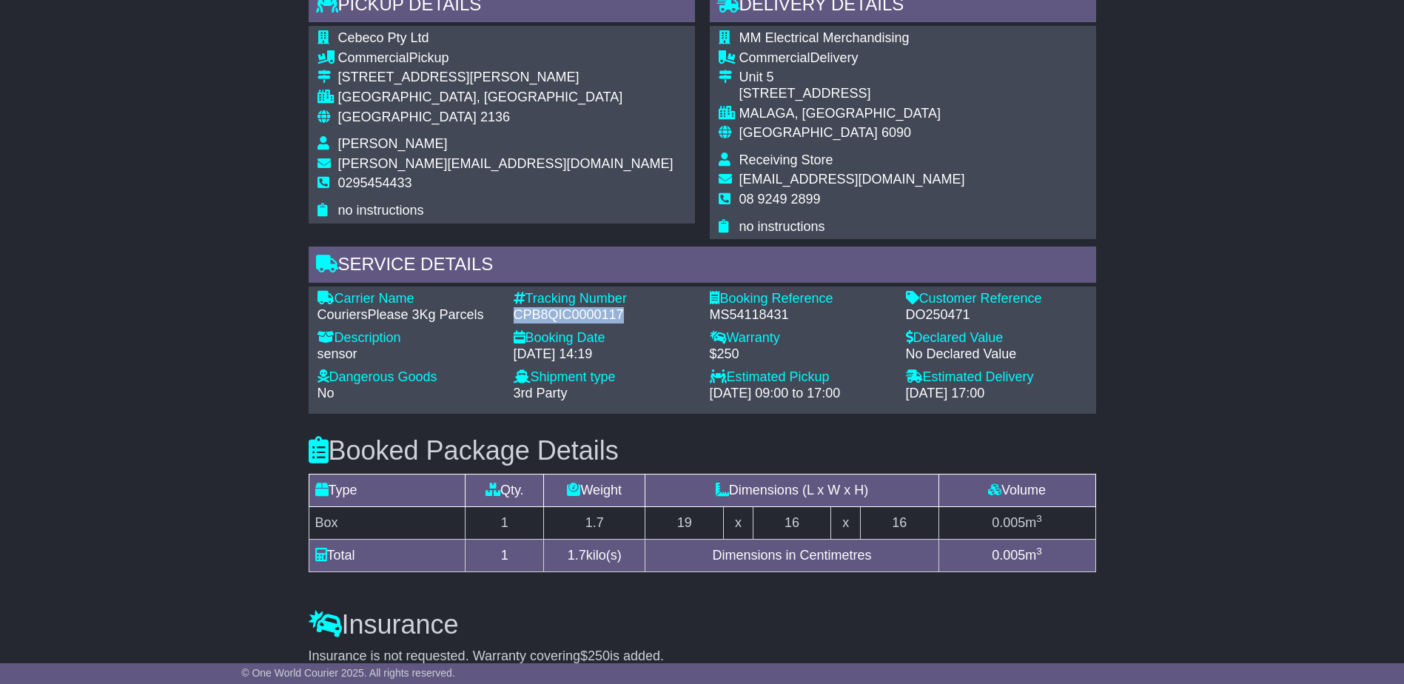
copy div "CPB8QIC0000117"
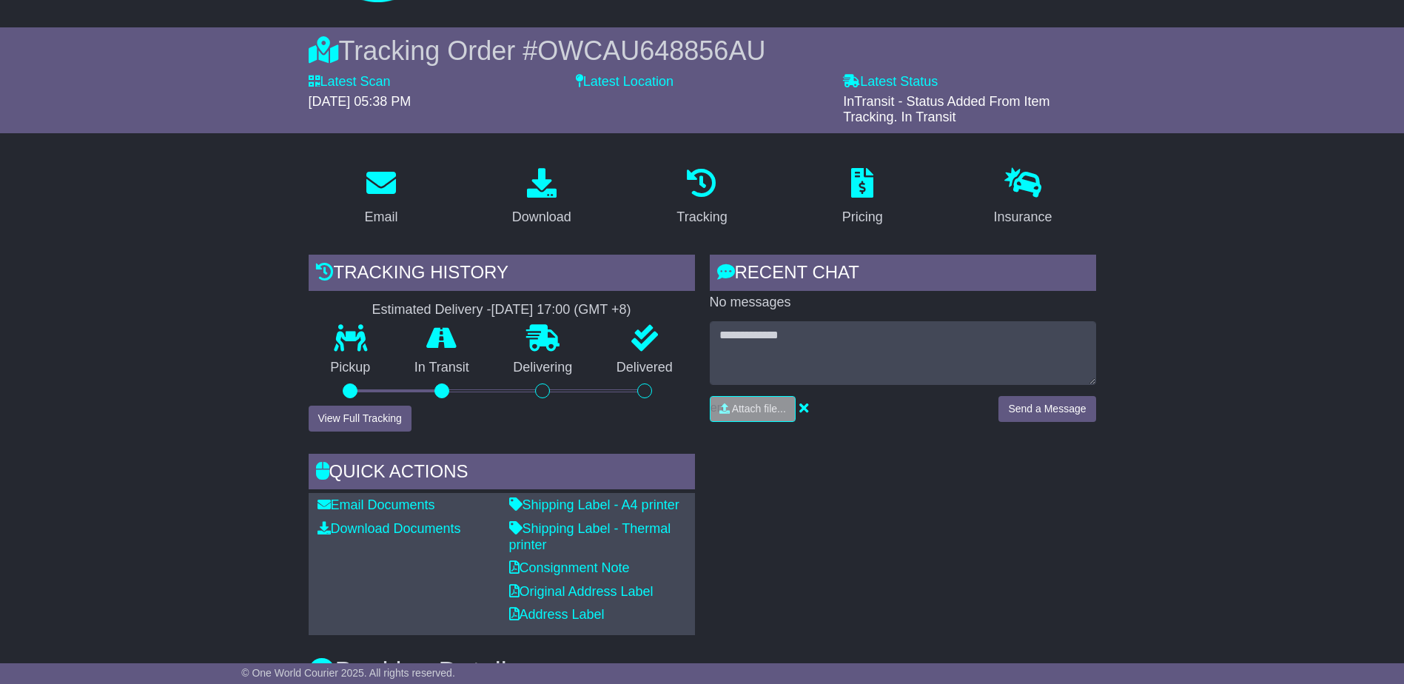
scroll to position [0, 0]
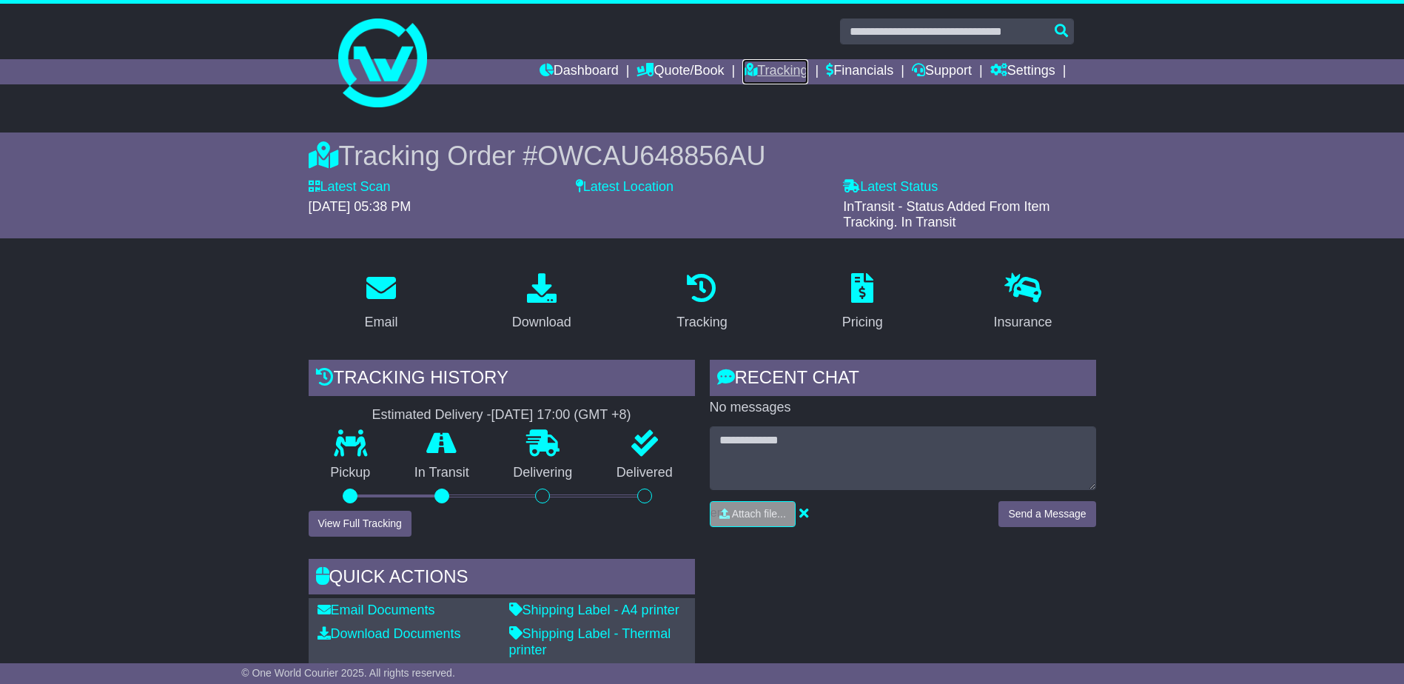
click at [766, 70] on link "Tracking" at bounding box center [774, 71] width 65 height 25
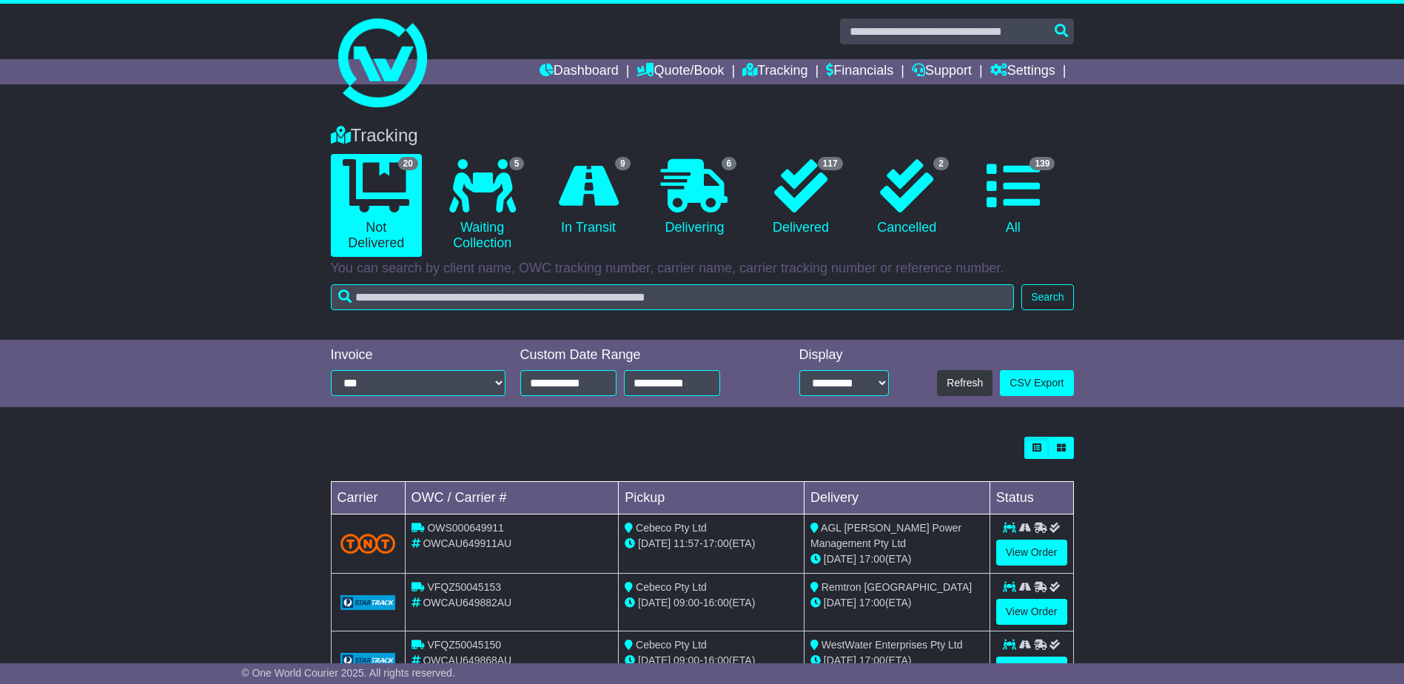
click at [726, 525] on div "Cebeco Pty Ltd" at bounding box center [711, 528] width 173 height 16
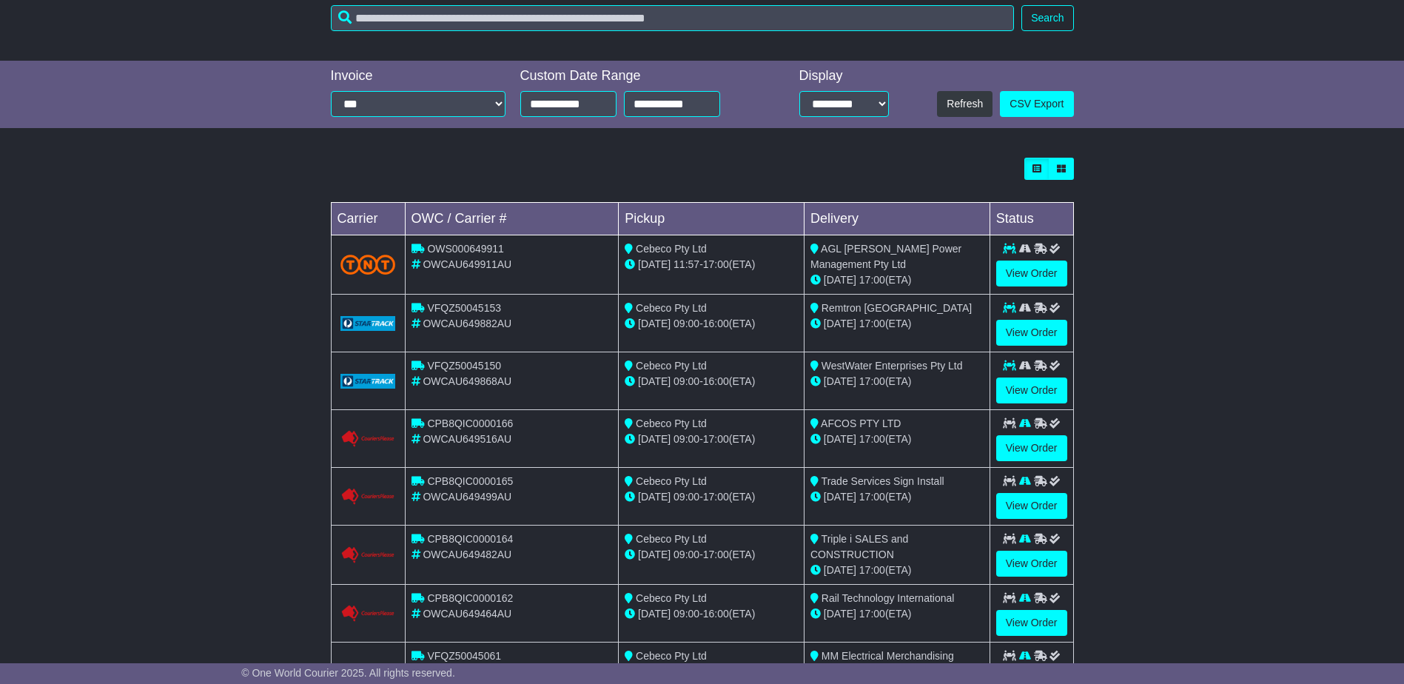
scroll to position [415, 0]
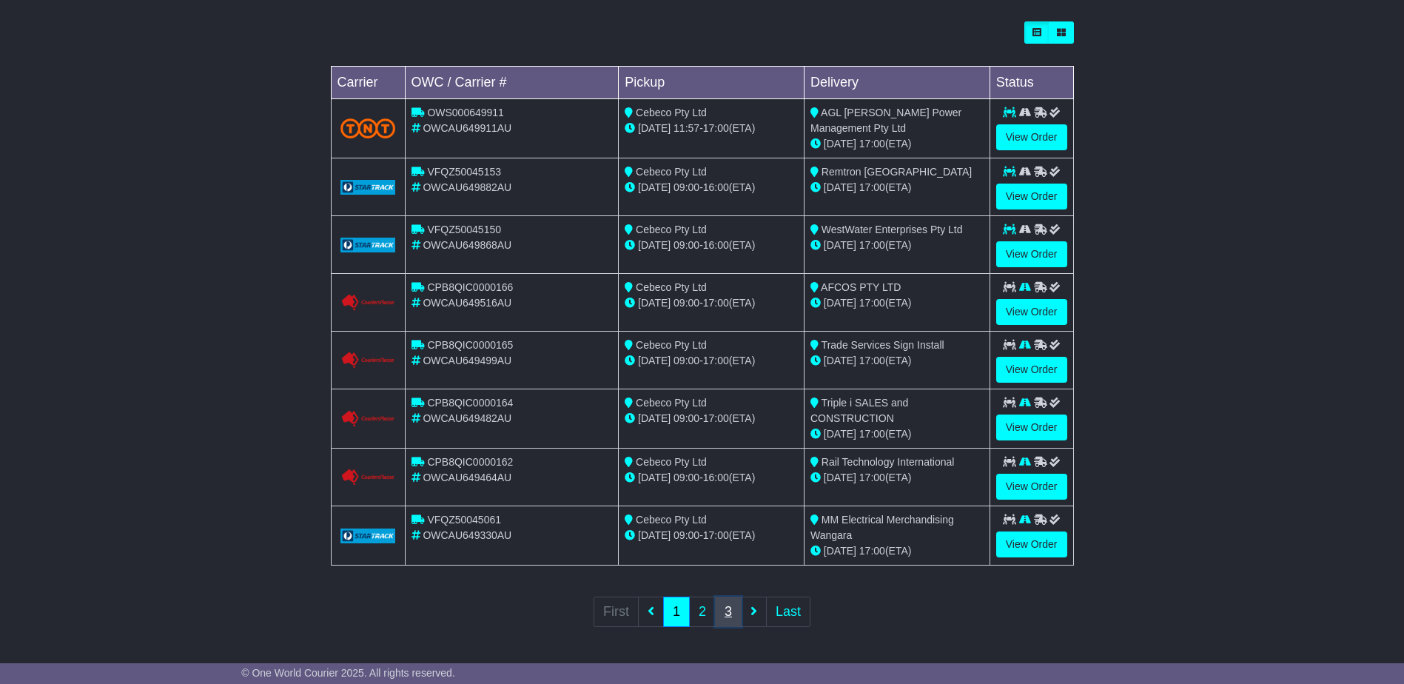
click at [729, 611] on link "3" at bounding box center [728, 611] width 27 height 30
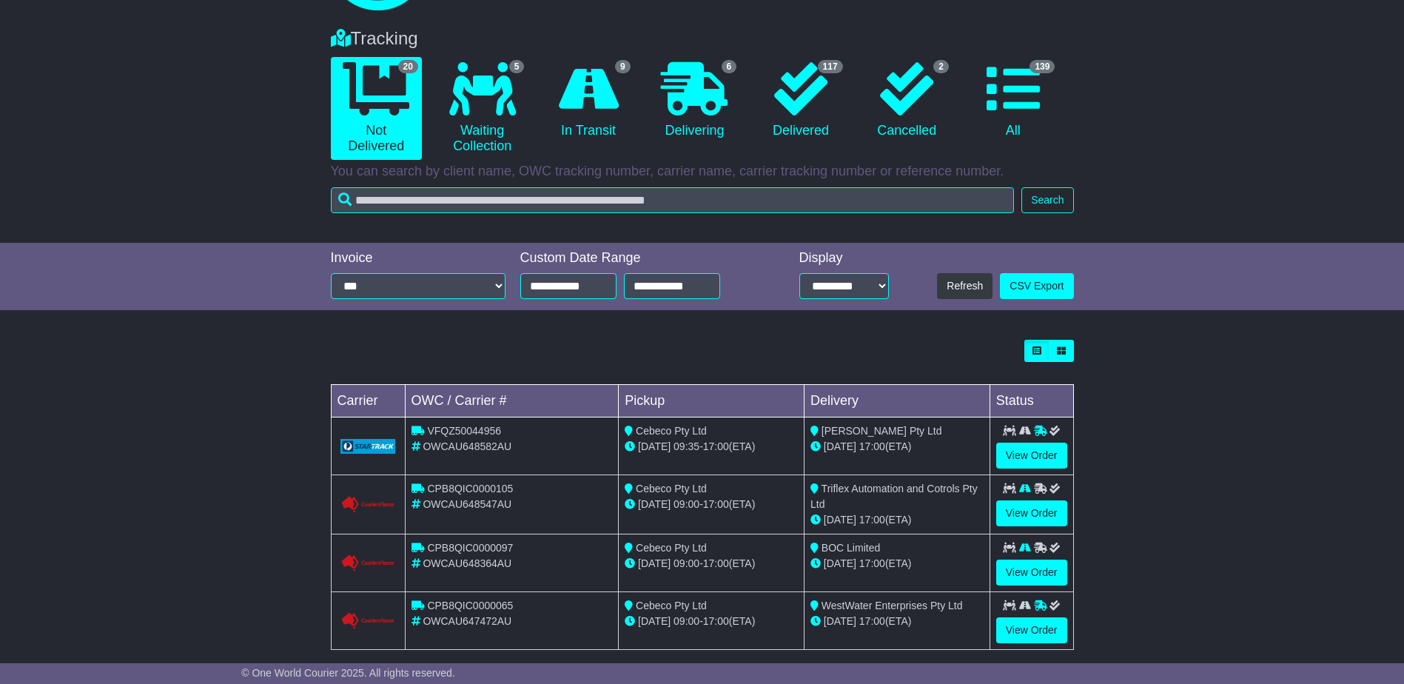
scroll to position [181, 0]
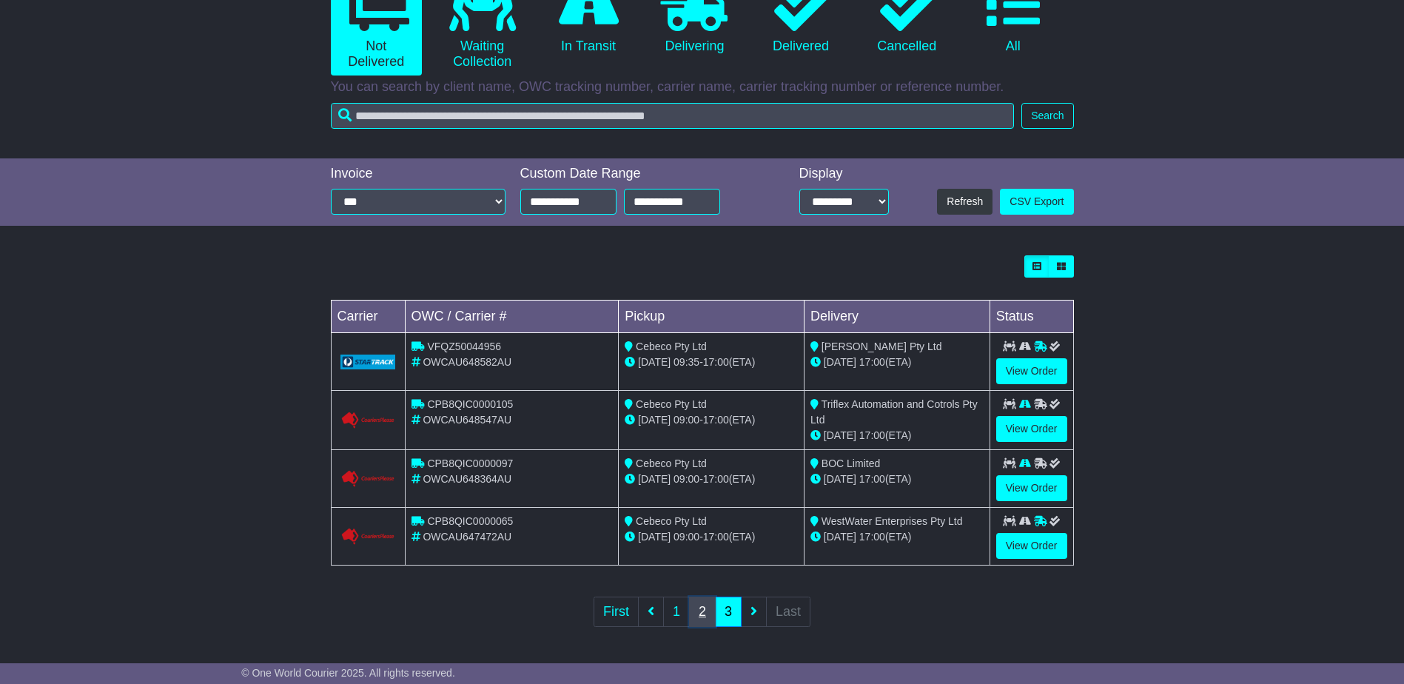
click at [705, 613] on link "2" at bounding box center [702, 611] width 27 height 30
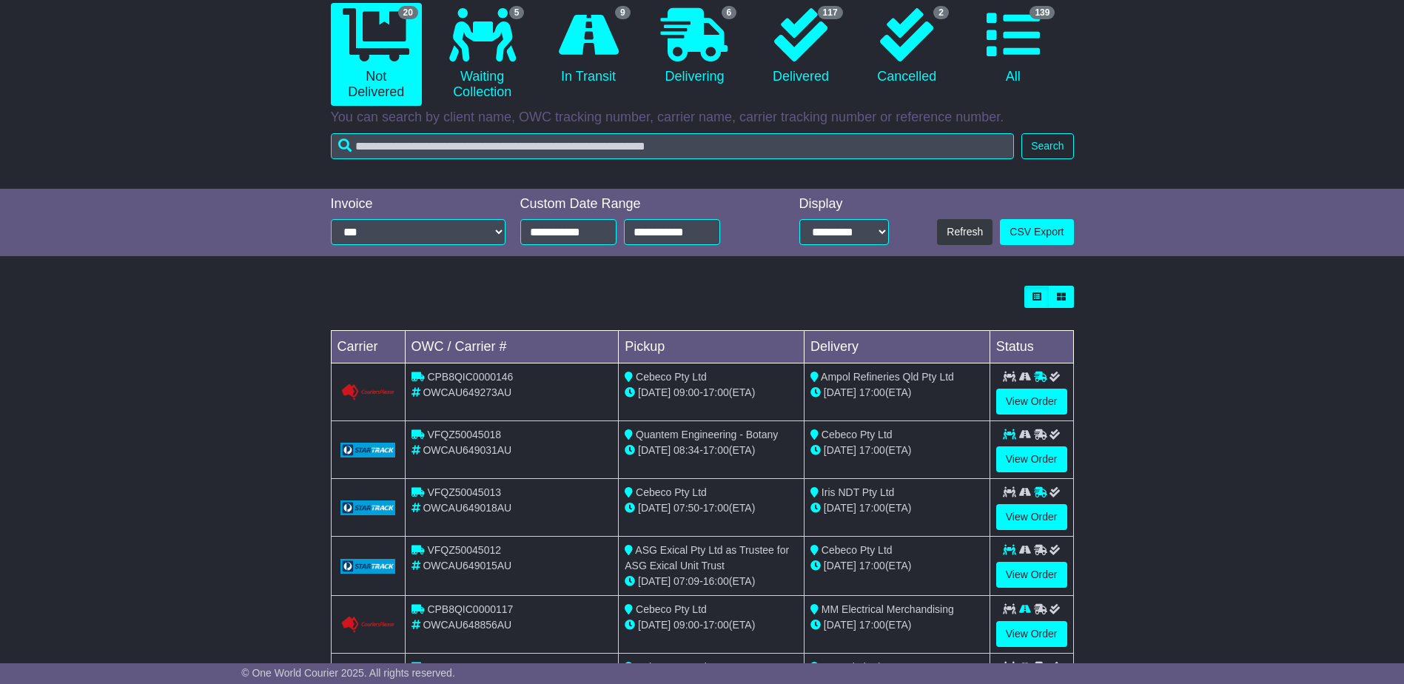
scroll to position [370, 0]
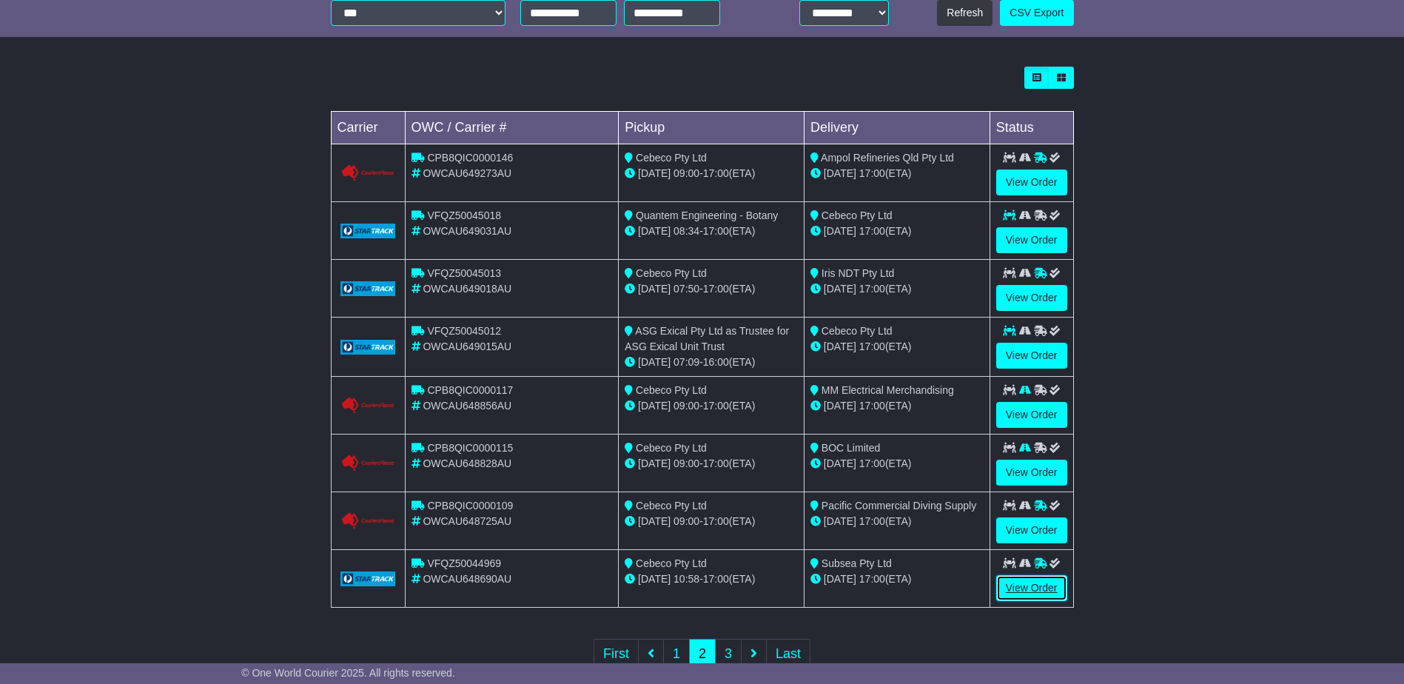
click at [1029, 595] on link "View Order" at bounding box center [1031, 588] width 71 height 26
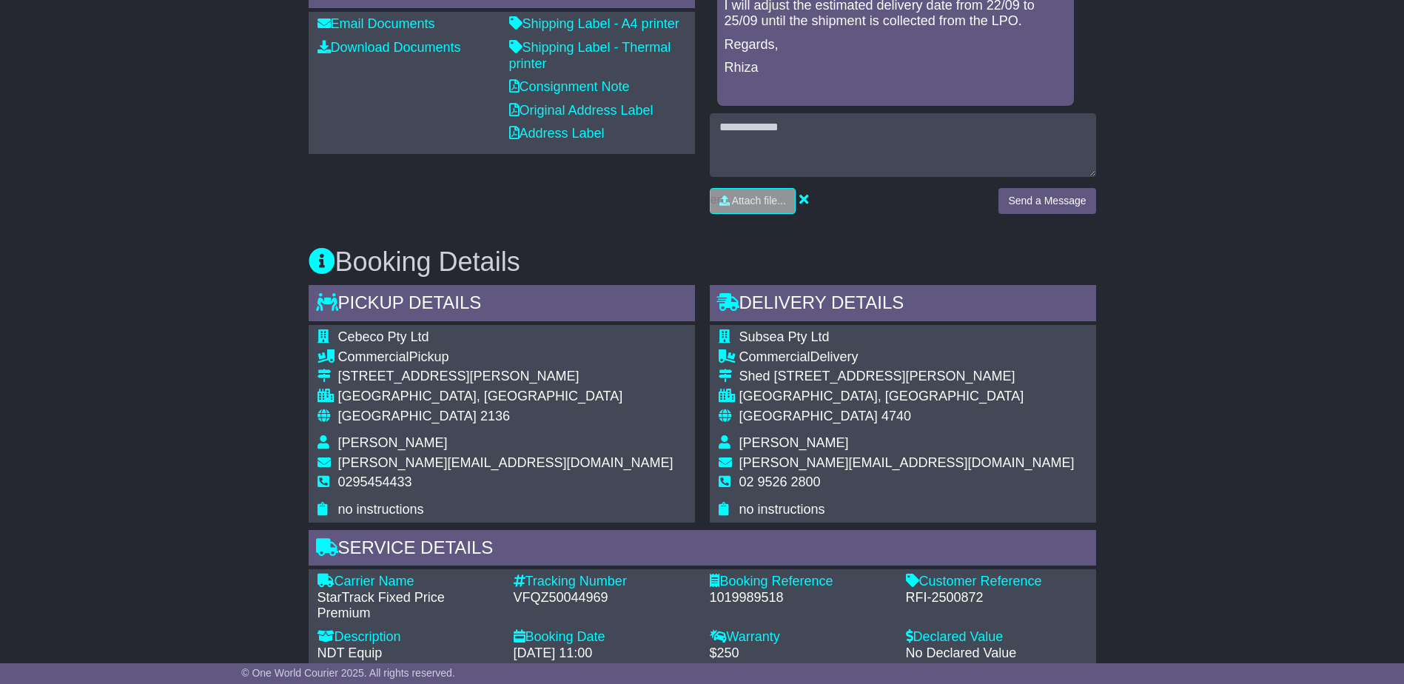
scroll to position [814, 0]
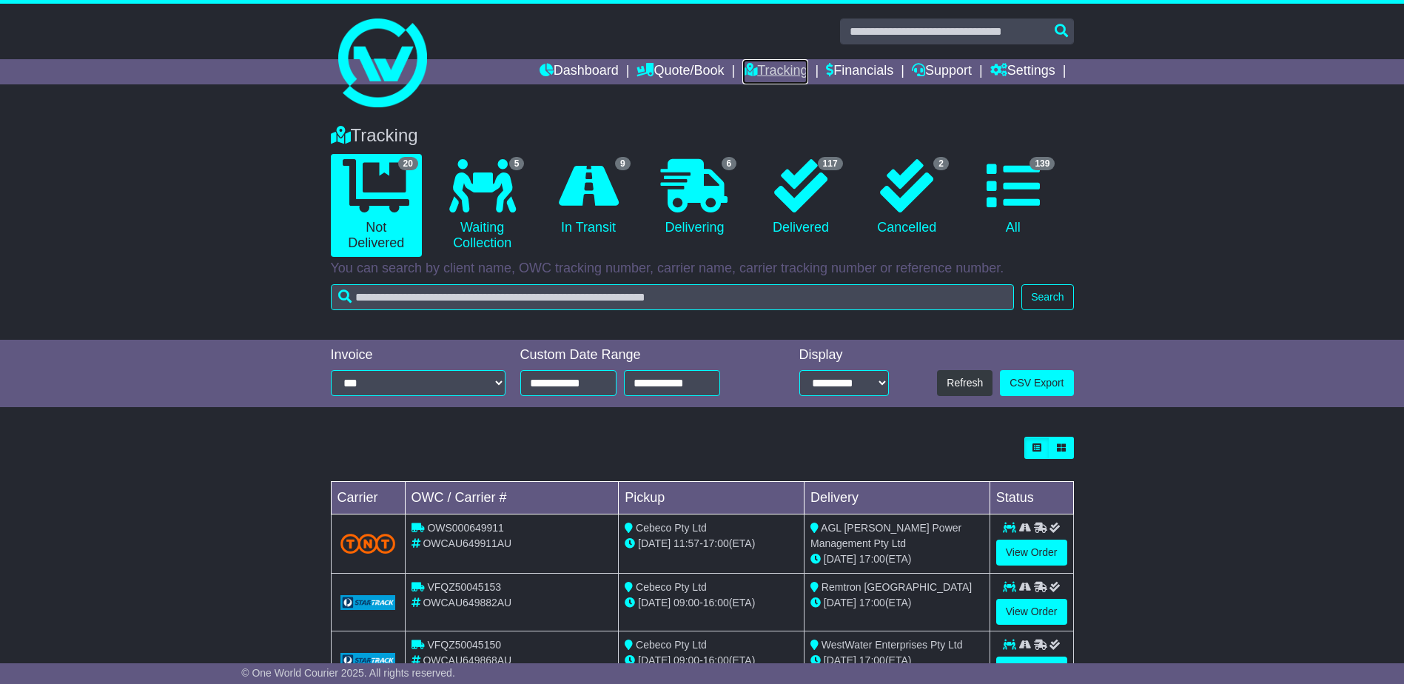
click at [787, 77] on link "Tracking" at bounding box center [774, 71] width 65 height 25
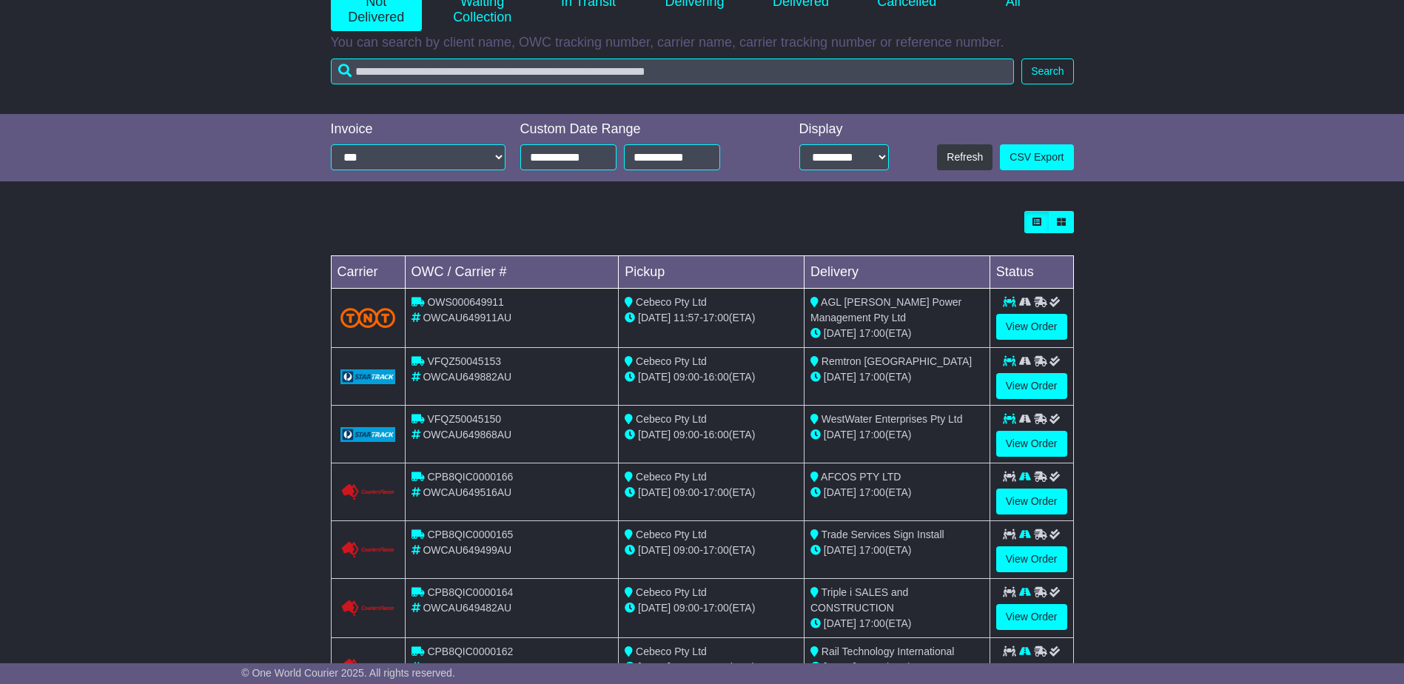
scroll to position [415, 0]
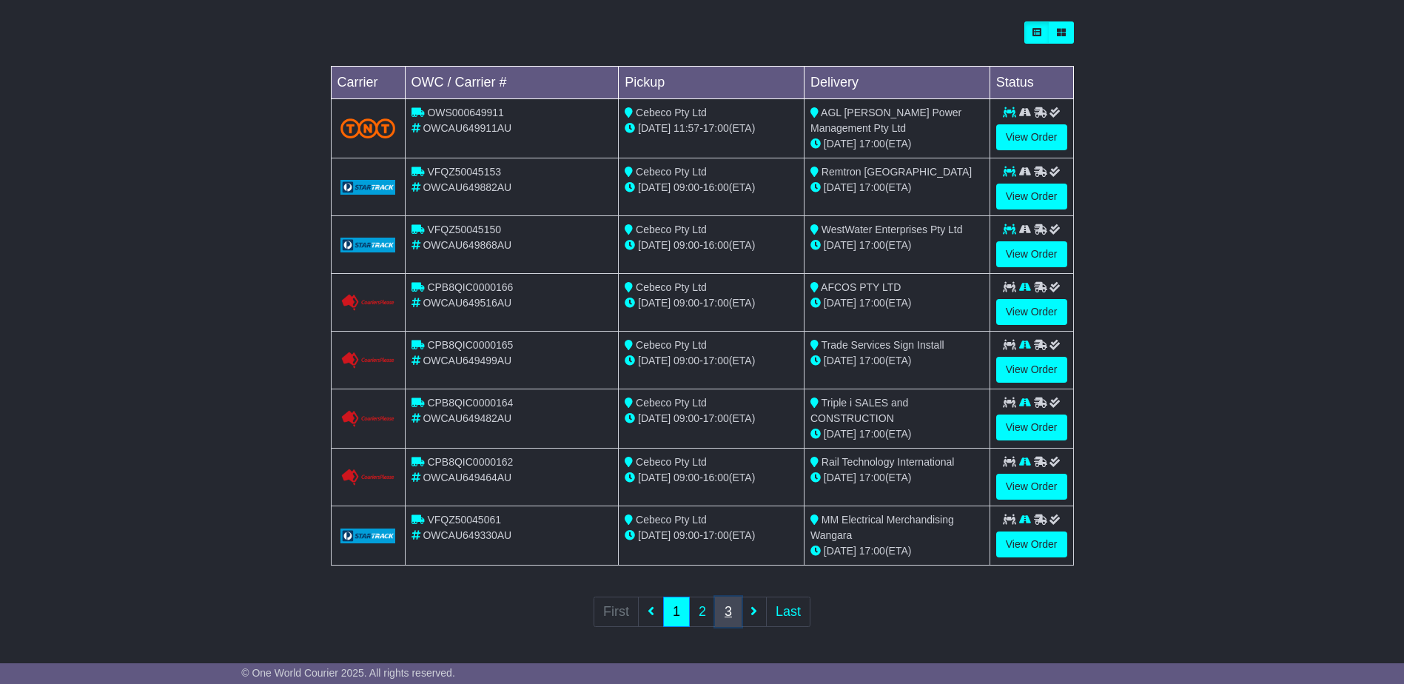
click at [721, 605] on link "3" at bounding box center [728, 611] width 27 height 30
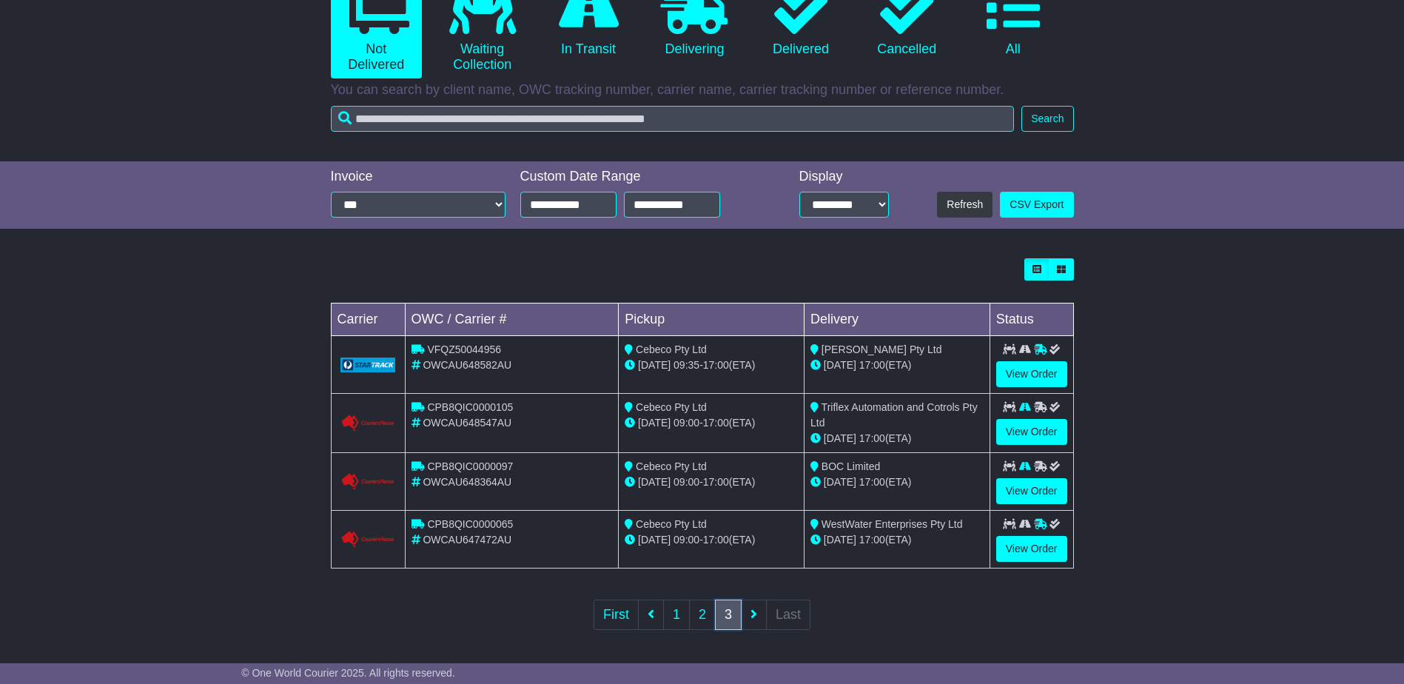
scroll to position [181, 0]
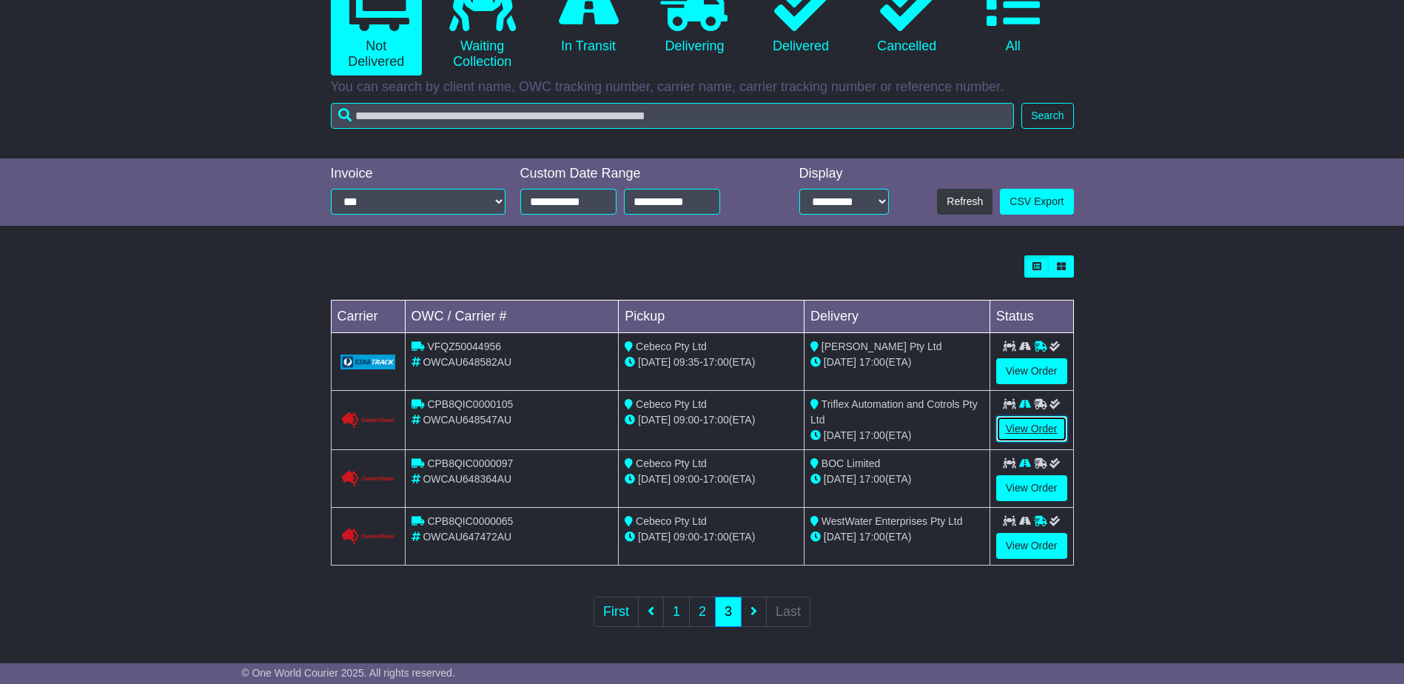
click at [1036, 430] on link "View Order" at bounding box center [1031, 429] width 71 height 26
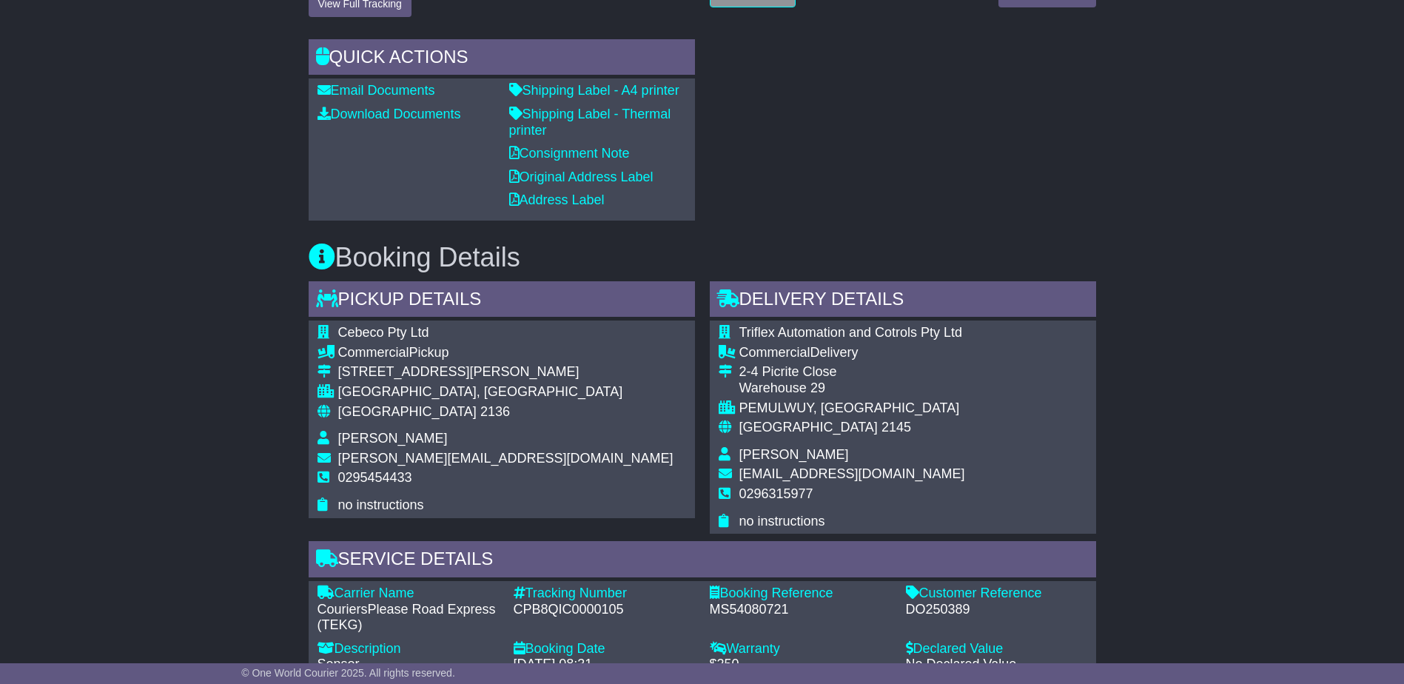
scroll to position [740, 0]
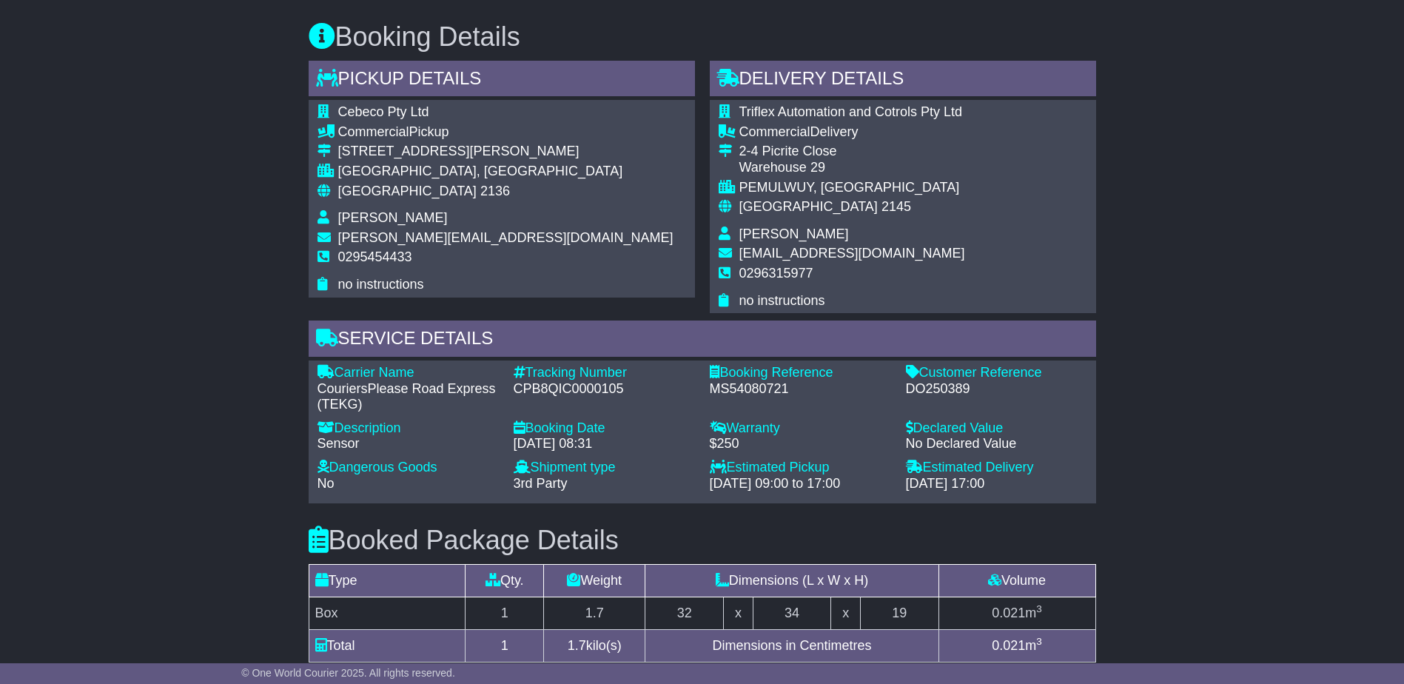
click at [928, 386] on div "DO250389" at bounding box center [996, 389] width 181 height 16
copy div "DO250389"
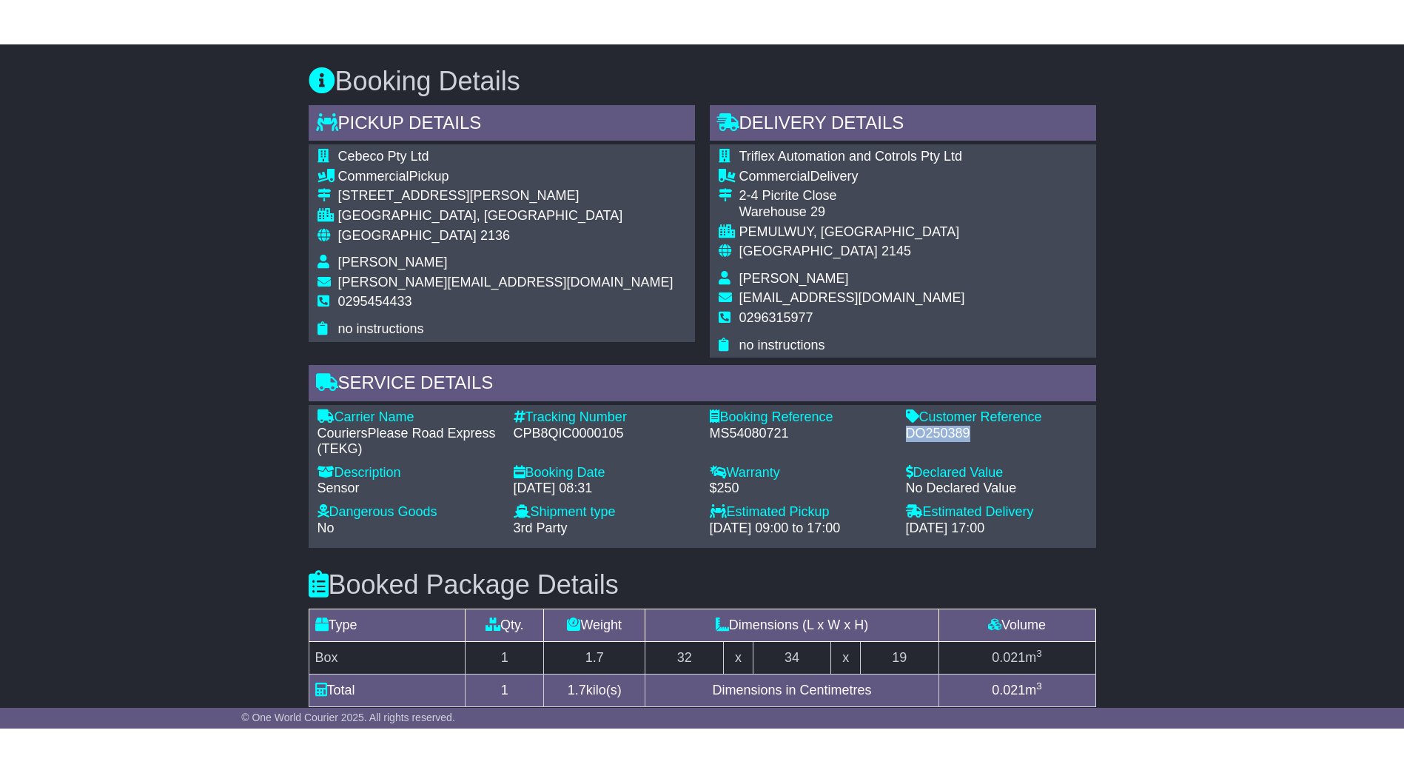
scroll to position [814, 0]
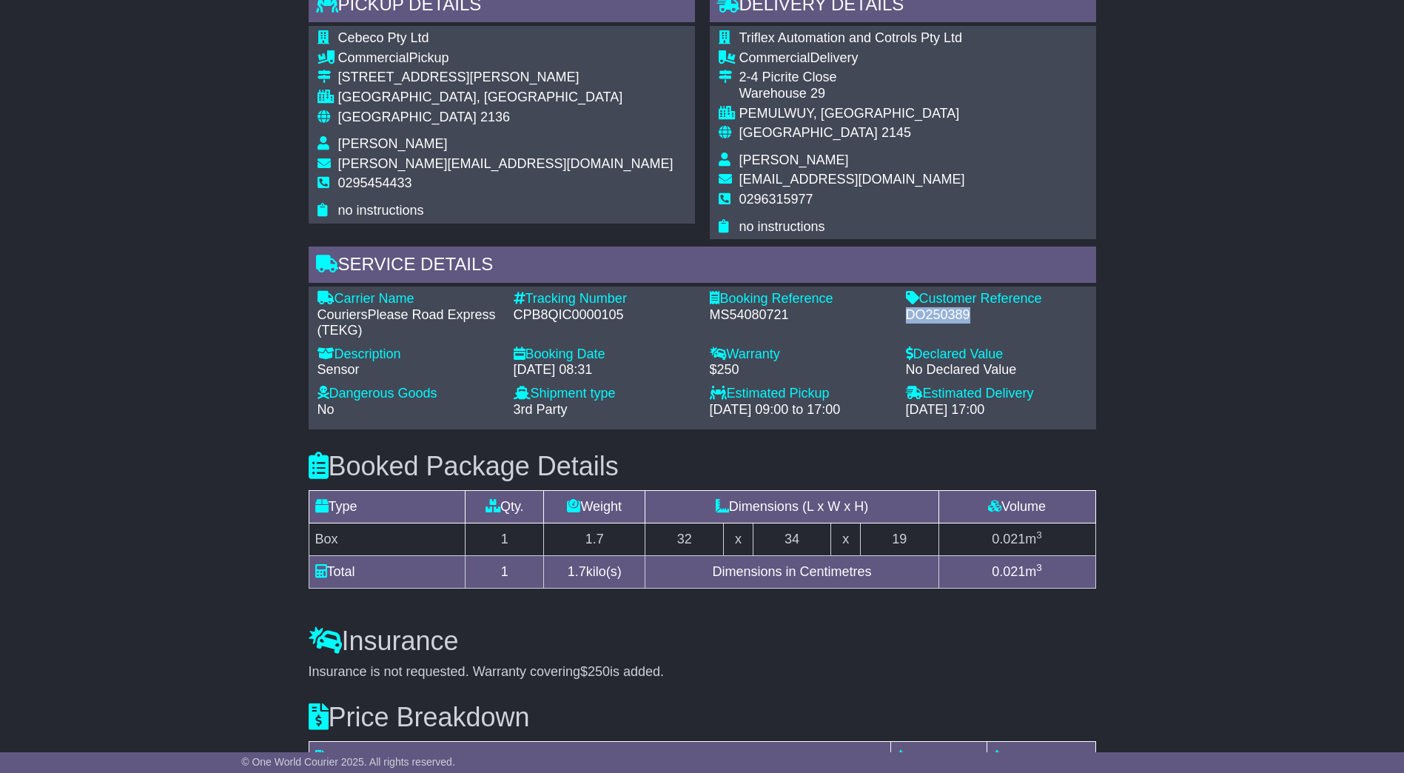
click at [947, 317] on div "DO250389" at bounding box center [996, 315] width 181 height 16
click at [569, 313] on div "CPB8QIC0000105" at bounding box center [604, 315] width 181 height 16
copy div "CPB8QIC0000105"
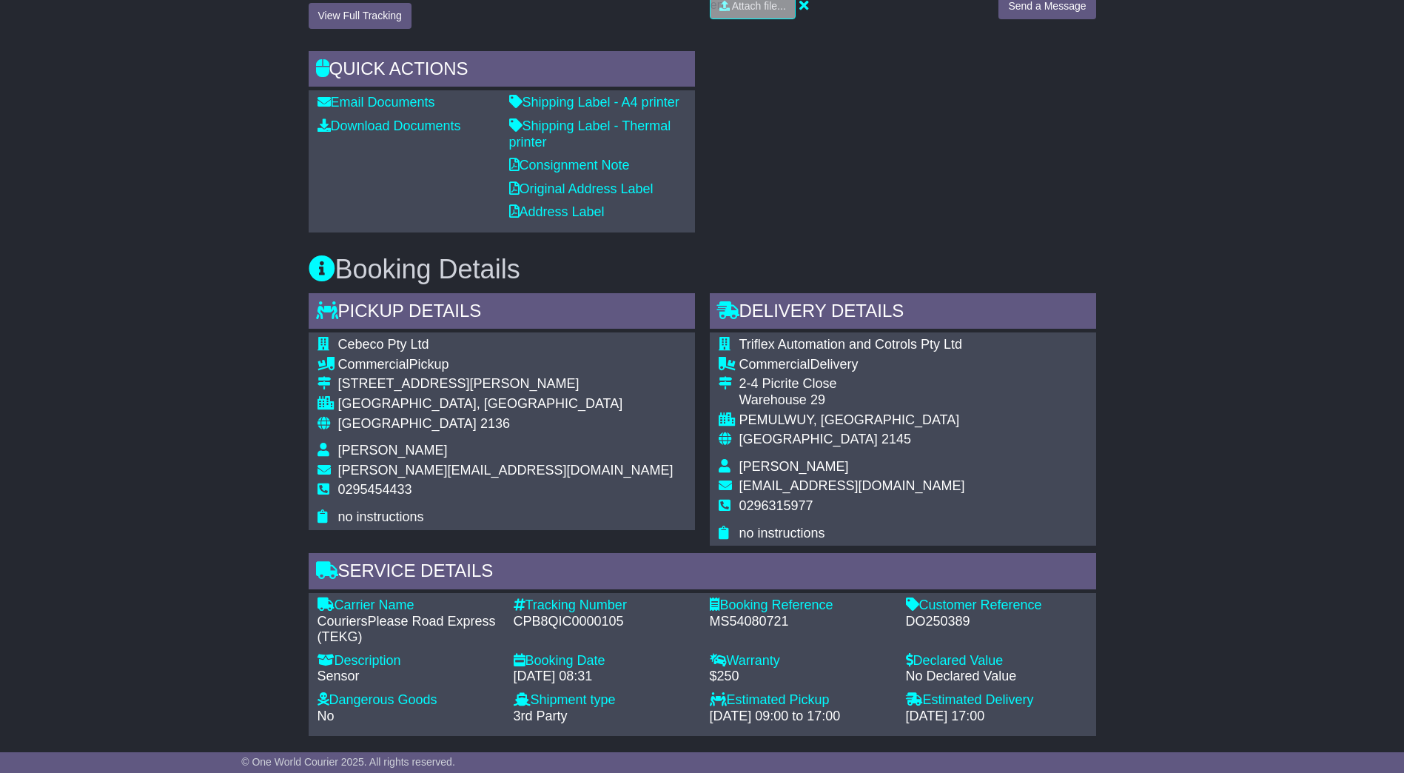
scroll to position [0, 0]
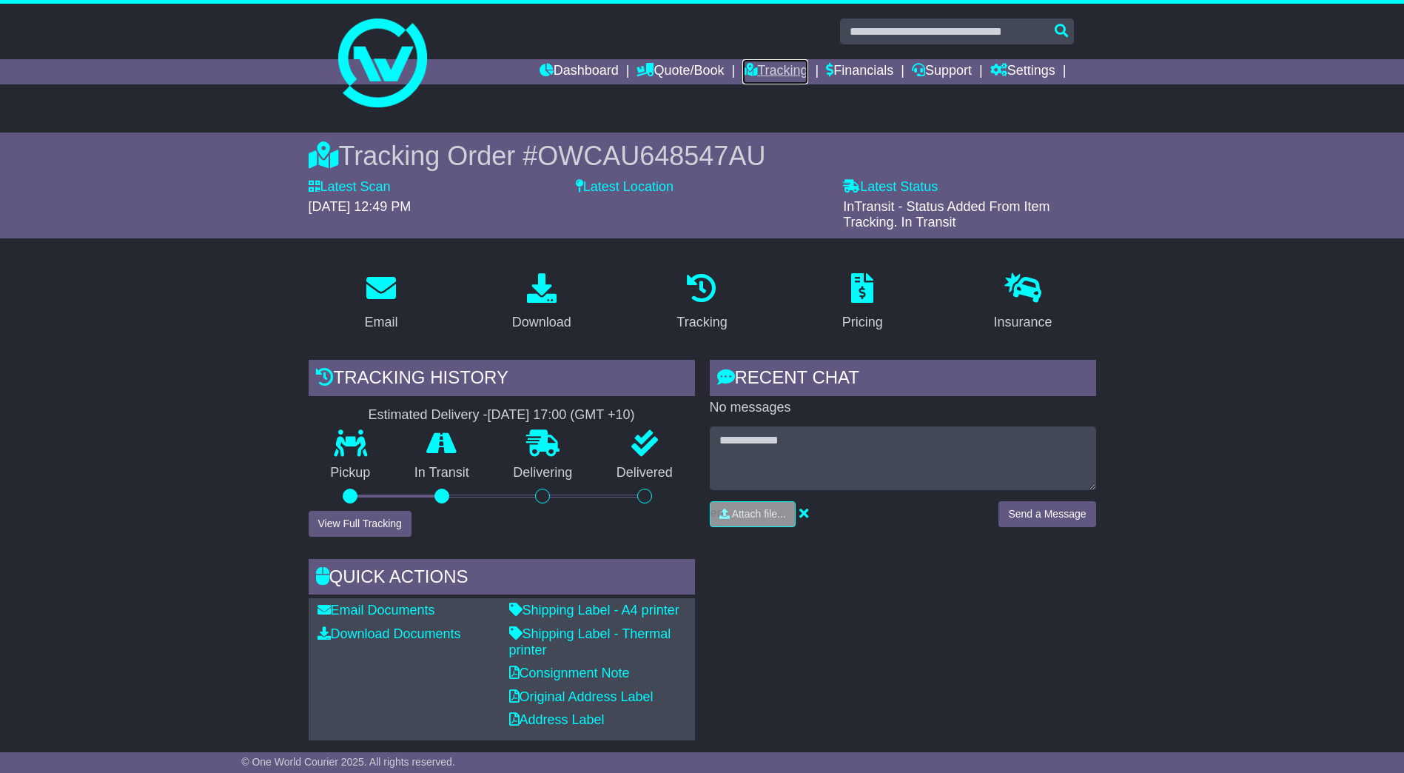
click at [784, 73] on link "Tracking" at bounding box center [774, 71] width 65 height 25
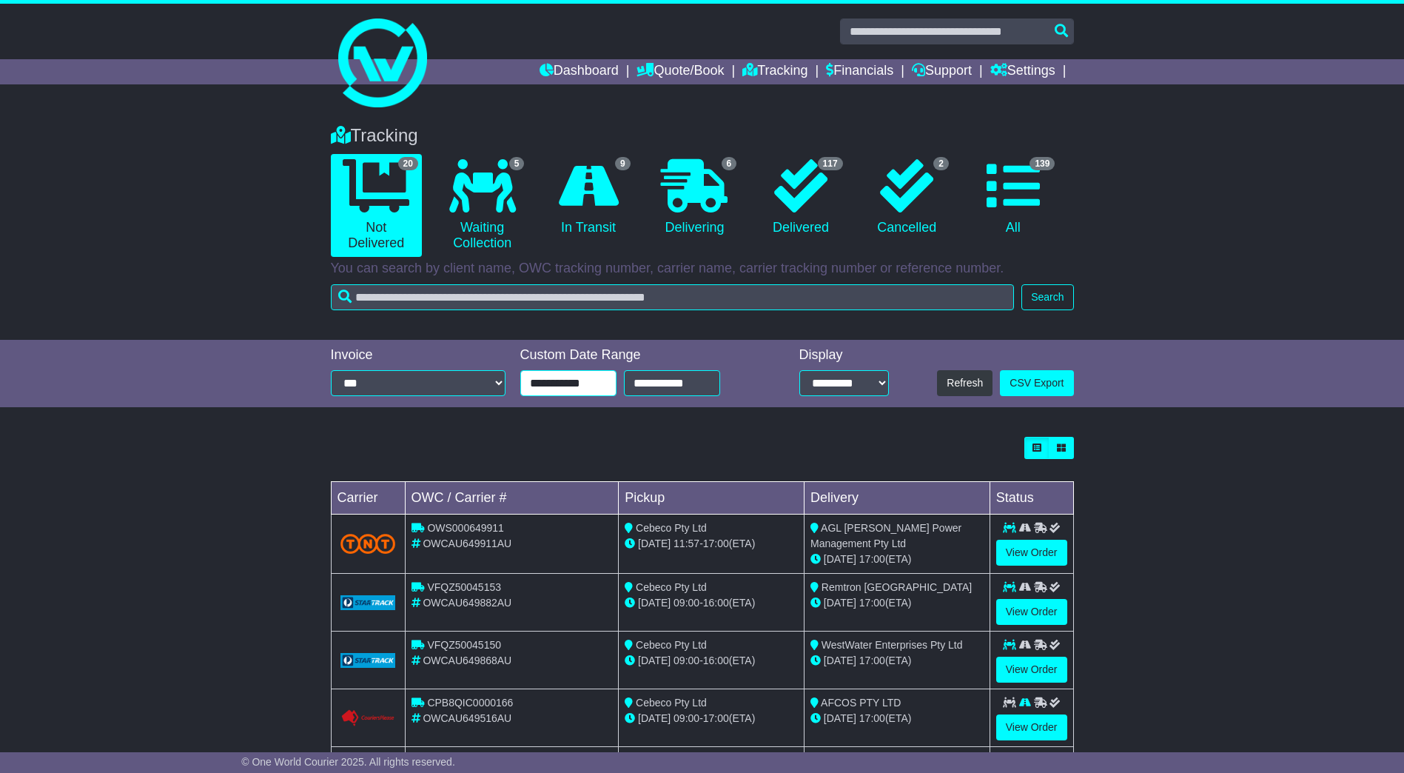
click at [567, 388] on input "**********" at bounding box center [568, 383] width 96 height 26
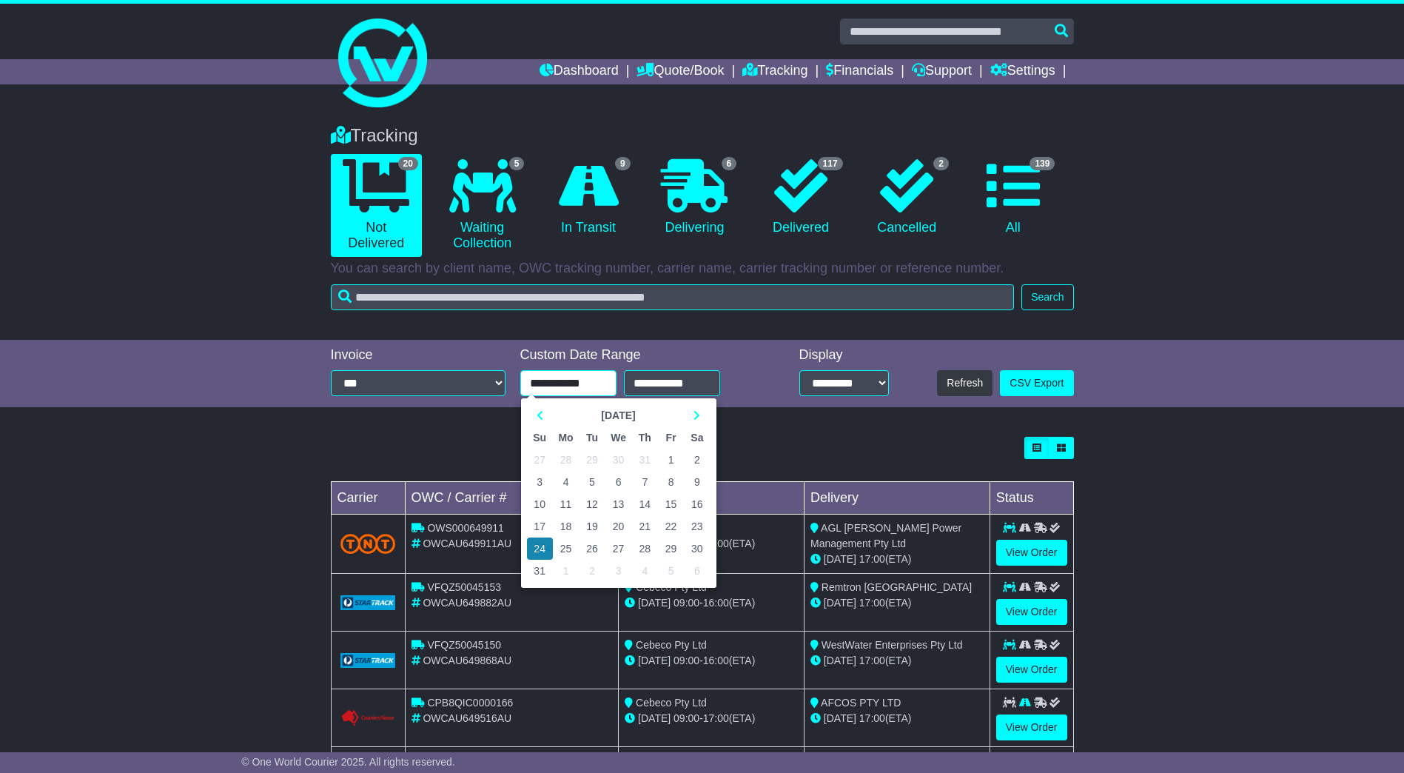
click at [565, 504] on td "11" at bounding box center [566, 504] width 27 height 22
type input "**********"
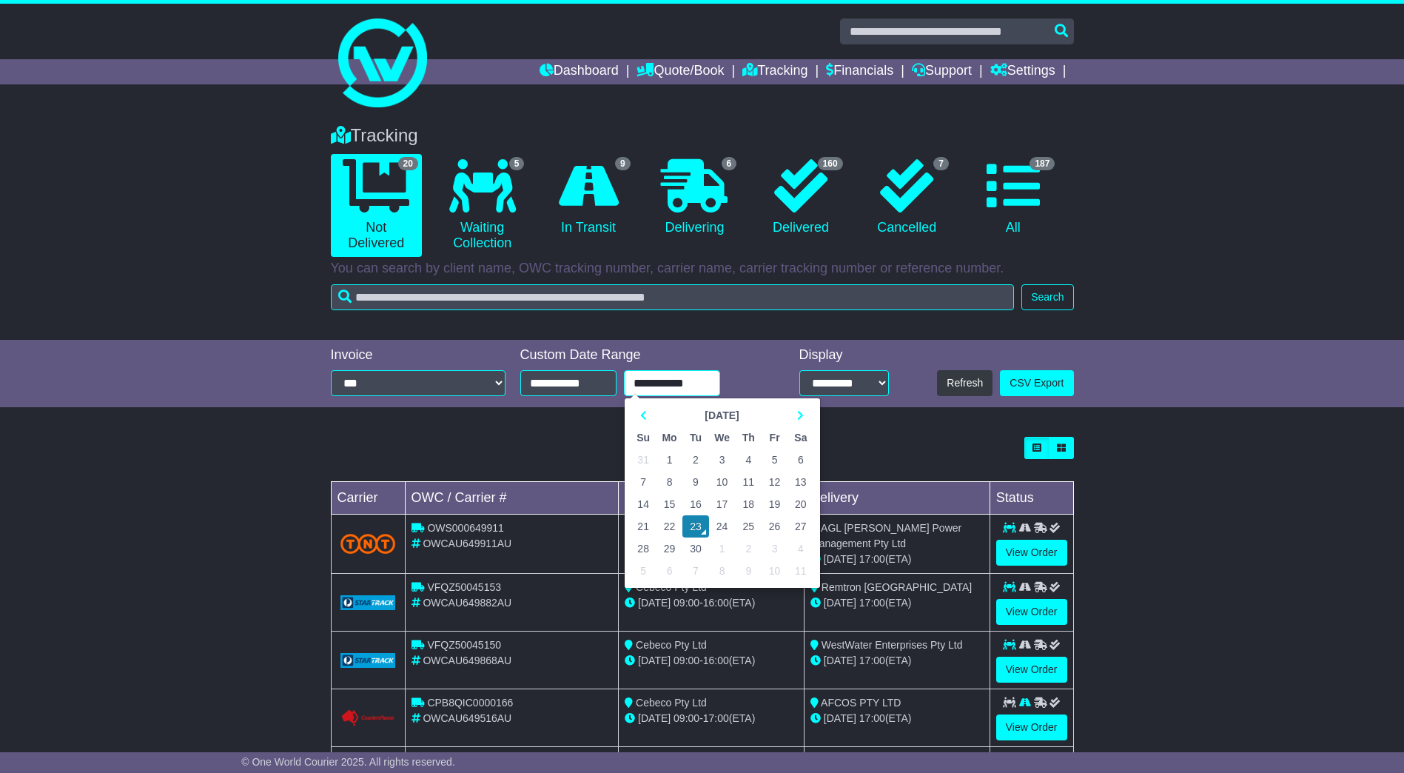
click at [656, 380] on input "**********" at bounding box center [672, 383] width 96 height 26
click at [723, 524] on td "24" at bounding box center [722, 526] width 27 height 22
type input "**********"
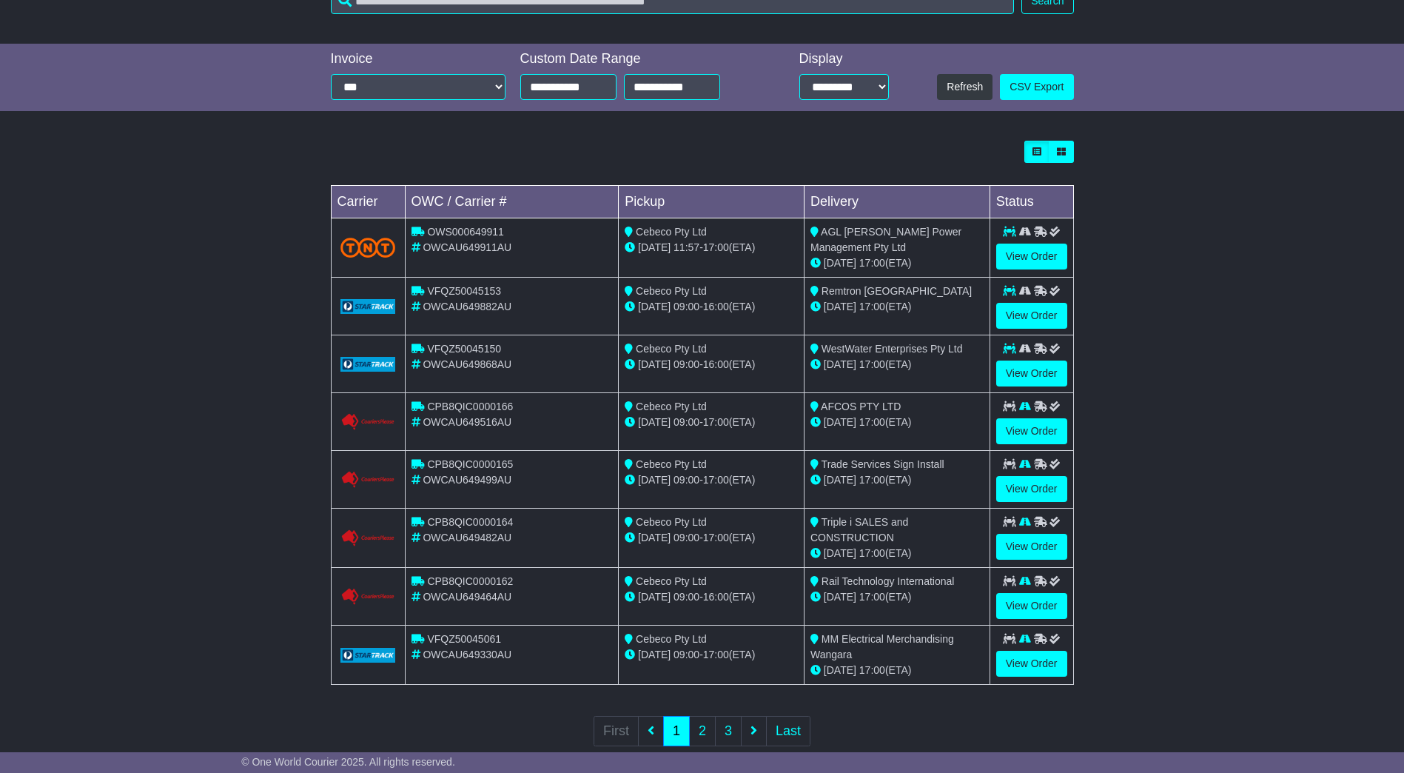
scroll to position [74, 0]
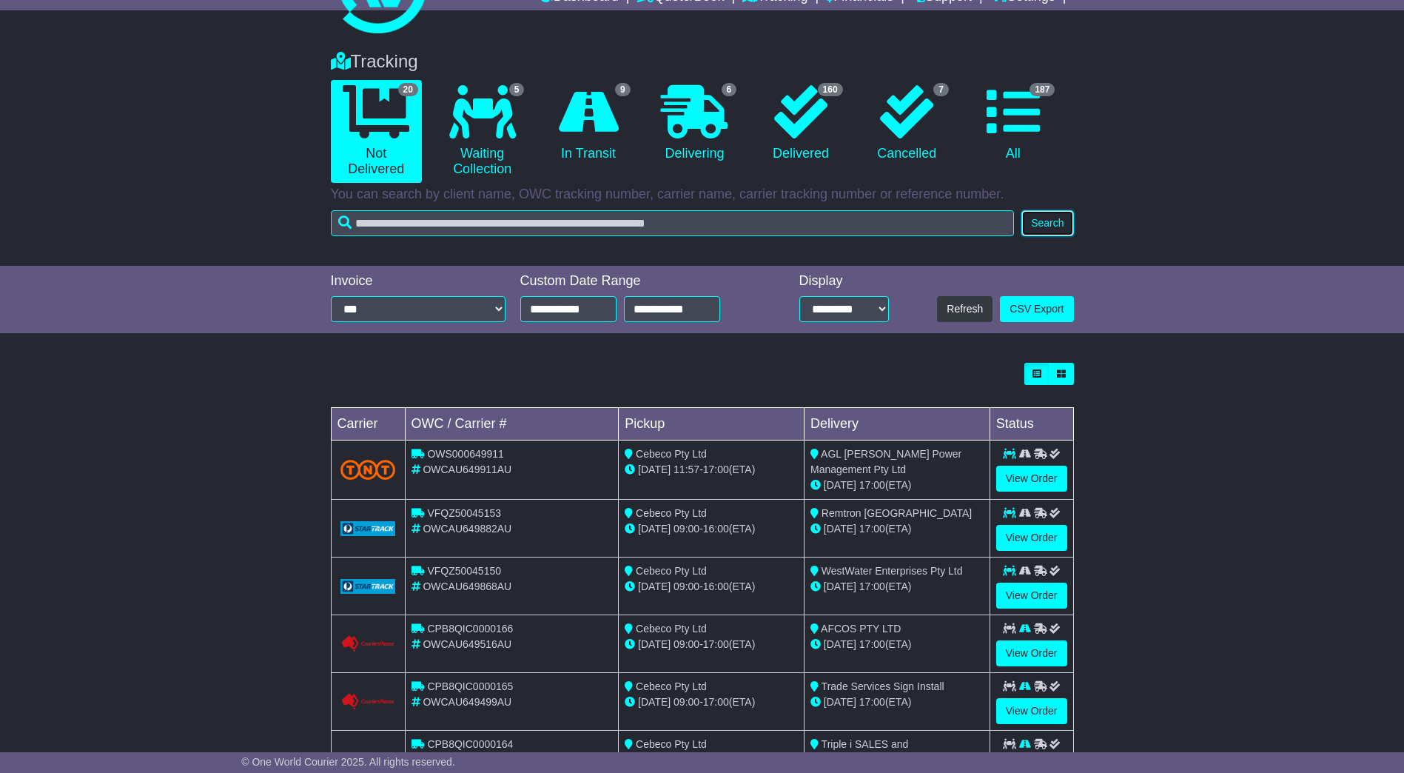
click at [1032, 226] on button "Search" at bounding box center [1047, 223] width 52 height 26
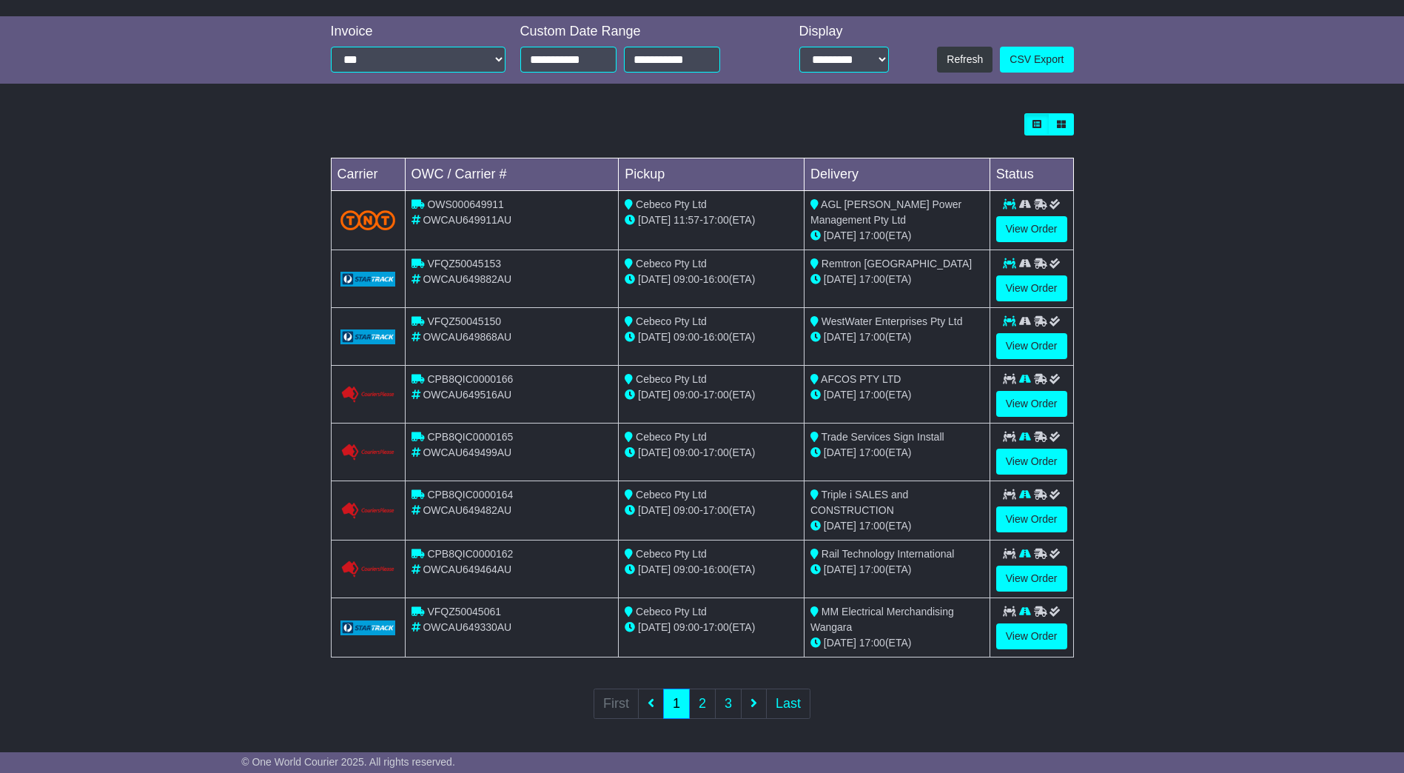
scroll to position [326, 0]
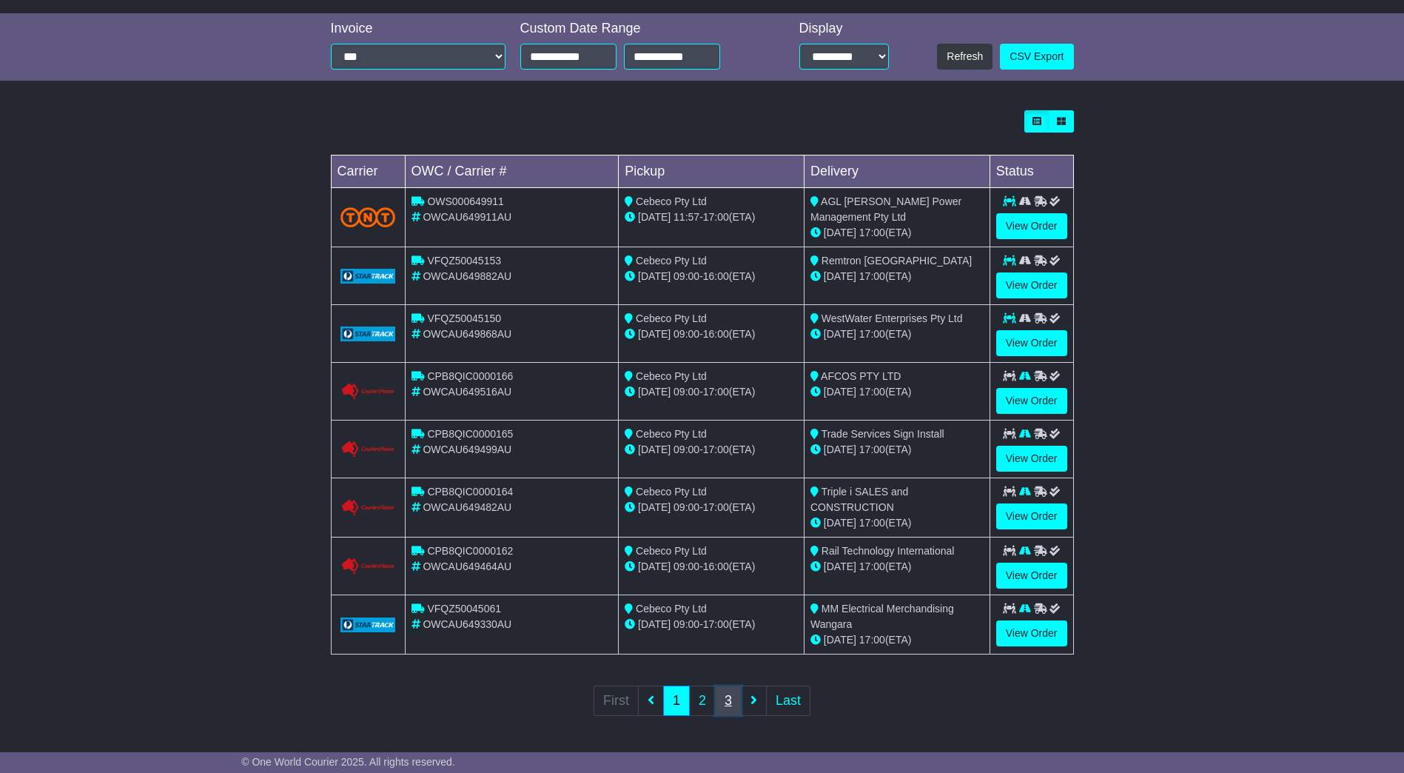
click at [730, 702] on link "3" at bounding box center [728, 700] width 27 height 30
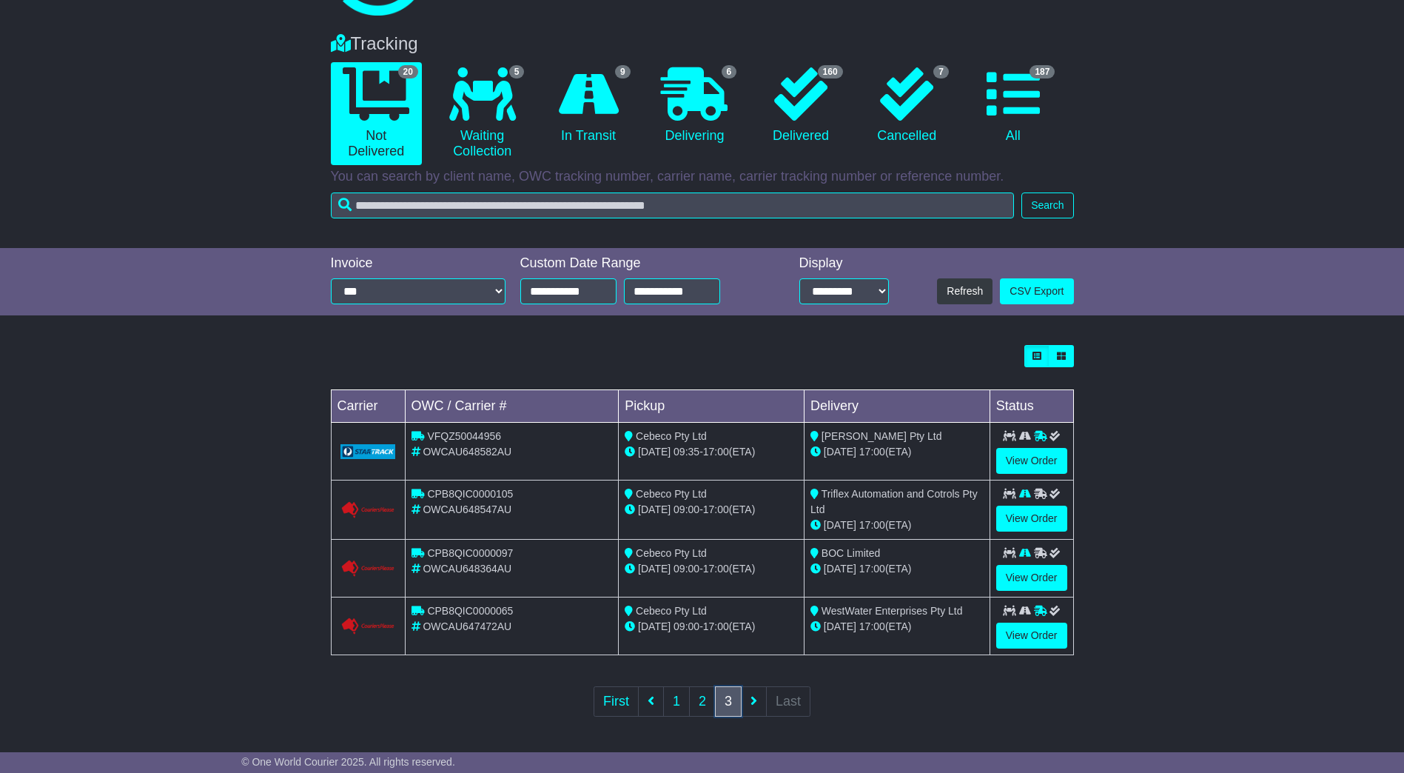
scroll to position [93, 0]
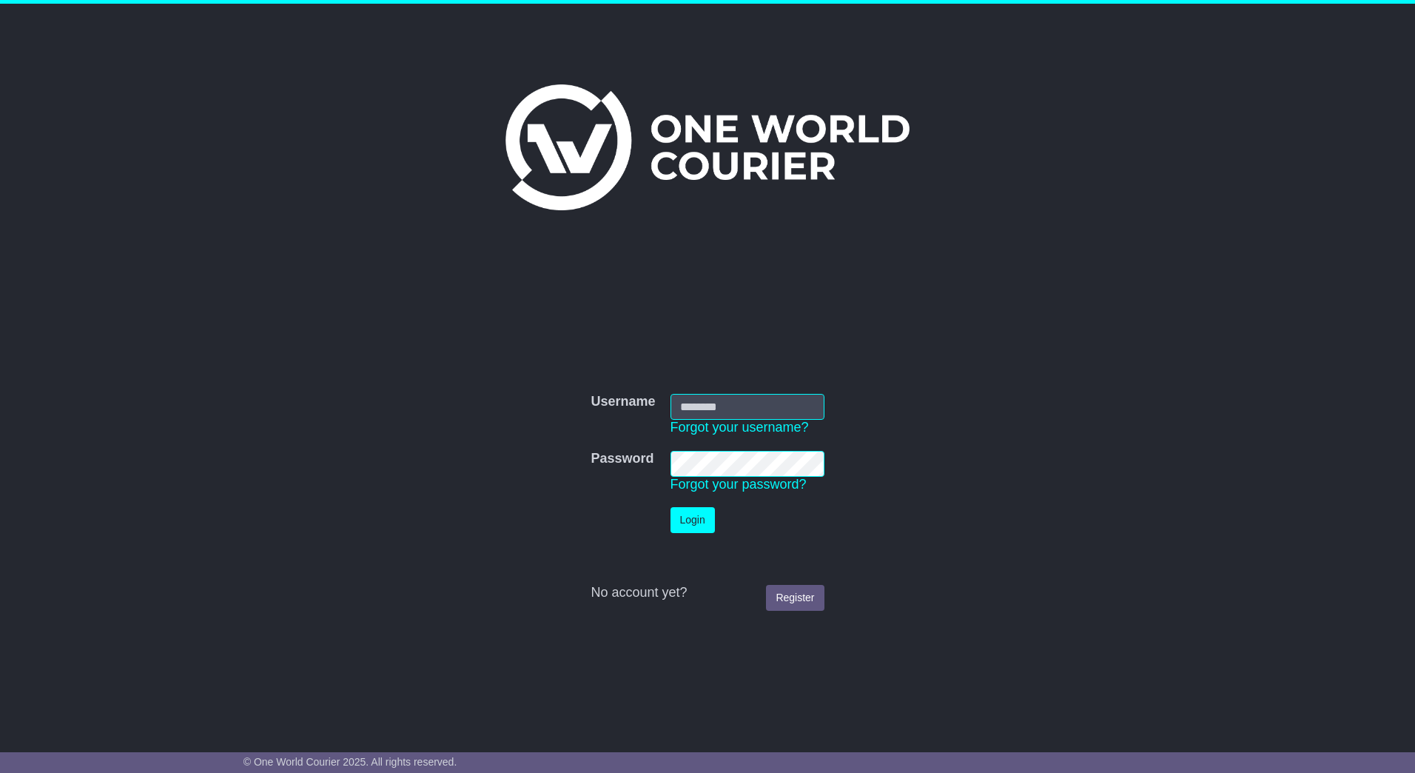
type input "**********"
click at [702, 513] on button "Login" at bounding box center [692, 520] width 44 height 26
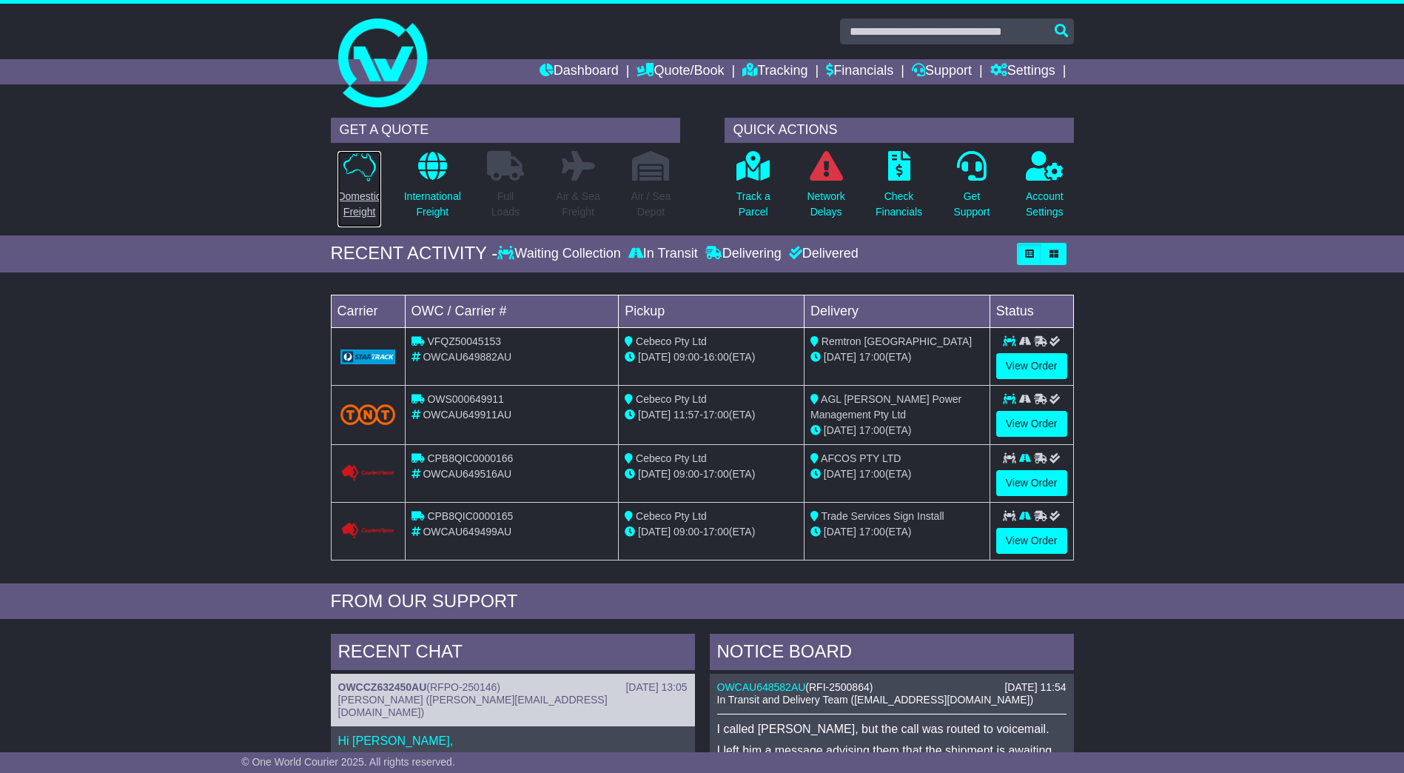
click at [374, 186] on link "Domestic Freight" at bounding box center [359, 189] width 44 height 78
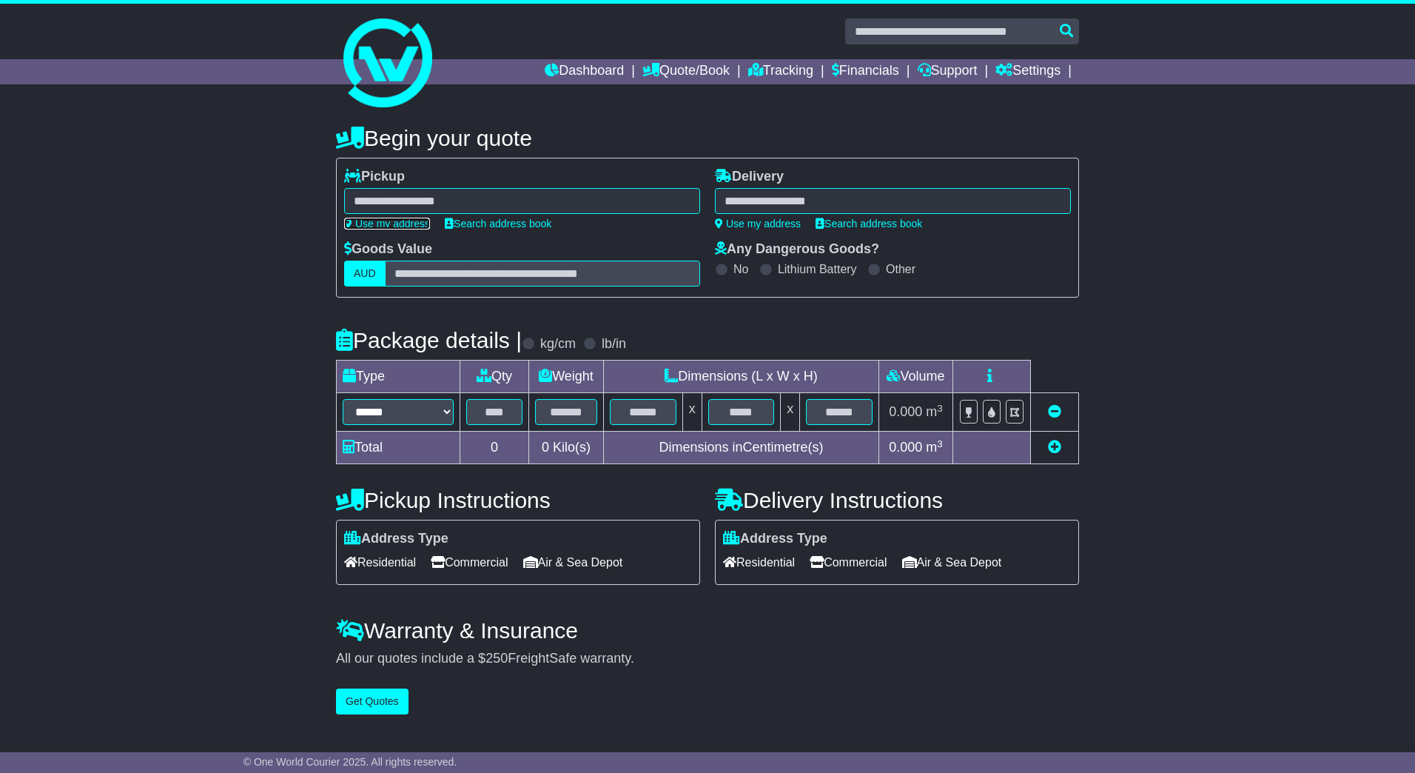
click at [406, 224] on link "Use my address" at bounding box center [387, 224] width 86 height 12
type input "**********"
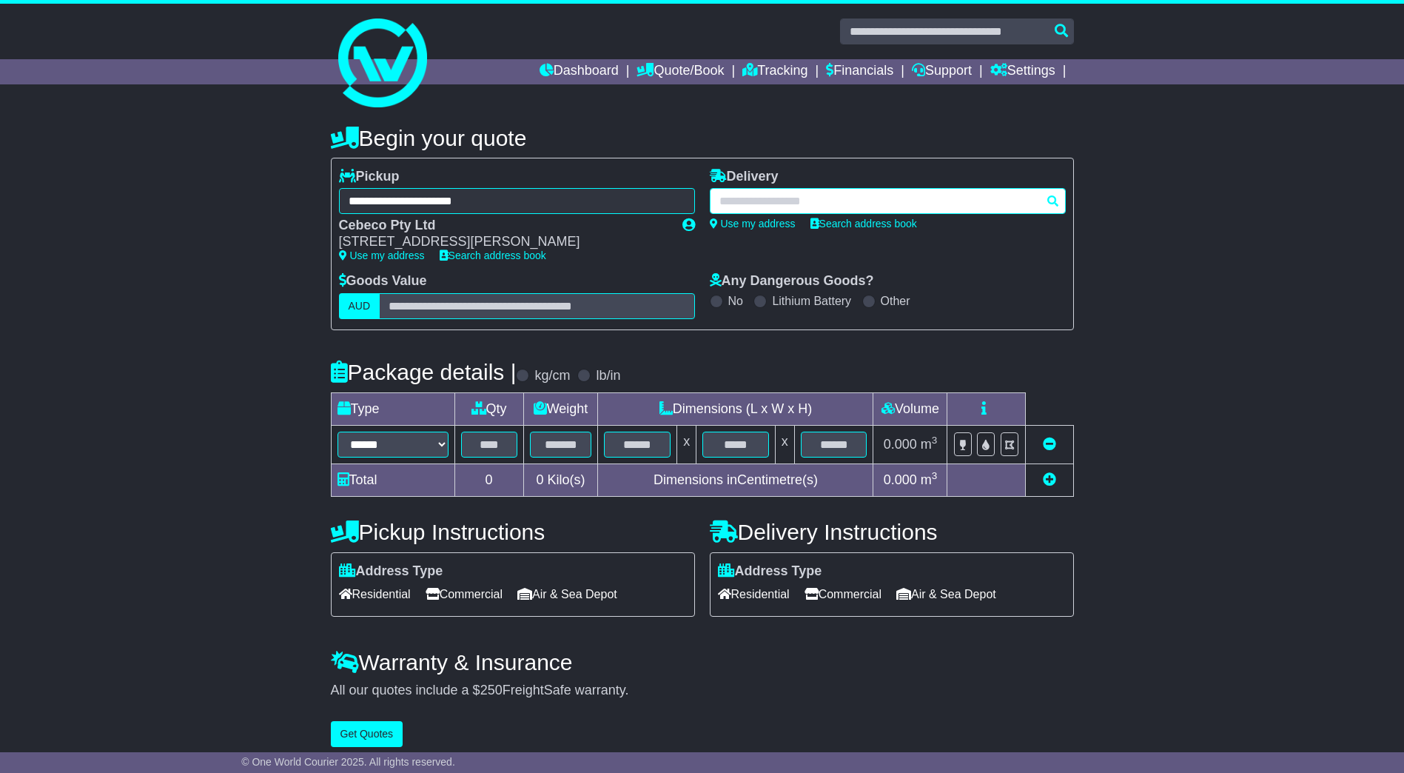
click at [809, 201] on div at bounding box center [888, 201] width 356 height 26
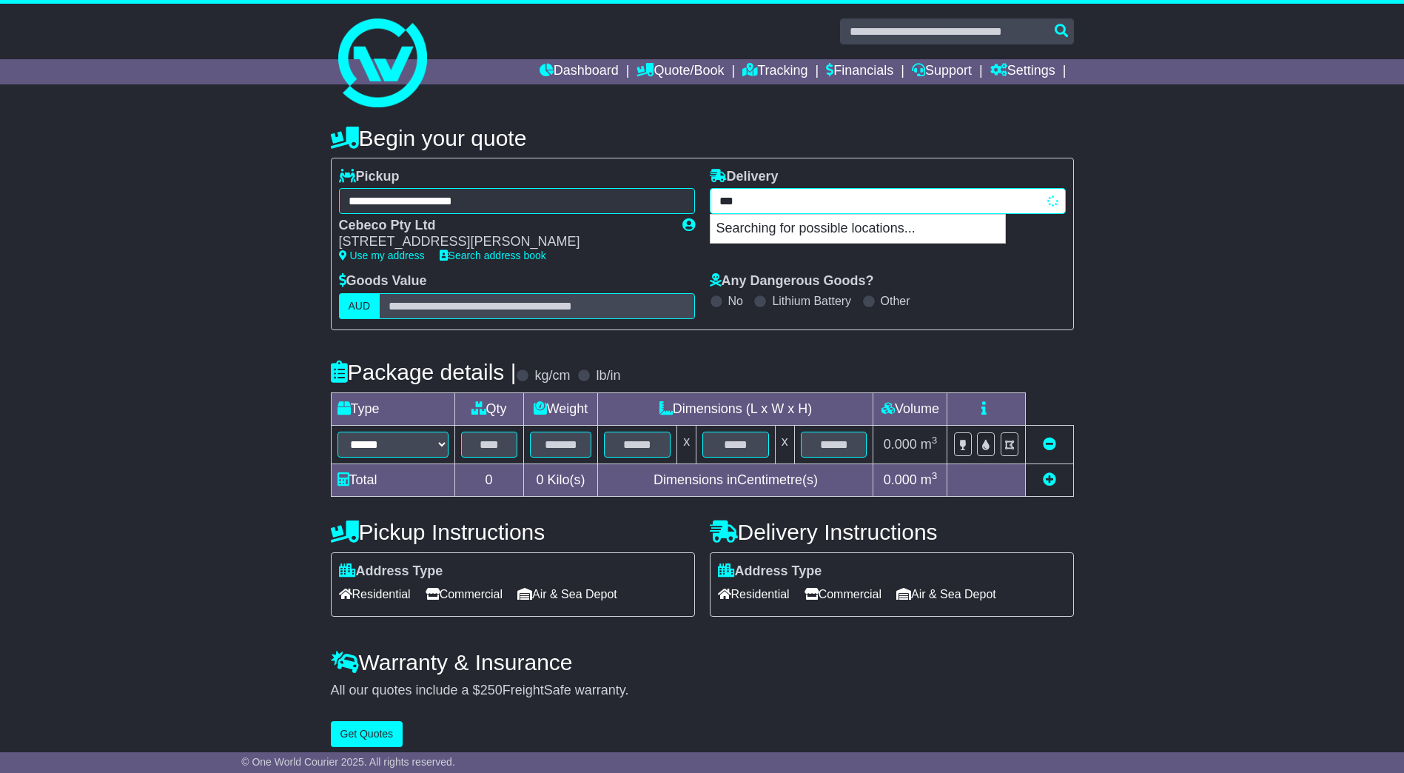
type input "****"
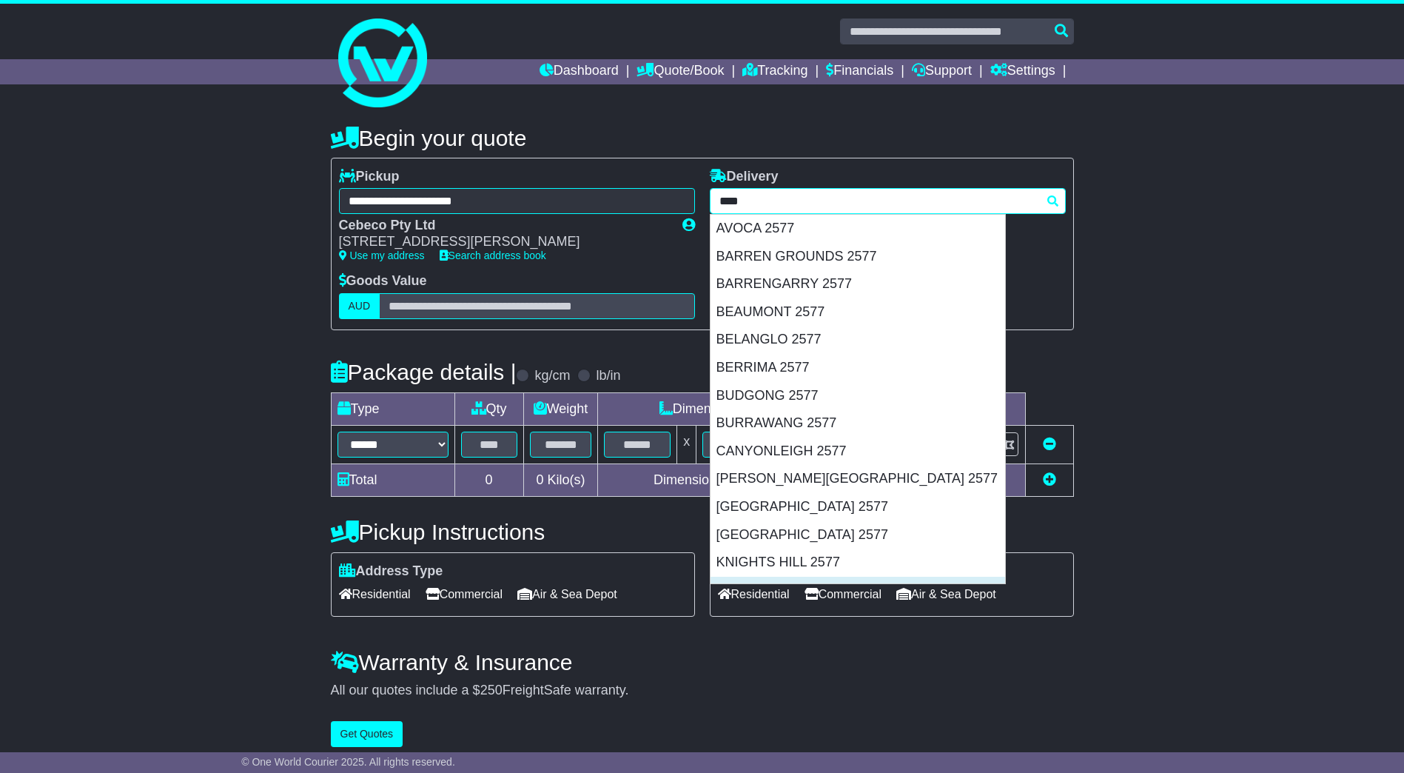
scroll to position [296, 0]
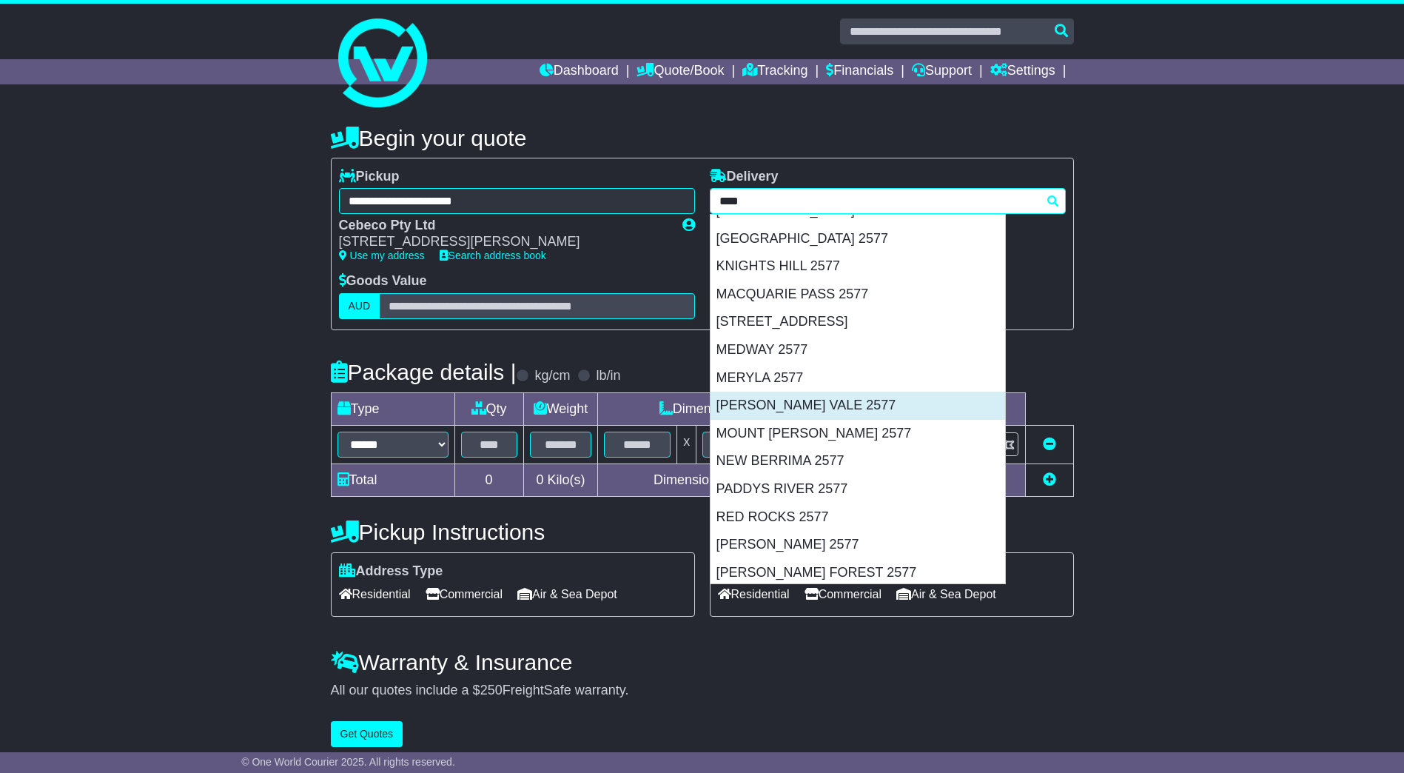
click at [777, 409] on div "MOSS VALE 2577" at bounding box center [857, 405] width 295 height 28
type input "**********"
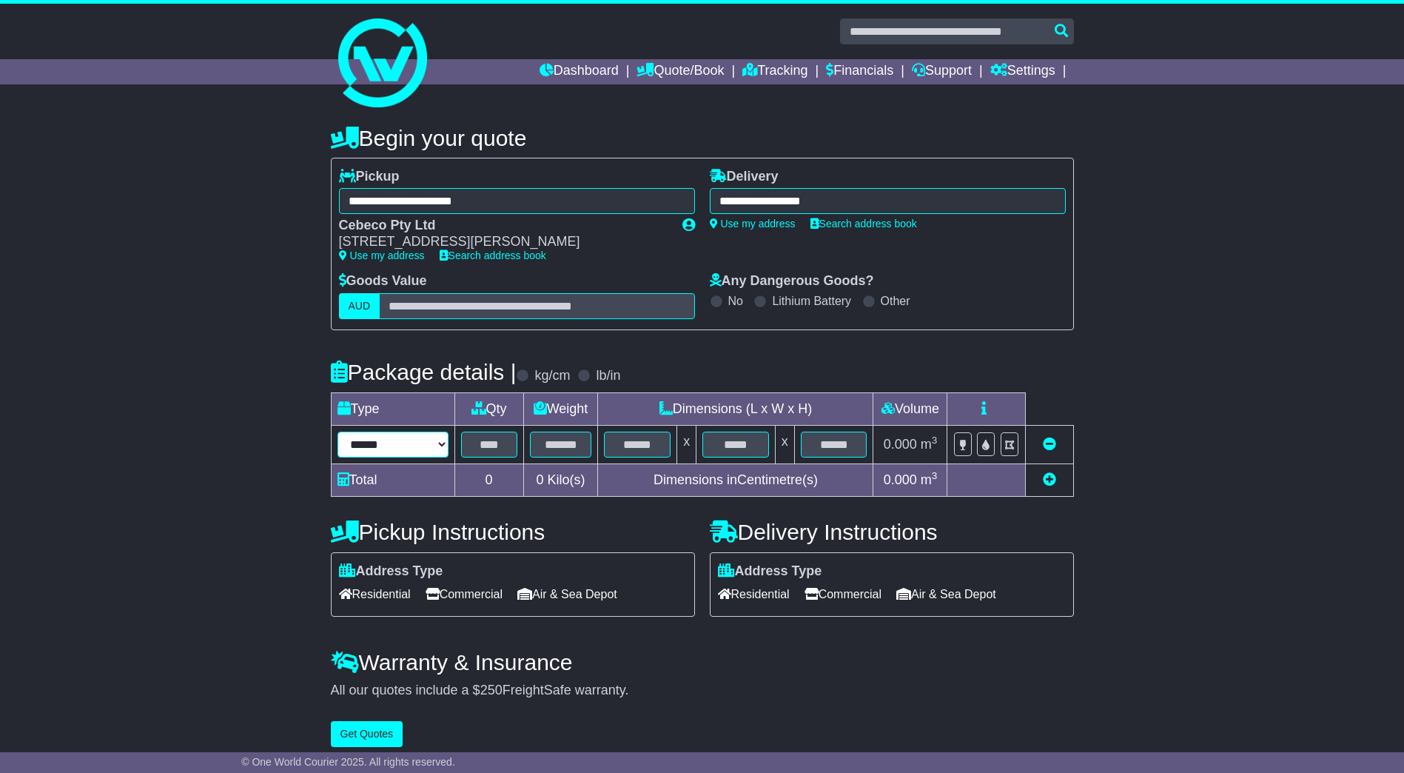
click at [360, 450] on select "****** ****** *** ******** ***** **** **** ****** *** *******" at bounding box center [392, 444] width 111 height 26
select select "*****"
click at [337, 431] on select "****** ****** *** ******** ***** **** **** ****** *** *******" at bounding box center [392, 444] width 111 height 26
type input "*"
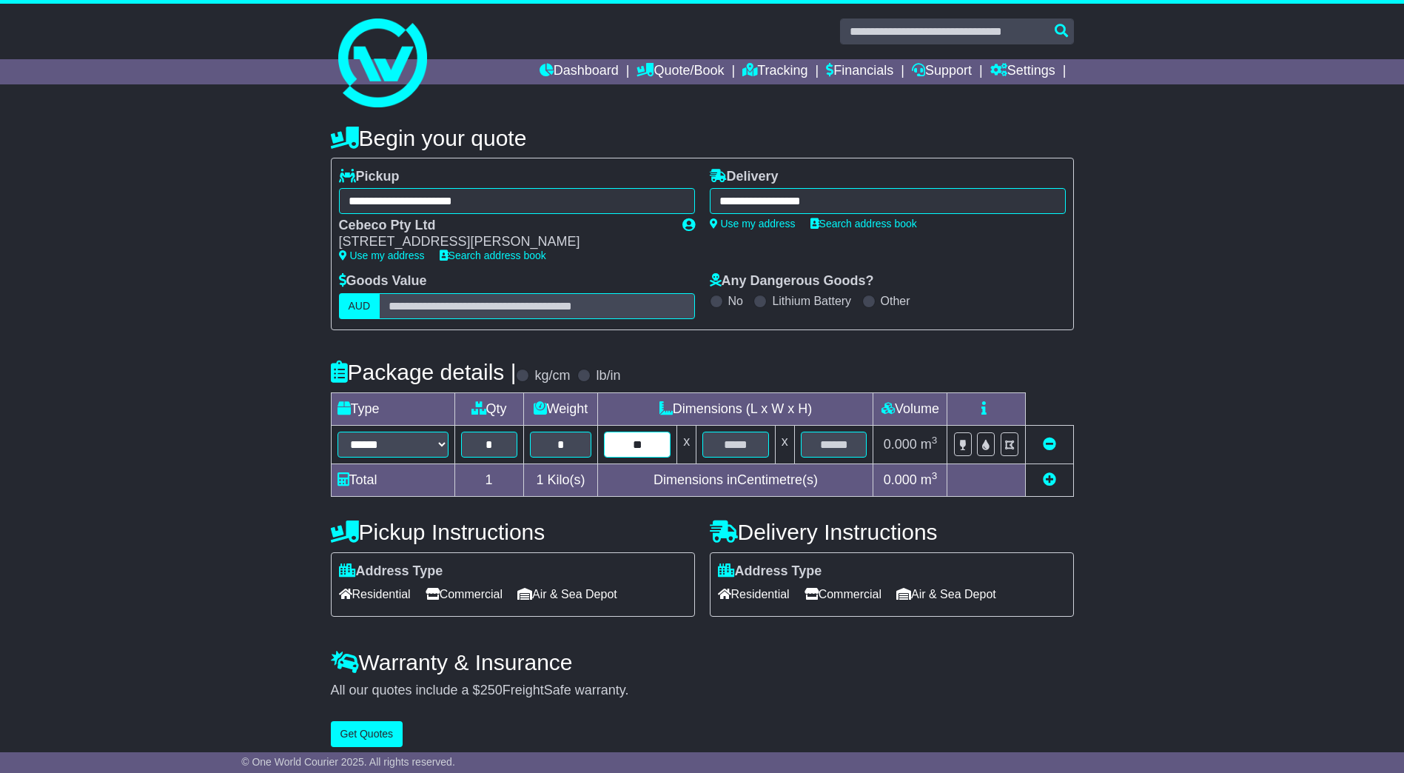
type input "**"
click at [839, 599] on span "Commercial" at bounding box center [842, 593] width 77 height 23
click at [356, 750] on div "**********" at bounding box center [702, 432] width 758 height 644
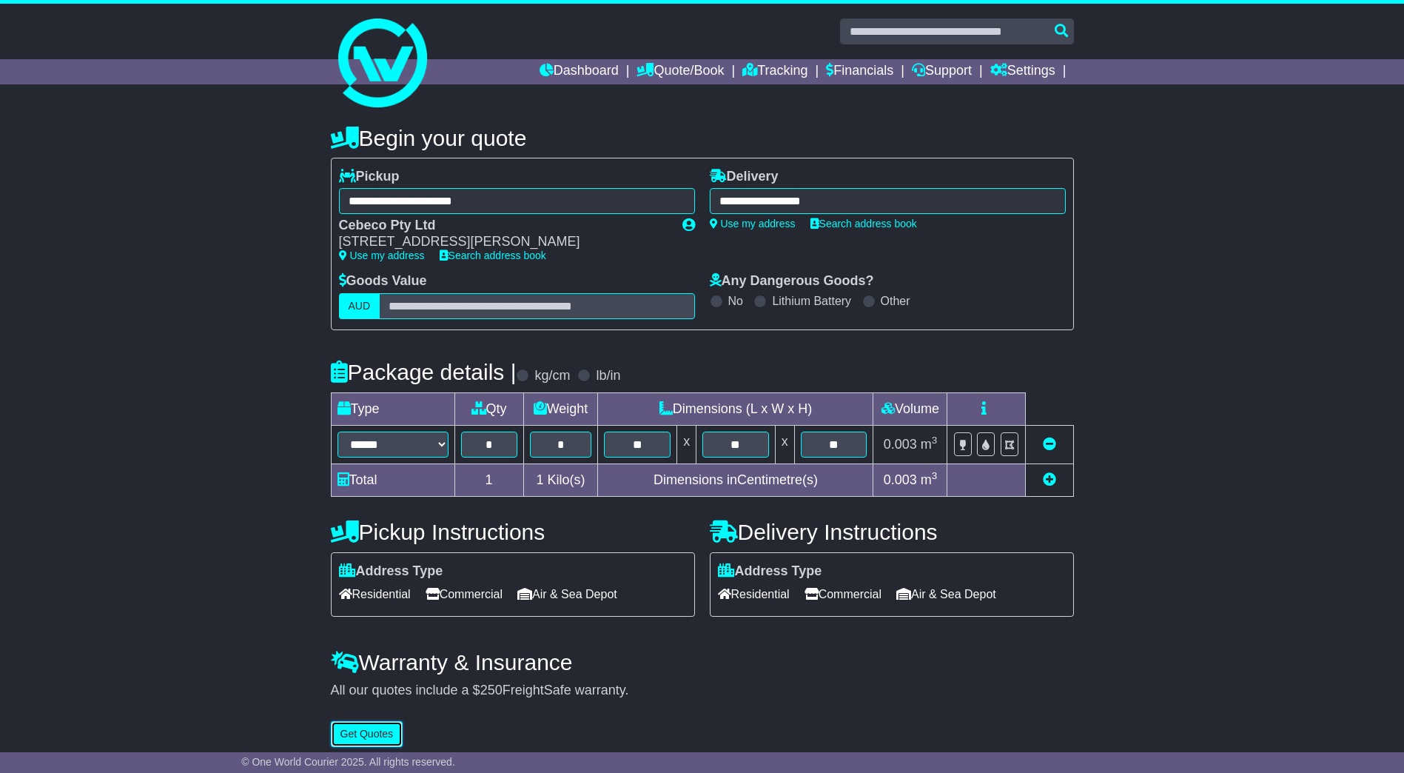
click at [358, 736] on button "Get Quotes" at bounding box center [367, 734] width 73 height 26
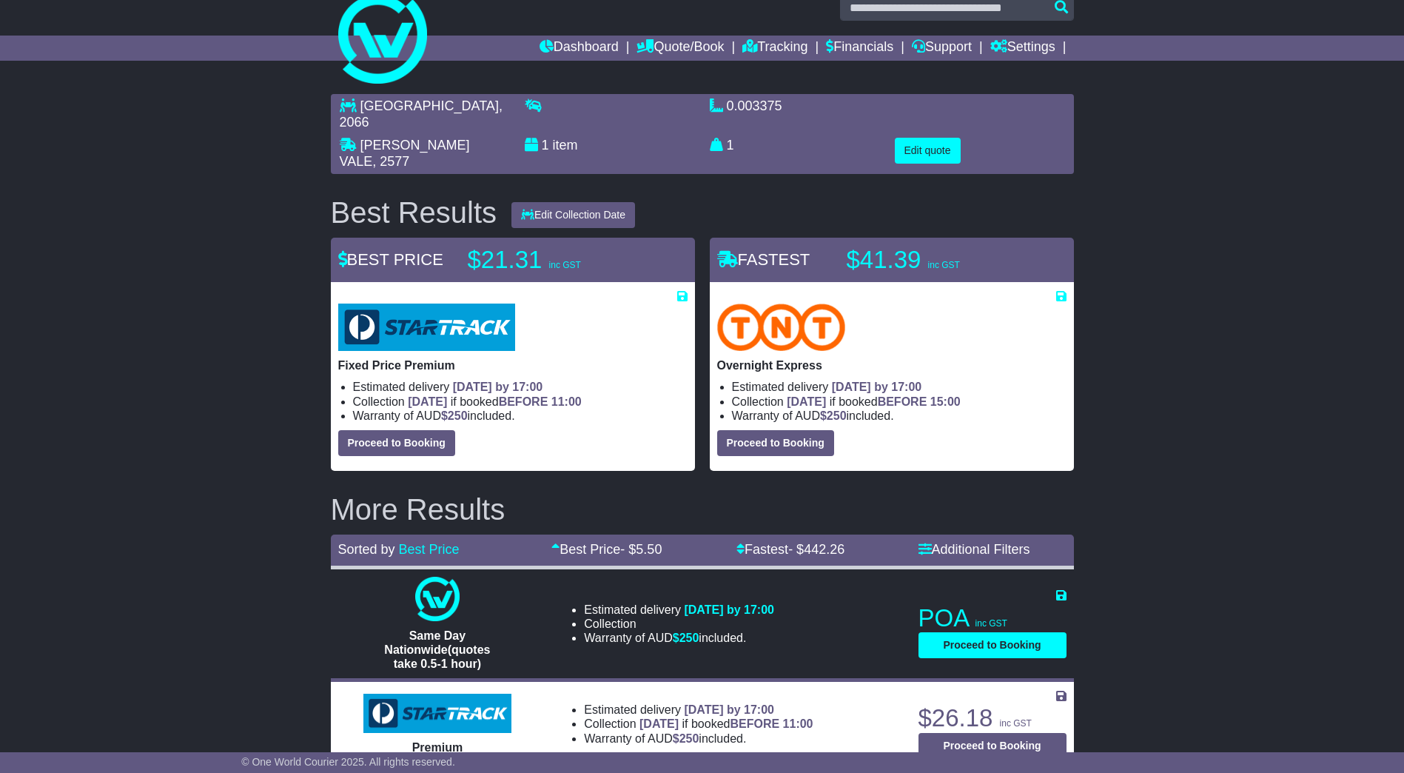
scroll to position [0, 0]
